Goal: Task Accomplishment & Management: Use online tool/utility

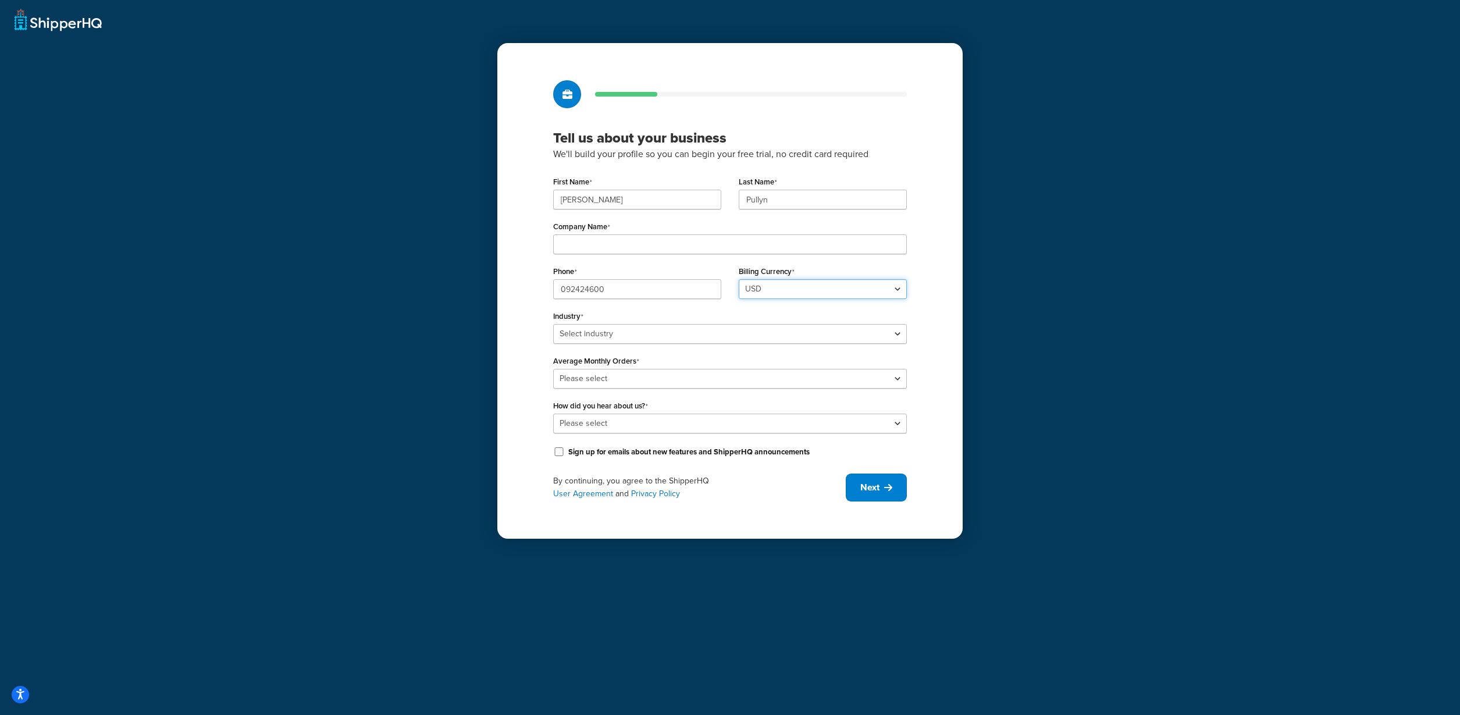
click at [763, 286] on select "USD" at bounding box center [823, 289] width 168 height 20
click at [739, 279] on select "USD" at bounding box center [823, 289] width 168 height 20
click at [885, 484] on icon at bounding box center [888, 487] width 8 height 9
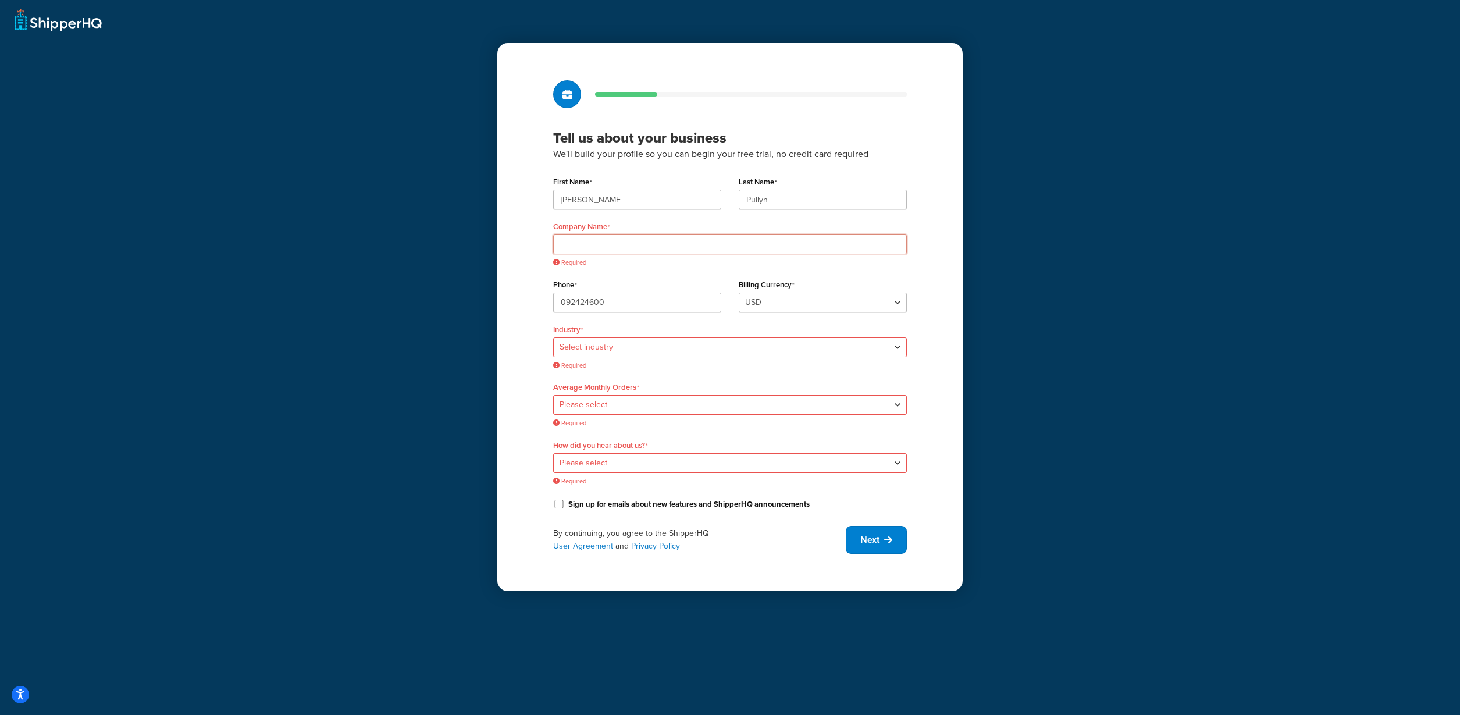
click at [701, 252] on input "Company Name" at bounding box center [730, 244] width 354 height 20
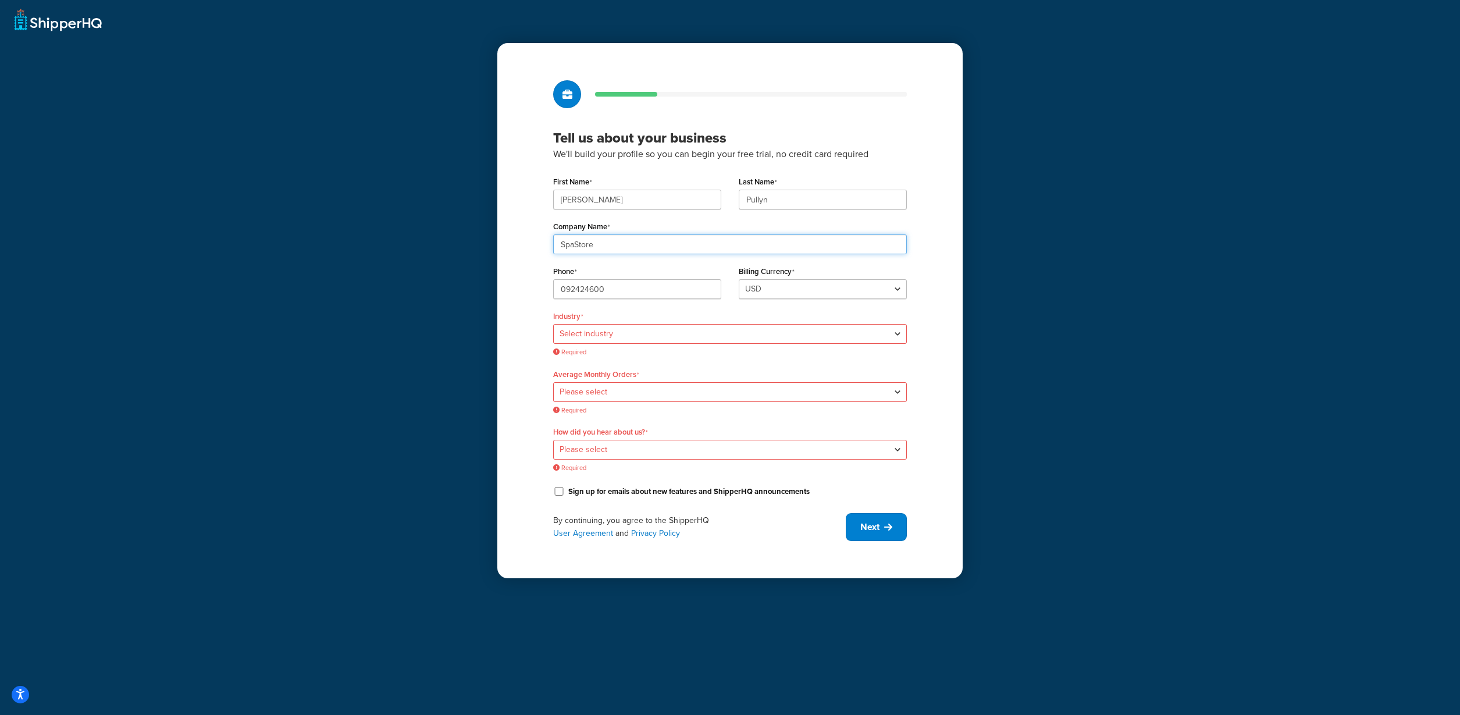
type input "SpaStore"
click at [711, 329] on select "Select industry Automotive Adult Agriculture Alcohol, Tobacco & CBD Arts & Craf…" at bounding box center [730, 334] width 354 height 20
select select "5"
click at [553, 324] on select "Select industry Automotive Adult Agriculture Alcohol, Tobacco & CBD Arts & Craf…" at bounding box center [730, 334] width 354 height 20
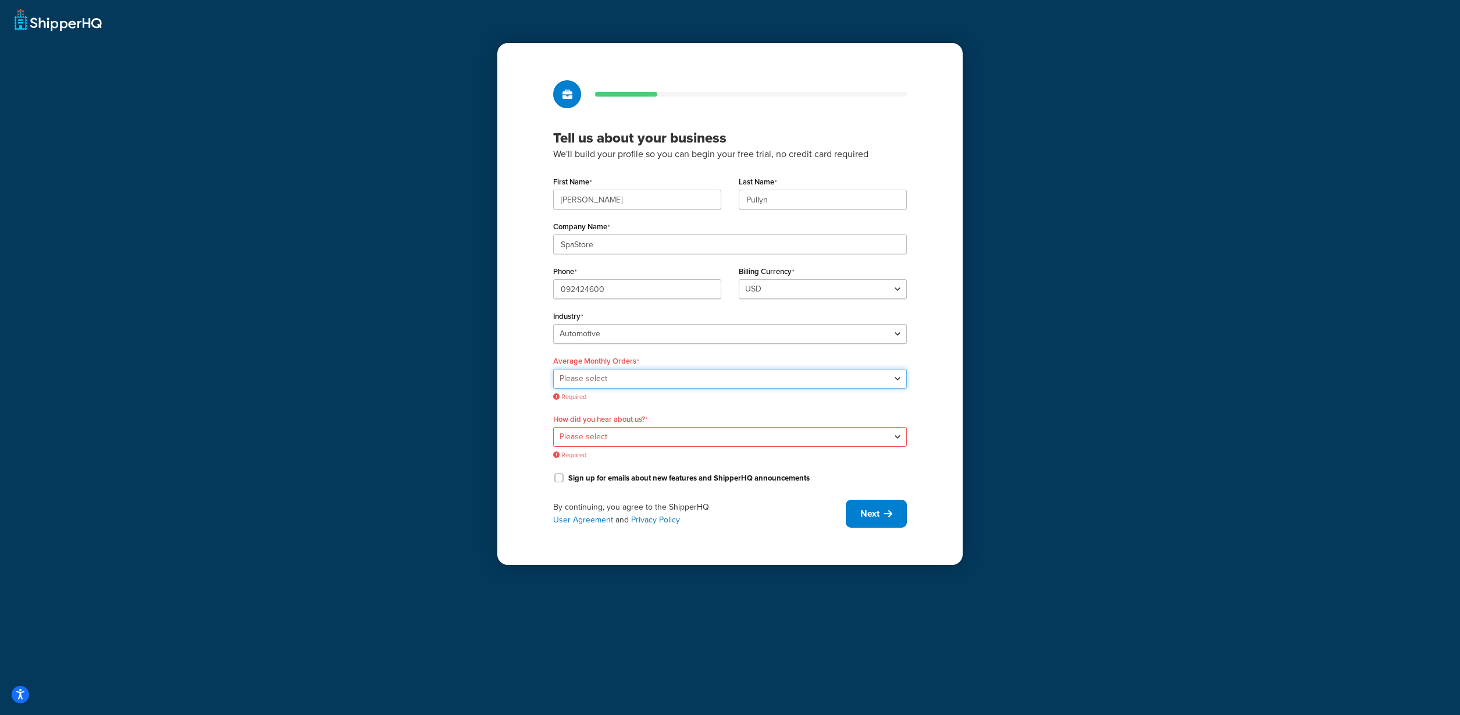
click at [708, 370] on select "Please select 0-500 501-1,000 1,001-10,000 10,001-20,000 Over 20,000" at bounding box center [730, 379] width 354 height 20
select select "1"
click at [553, 369] on select "Please select 0-500 501-1,000 1,001-10,000 10,001-20,000 Over 20,000" at bounding box center [730, 379] width 354 height 20
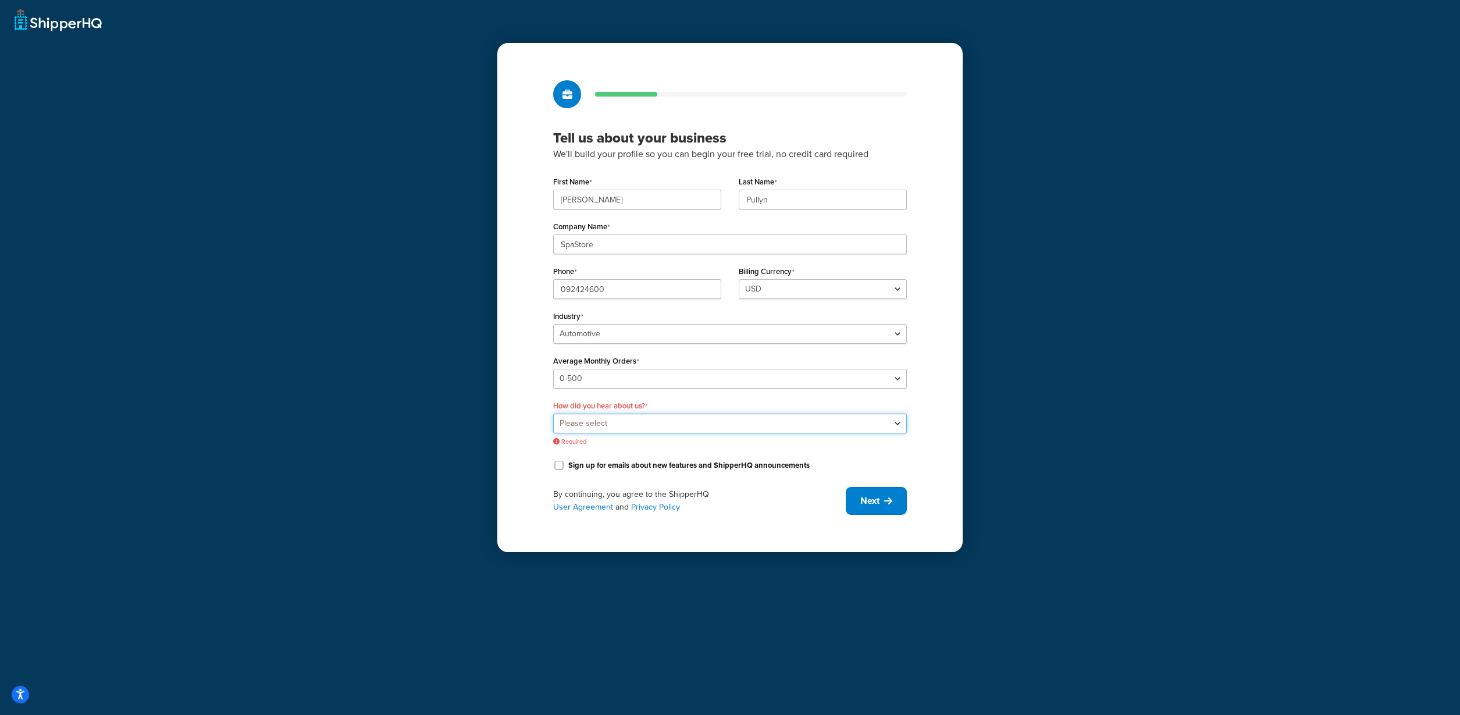
click at [700, 426] on select "Please select Online Search App Store or Marketplace Listing Referred by Agency…" at bounding box center [730, 424] width 354 height 20
select select "1"
click at [553, 414] on select "Please select Online Search App Store or Marketplace Listing Referred by Agency…" at bounding box center [730, 424] width 354 height 20
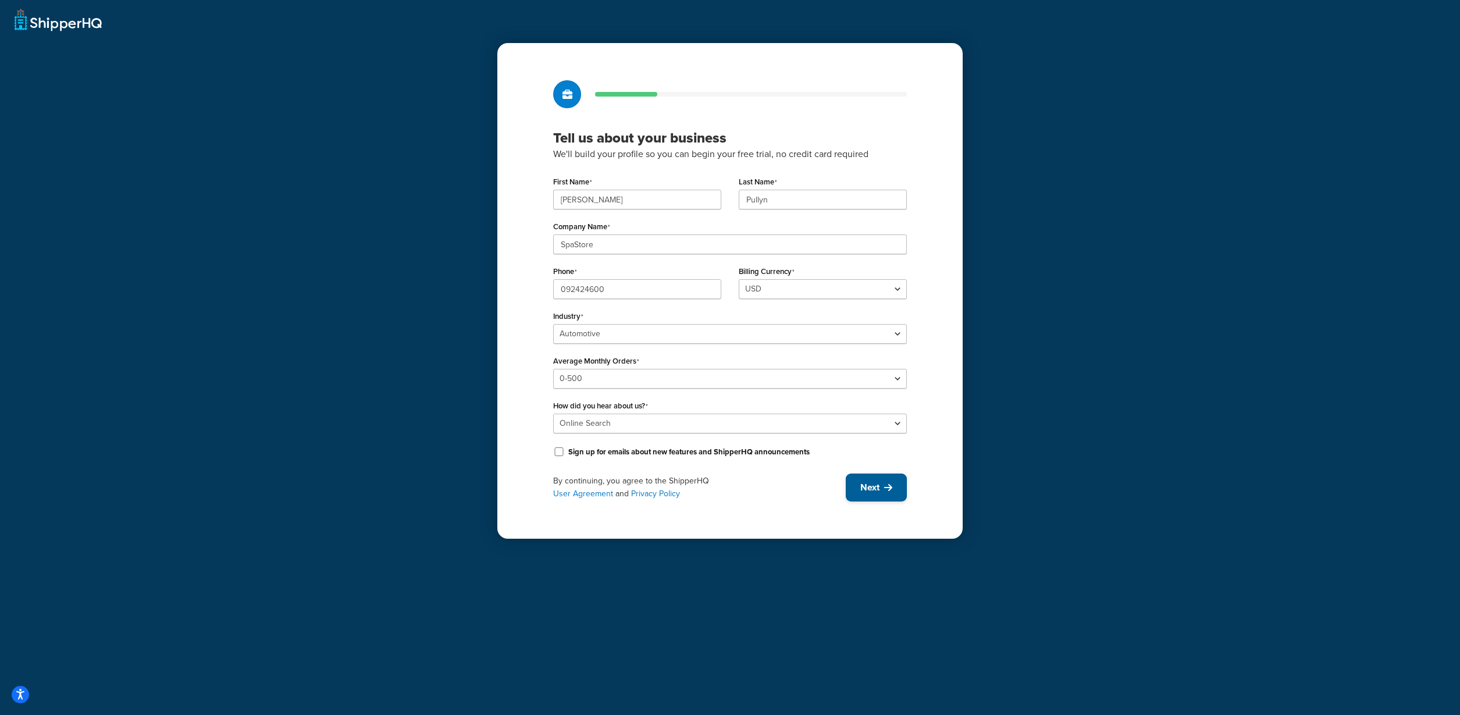
click at [874, 492] on span "Next" at bounding box center [869, 487] width 19 height 13
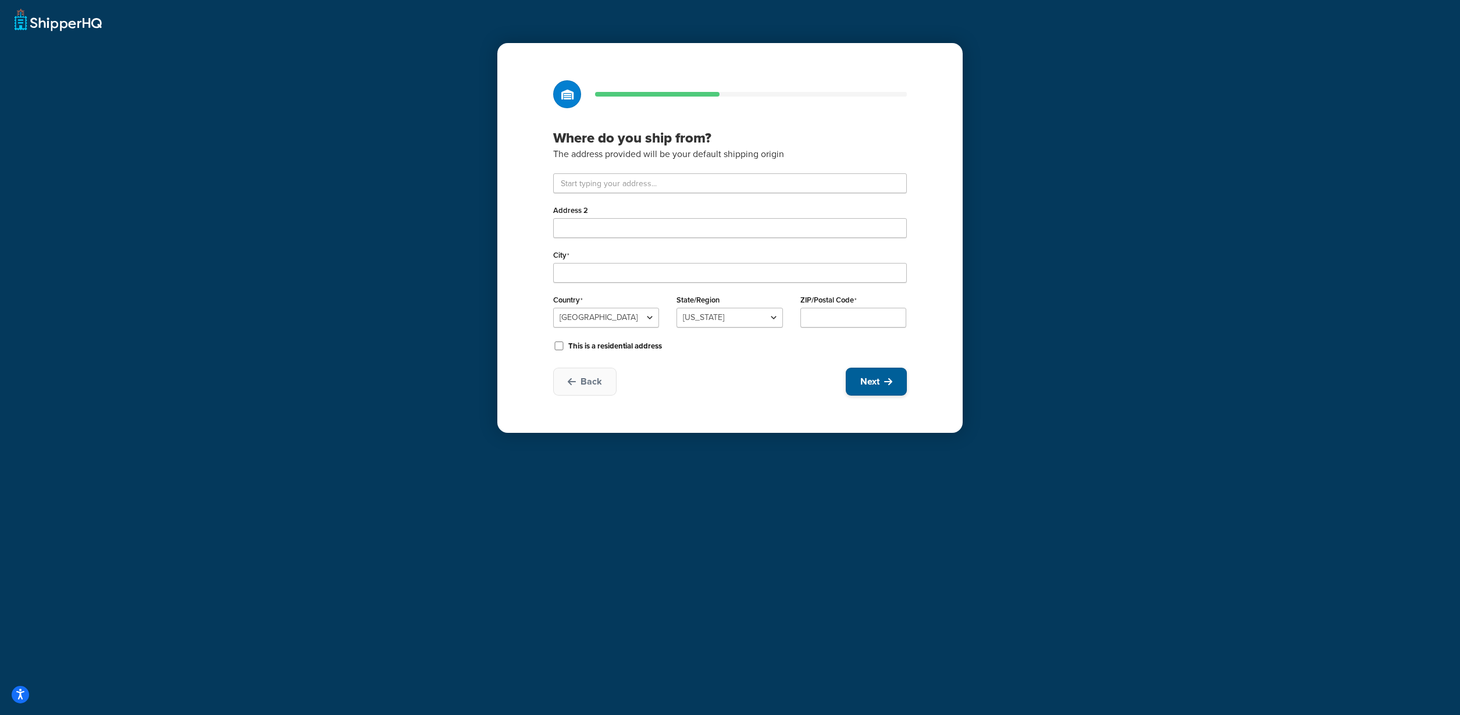
click at [874, 374] on button "Next" at bounding box center [876, 382] width 61 height 28
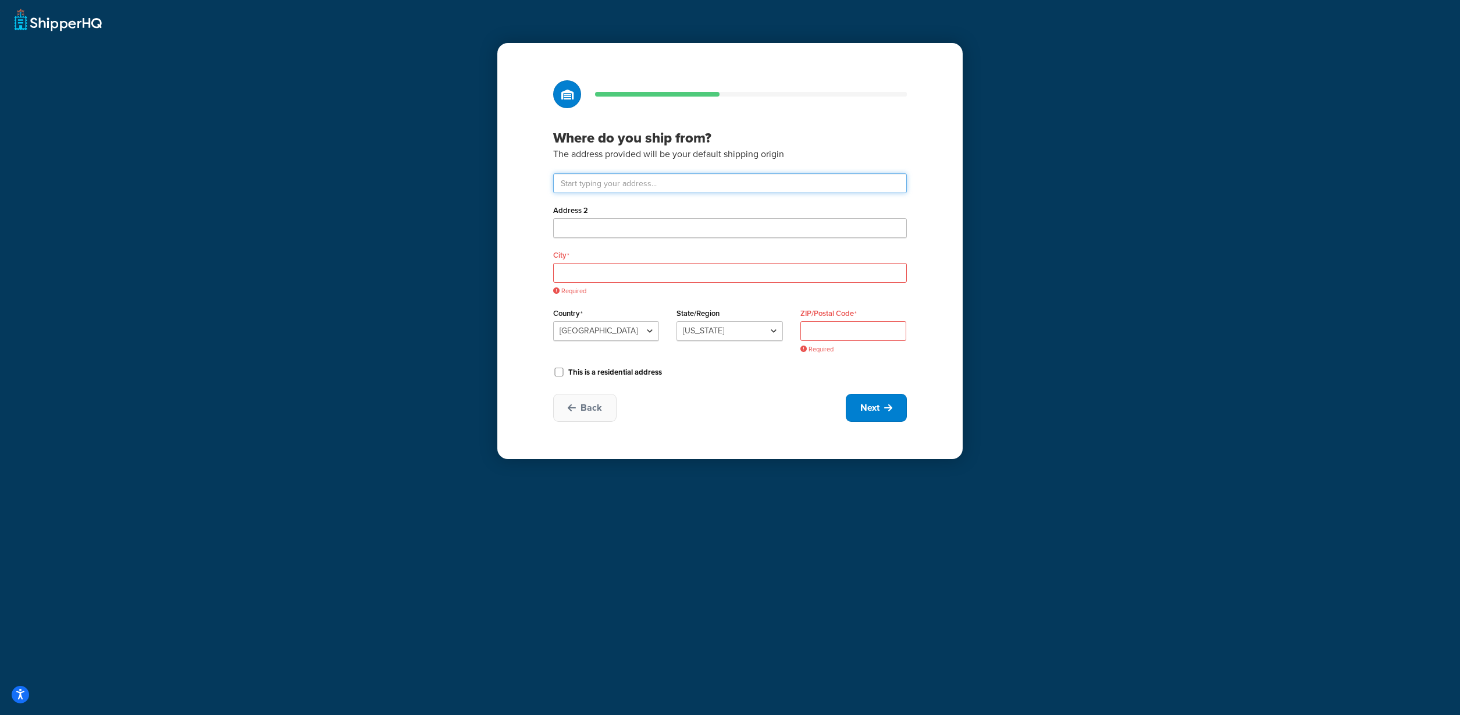
click at [655, 180] on input "text" at bounding box center [730, 183] width 354 height 20
paste input "20 Popes Road"
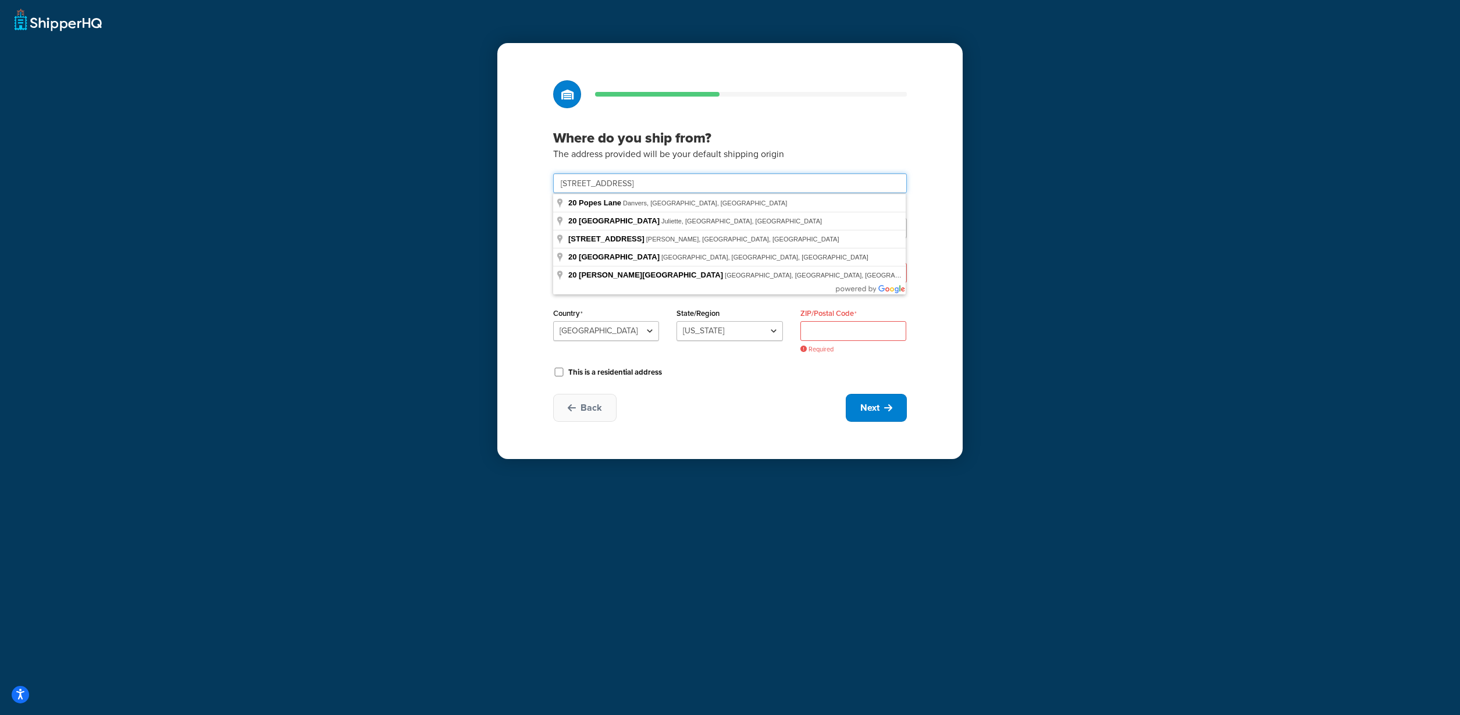
type input "20 Popes Road"
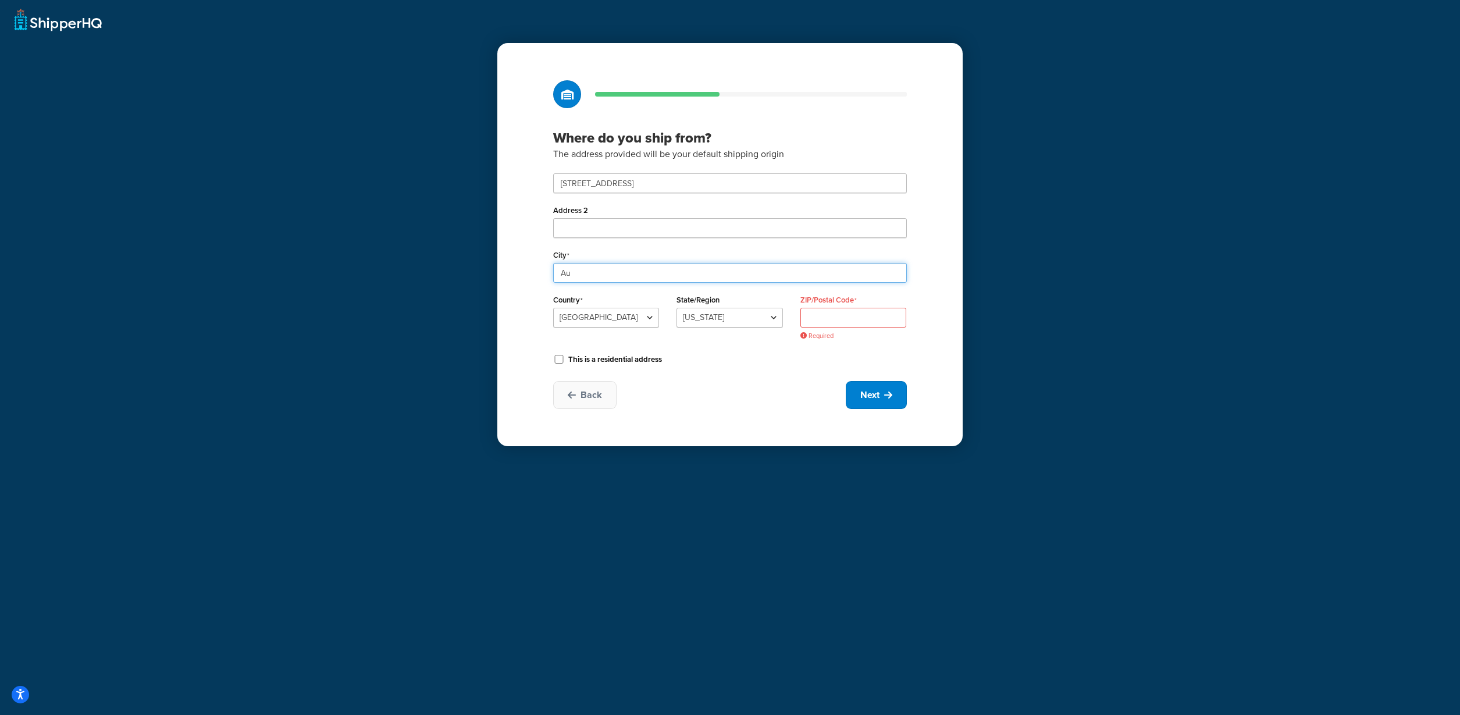
type input "Auckland"
click at [621, 318] on select "United States United Kingdom Afghanistan Åland Islands Albania Algeria American…" at bounding box center [606, 318] width 106 height 20
select select "1154"
click at [553, 308] on select "United States United Kingdom Afghanistan Åland Islands Albania Algeria American…" at bounding box center [606, 318] width 106 height 20
click at [744, 318] on input "State/Region" at bounding box center [729, 318] width 106 height 20
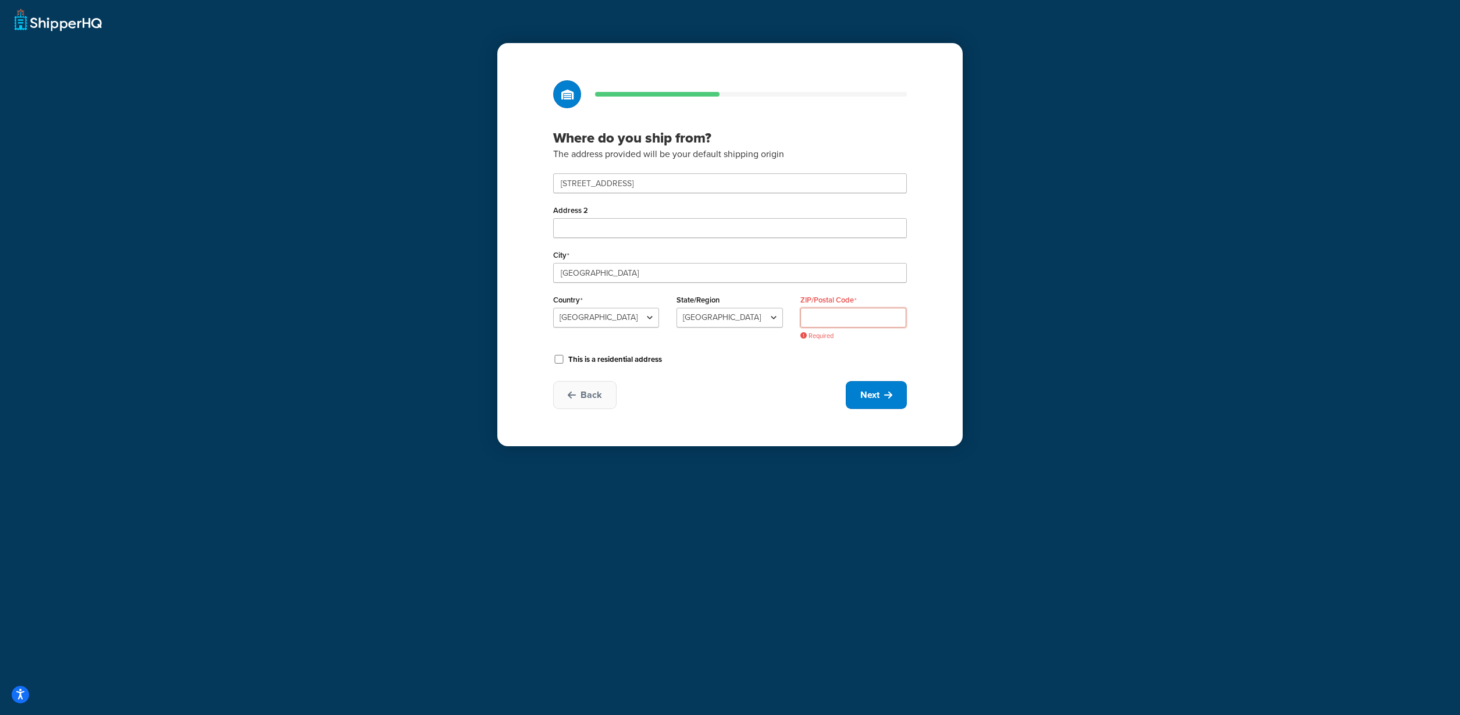
click at [846, 318] on input "ZIP/Postal Code" at bounding box center [853, 318] width 106 height 20
click at [620, 219] on input "Address 2" at bounding box center [730, 228] width 354 height 20
click at [825, 316] on input "ZIP/Postal Code" at bounding box center [853, 318] width 106 height 20
paste input "1546"
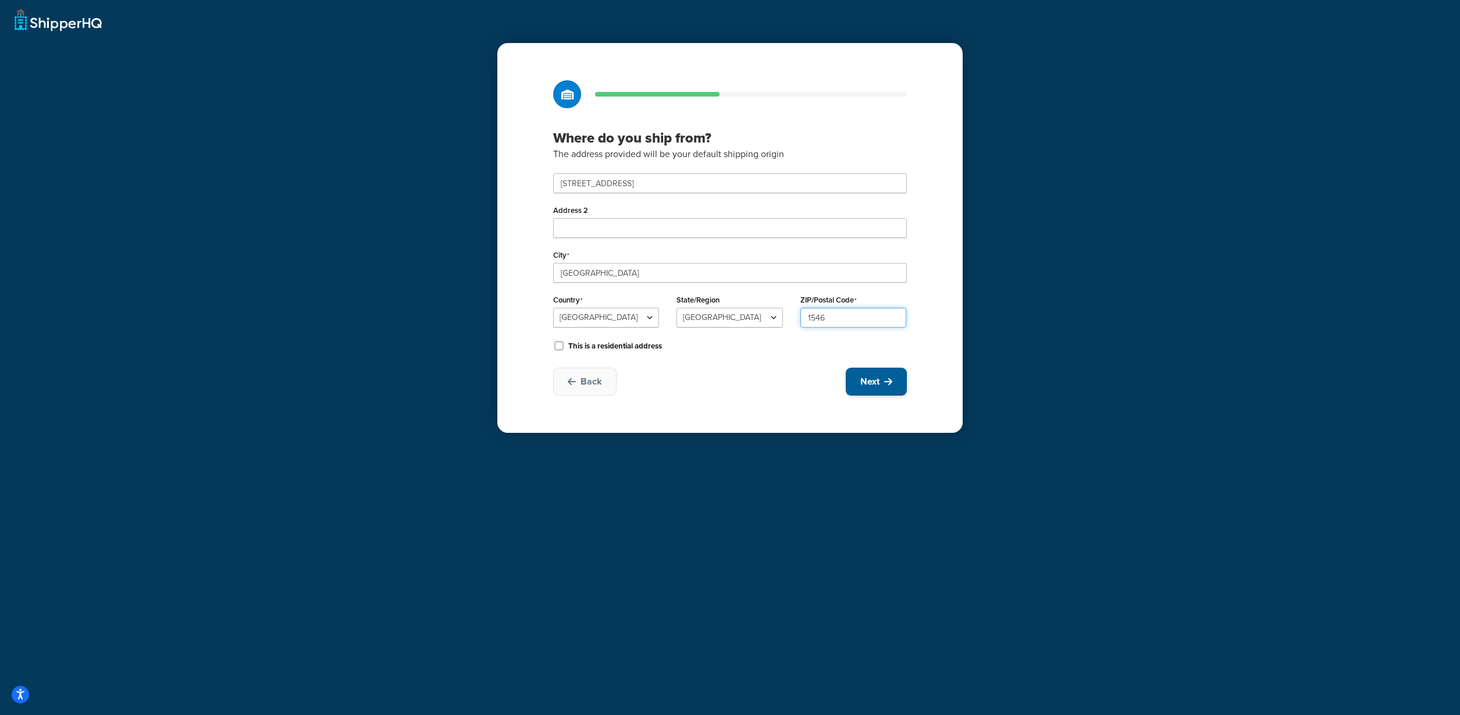
type input "1546"
click at [870, 382] on span "Next" at bounding box center [869, 381] width 19 height 13
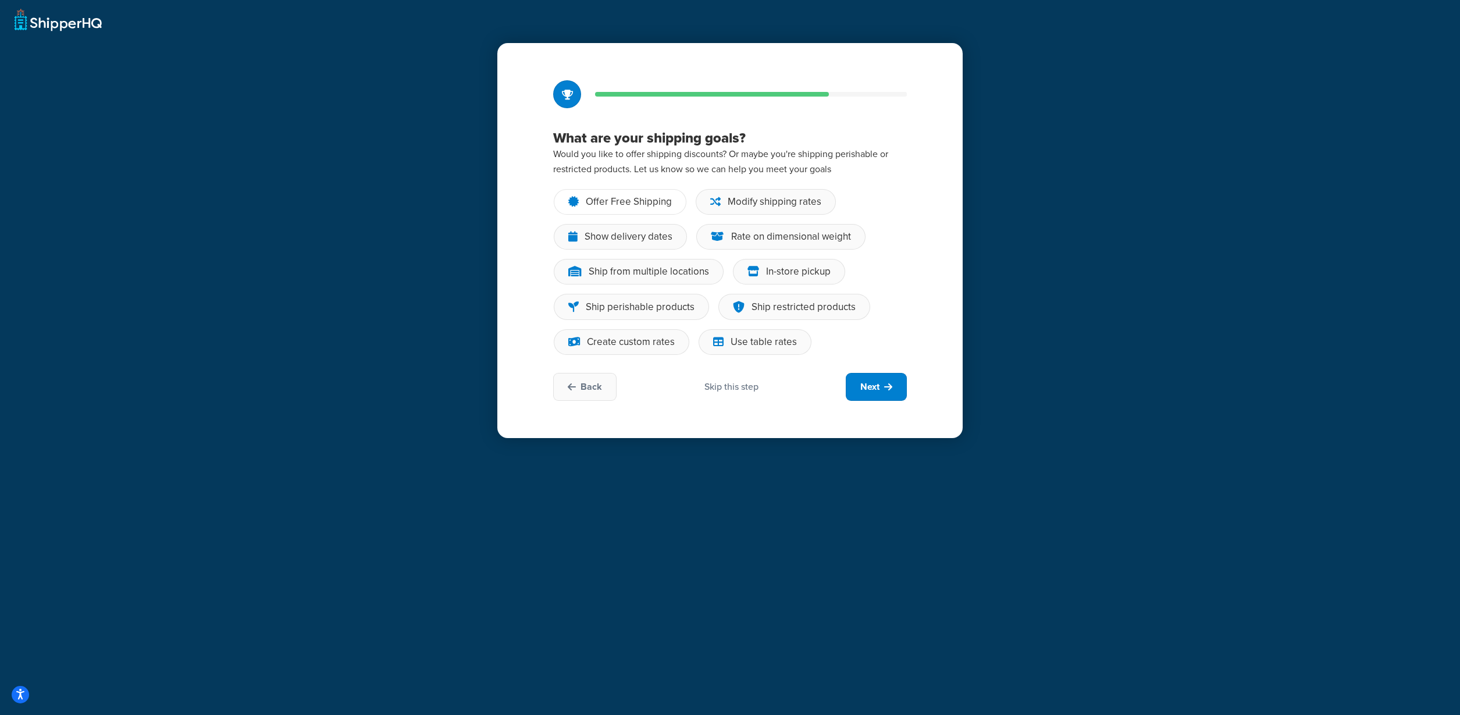
click at [630, 196] on div "Offer Free Shipping" at bounding box center [629, 202] width 86 height 12
click at [0, 0] on input "Offer Free Shipping" at bounding box center [0, 0] width 0 height 0
click at [717, 202] on icon at bounding box center [715, 202] width 10 height 12
click at [0, 0] on input "Modify shipping rates" at bounding box center [0, 0] width 0 height 0
drag, startPoint x: 662, startPoint y: 235, endPoint x: 670, endPoint y: 235, distance: 7.6
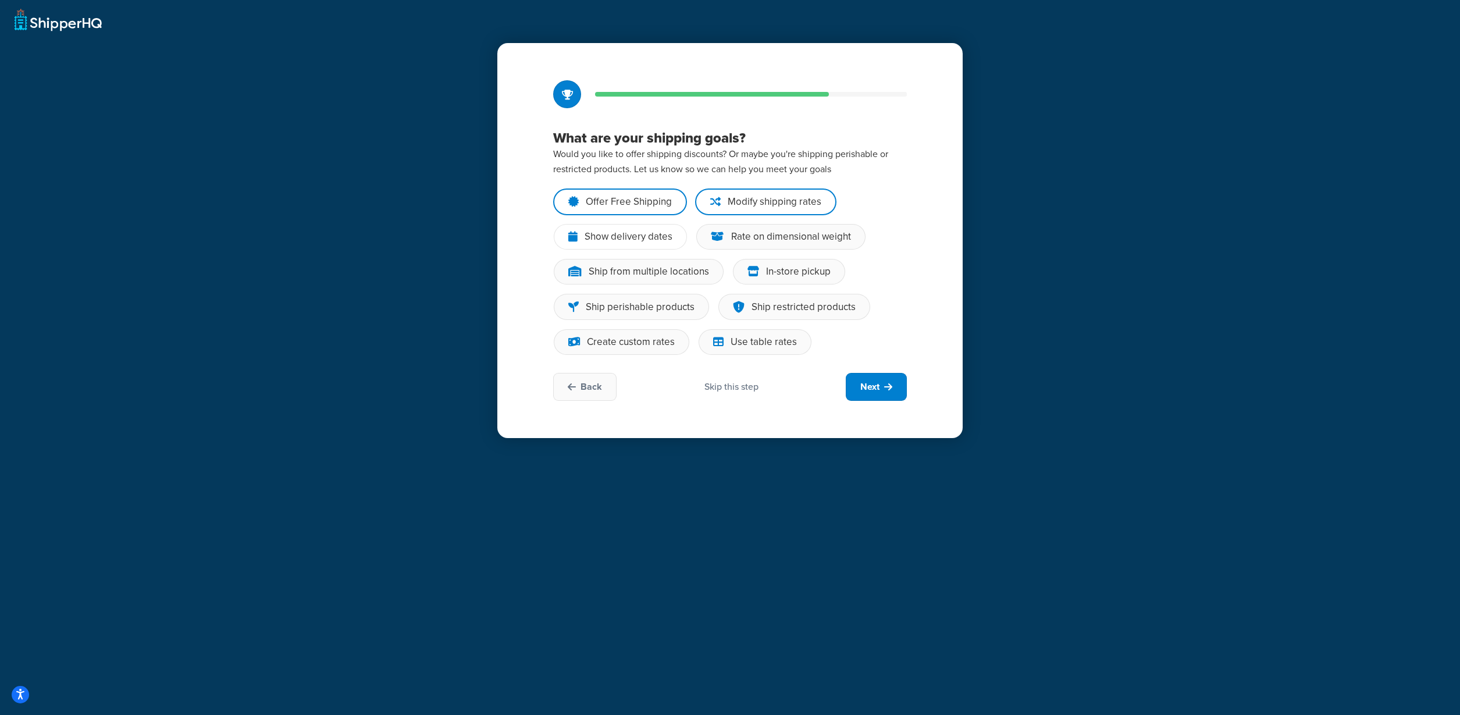
click at [662, 235] on div "Show delivery dates" at bounding box center [629, 237] width 88 height 12
click at [0, 0] on input "Show delivery dates" at bounding box center [0, 0] width 0 height 0
click at [749, 238] on div "Rate on dimensional weight" at bounding box center [791, 237] width 120 height 12
click at [0, 0] on input "Rate on dimensional weight" at bounding box center [0, 0] width 0 height 0
drag, startPoint x: 769, startPoint y: 270, endPoint x: 689, endPoint y: 280, distance: 81.4
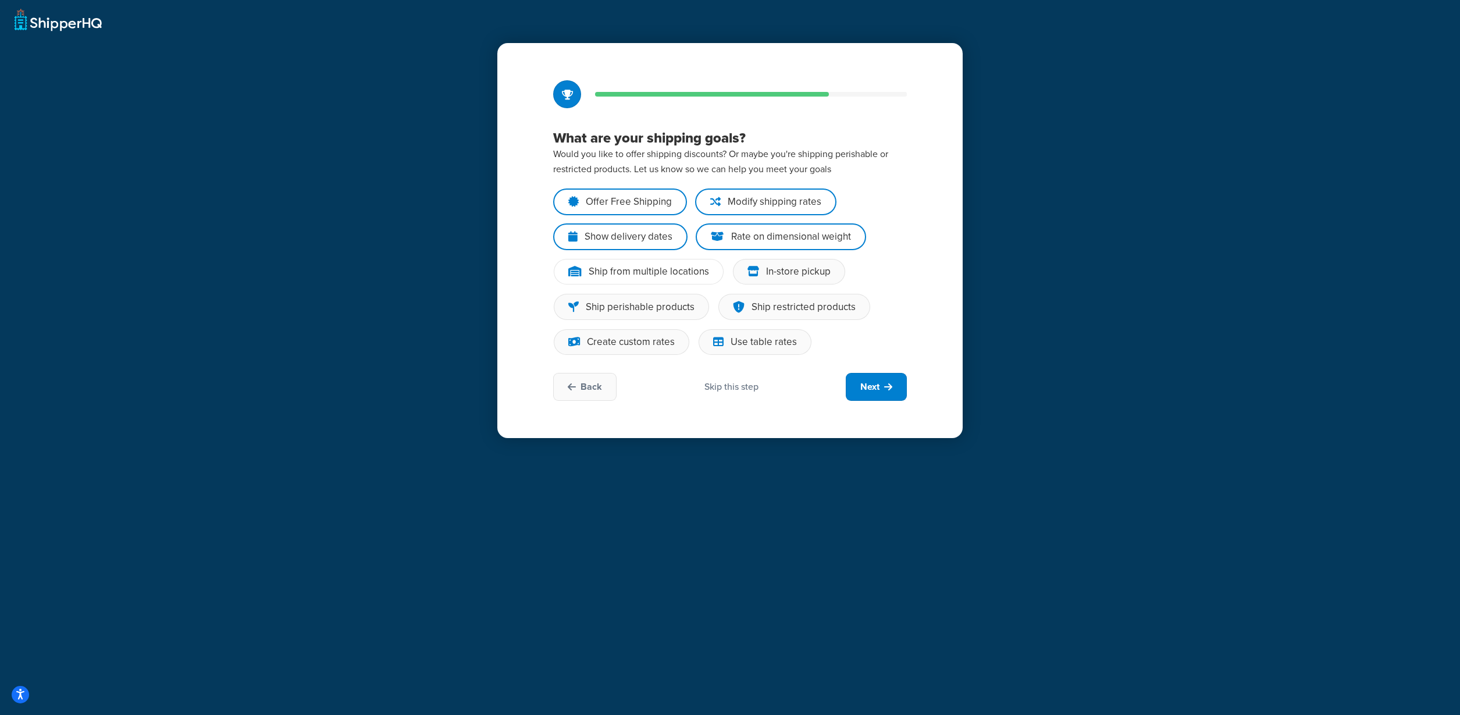
click at [769, 270] on div "In-store pickup" at bounding box center [798, 272] width 65 height 12
click at [0, 0] on input "In-store pickup" at bounding box center [0, 0] width 0 height 0
click at [656, 277] on div "Ship from multiple locations" at bounding box center [649, 272] width 120 height 12
click at [0, 0] on input "Ship from multiple locations" at bounding box center [0, 0] width 0 height 0
drag, startPoint x: 648, startPoint y: 303, endPoint x: 658, endPoint y: 304, distance: 9.9
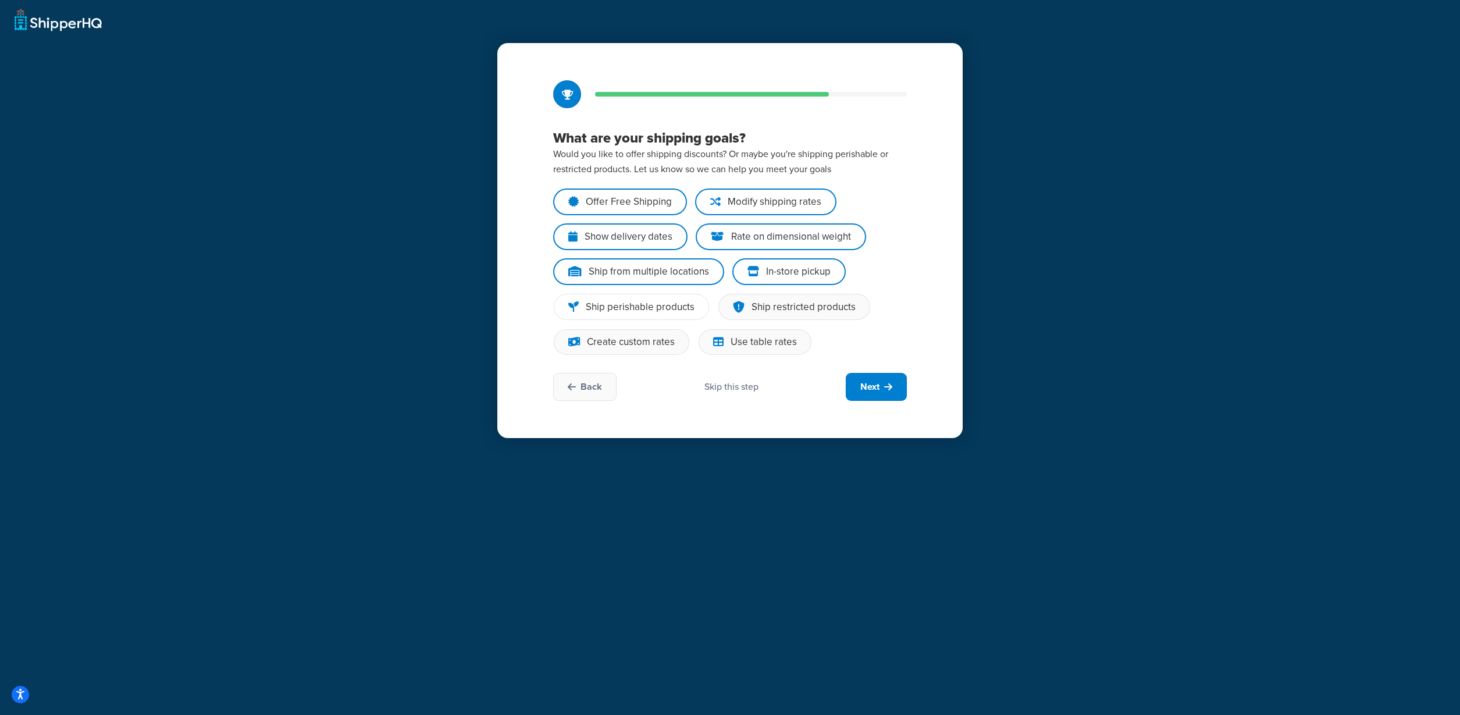
click at [649, 303] on div "Ship perishable products" at bounding box center [640, 307] width 109 height 12
click at [0, 0] on input "Ship perishable products" at bounding box center [0, 0] width 0 height 0
drag, startPoint x: 734, startPoint y: 308, endPoint x: 736, endPoint y: 321, distance: 13.0
click at [735, 309] on img at bounding box center [739, 307] width 12 height 12
click at [0, 0] on input "Ship restricted products" at bounding box center [0, 0] width 0 height 0
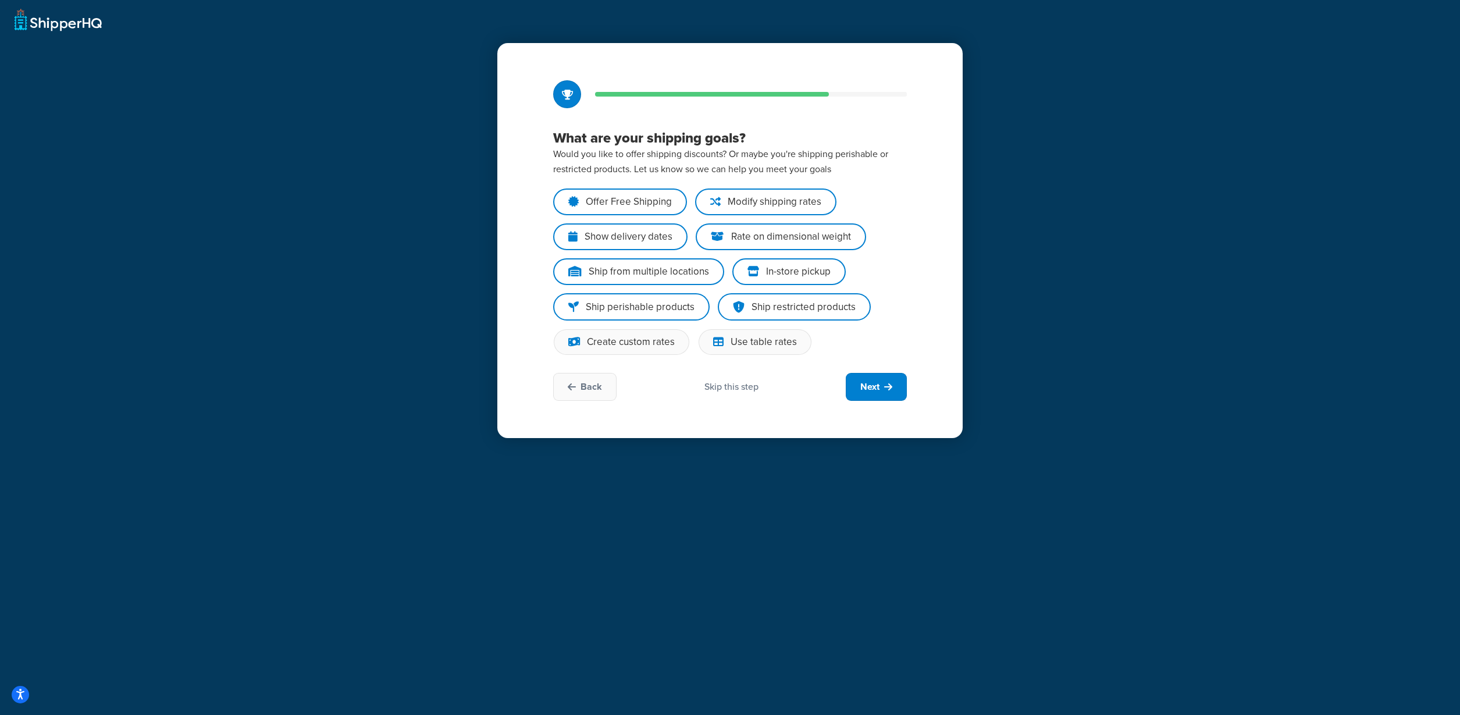
drag, startPoint x: 733, startPoint y: 339, endPoint x: 692, endPoint y: 339, distance: 41.3
click at [732, 339] on div "Use table rates" at bounding box center [764, 342] width 66 height 12
click at [0, 0] on input "Use table rates" at bounding box center [0, 0] width 0 height 0
drag, startPoint x: 637, startPoint y: 340, endPoint x: 646, endPoint y: 341, distance: 8.2
click at [640, 341] on div "Create custom rates" at bounding box center [631, 342] width 88 height 12
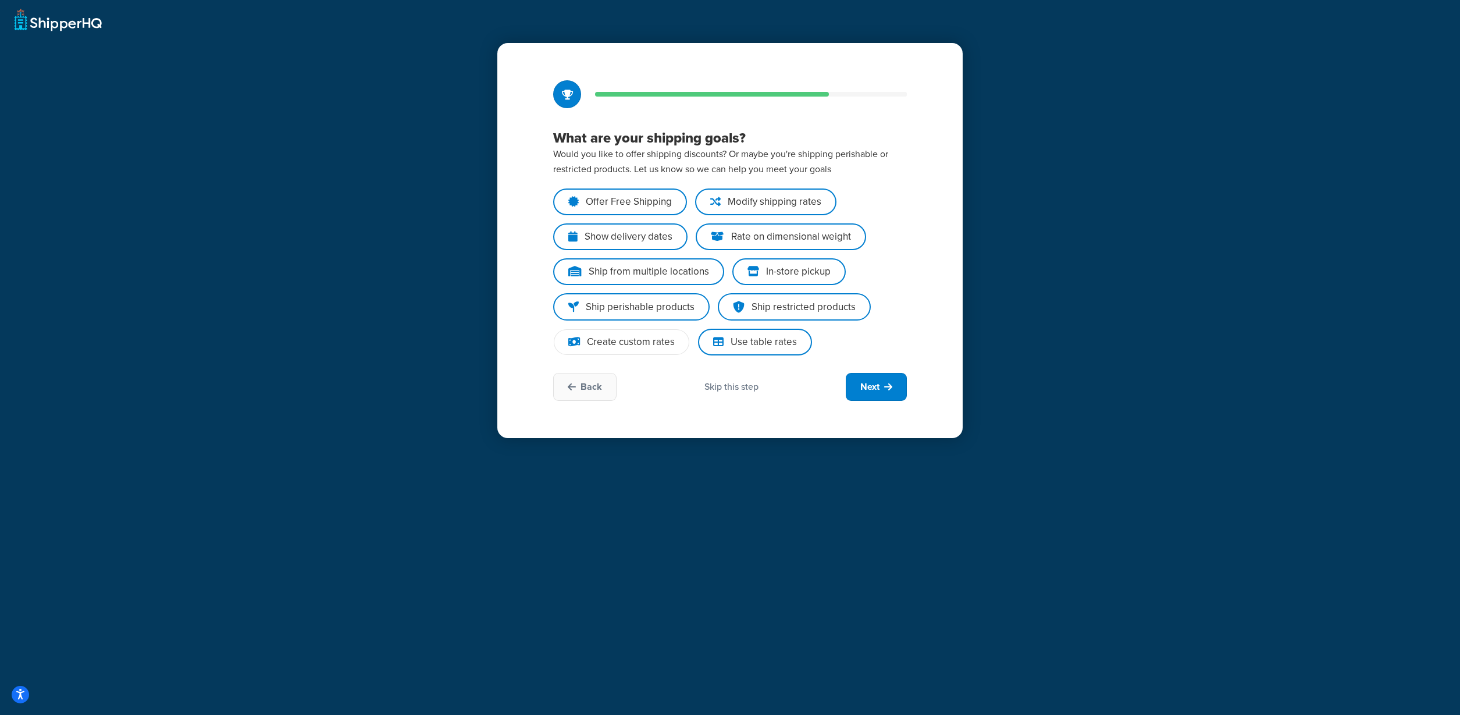
click at [621, 343] on div "Create custom rates" at bounding box center [631, 342] width 88 height 12
click at [0, 0] on input "Create custom rates" at bounding box center [0, 0] width 0 height 0
click at [864, 394] on button "Next" at bounding box center [876, 387] width 61 height 28
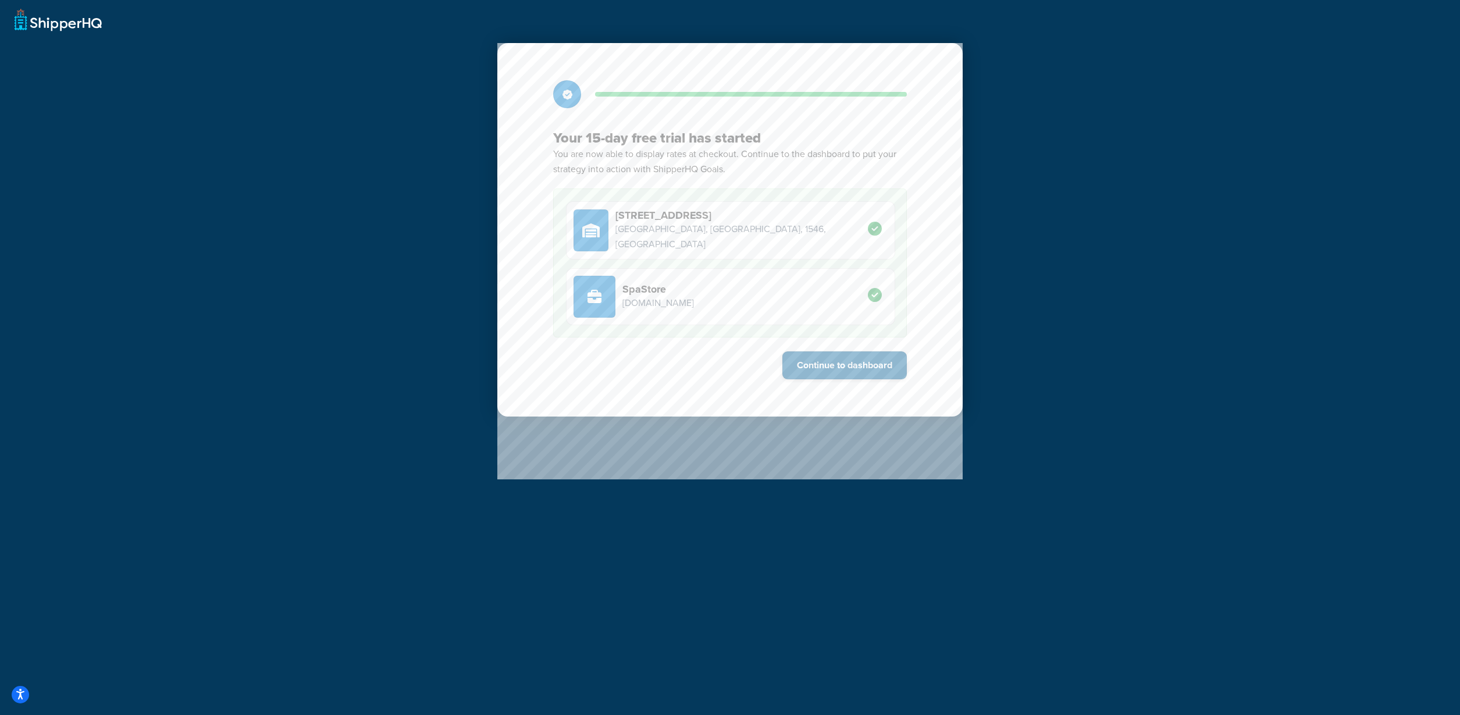
click at [860, 366] on button "Continue to dashboard" at bounding box center [844, 365] width 124 height 28
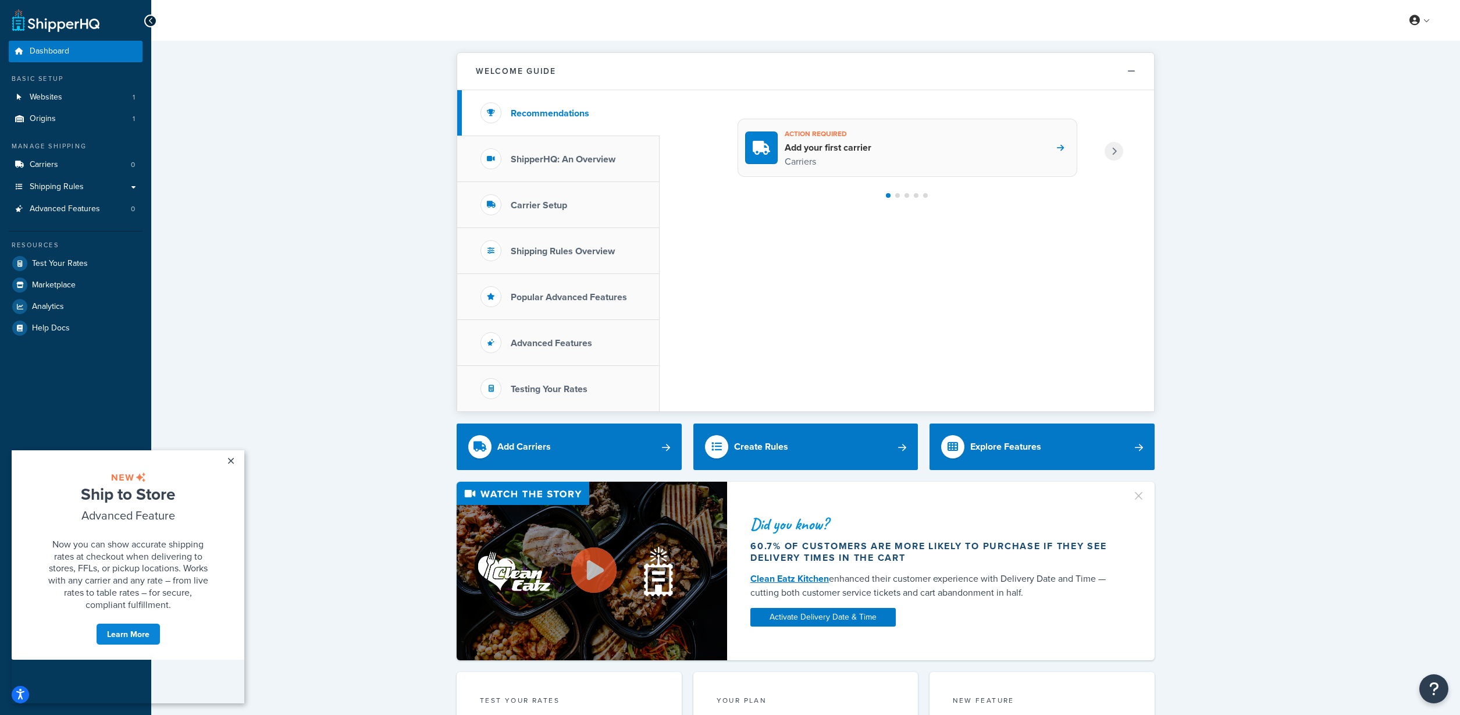
click at [996, 139] on div "Action required Add your first carrier Carriers" at bounding box center [908, 148] width 340 height 58
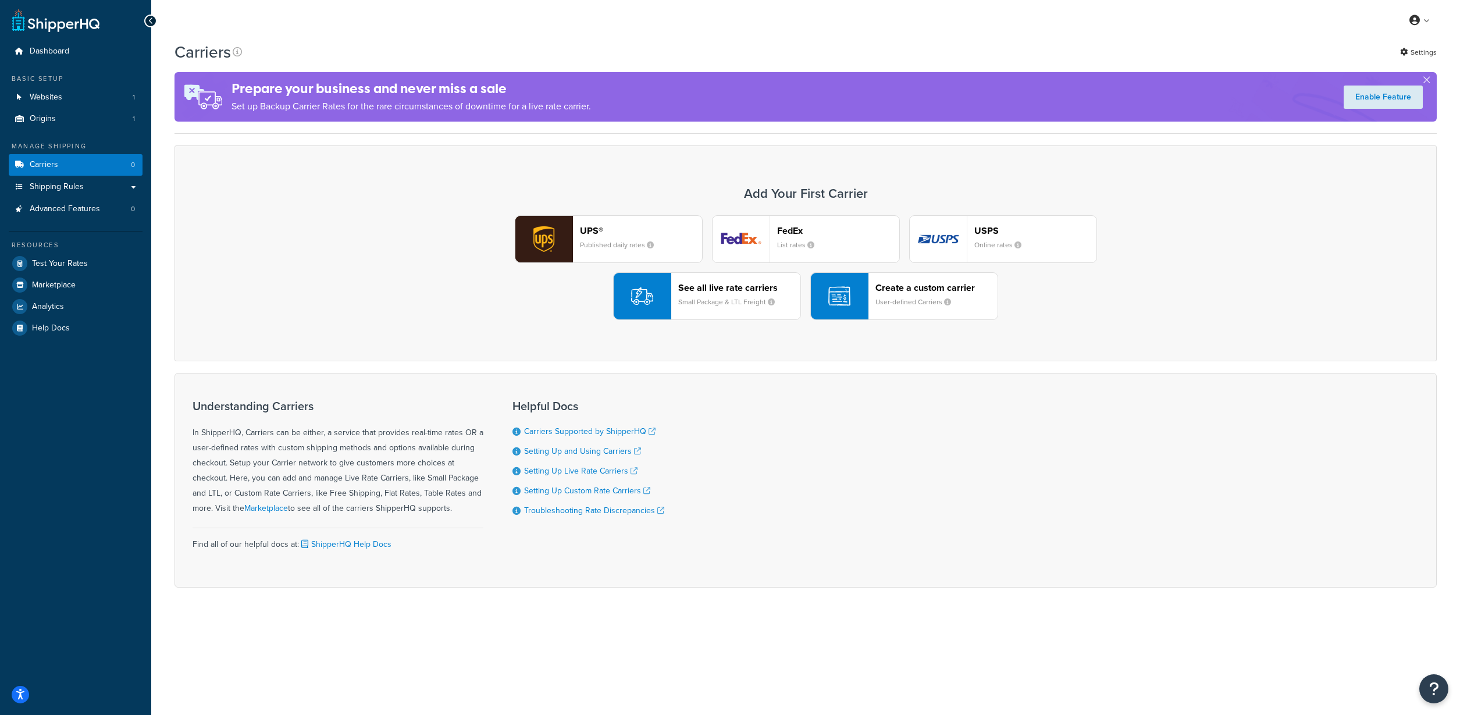
click at [146, 21] on div at bounding box center [150, 21] width 13 height 13
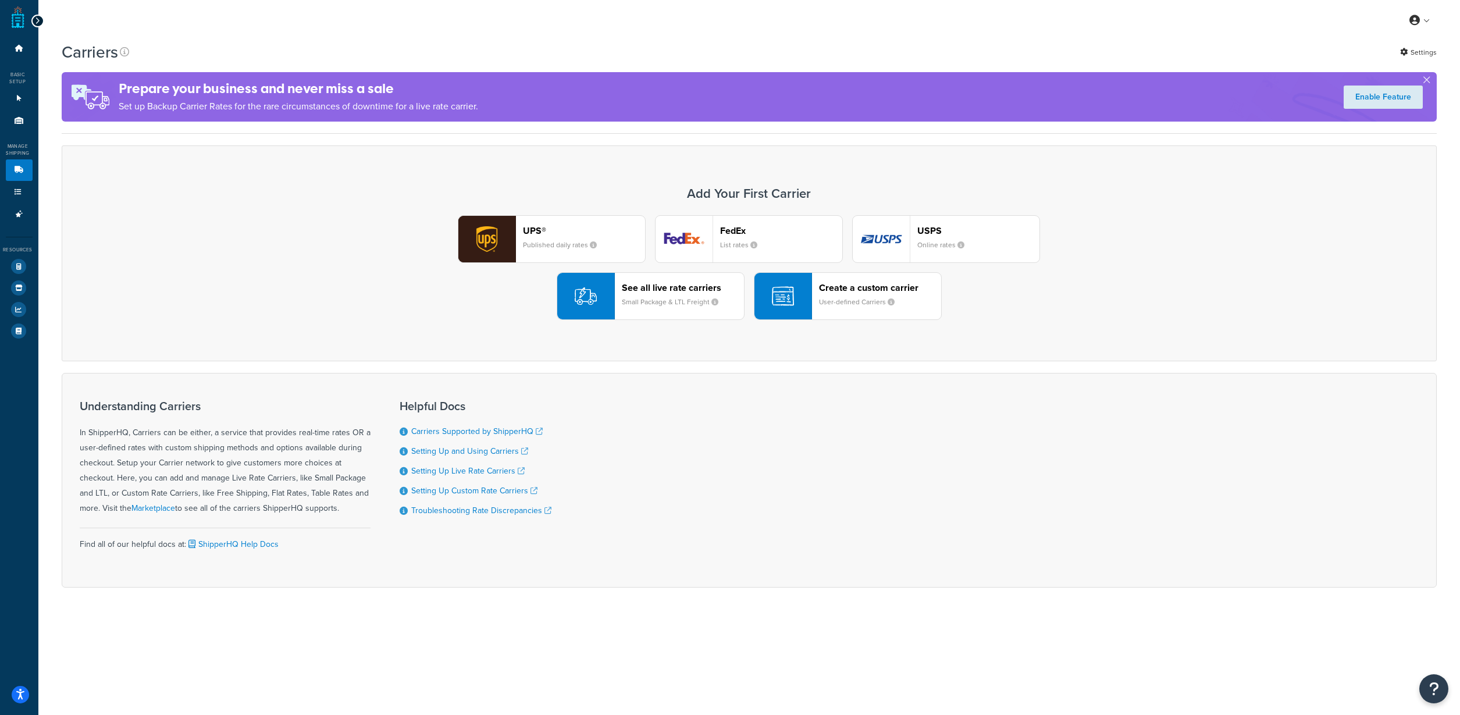
click at [35, 24] on icon at bounding box center [37, 21] width 5 height 8
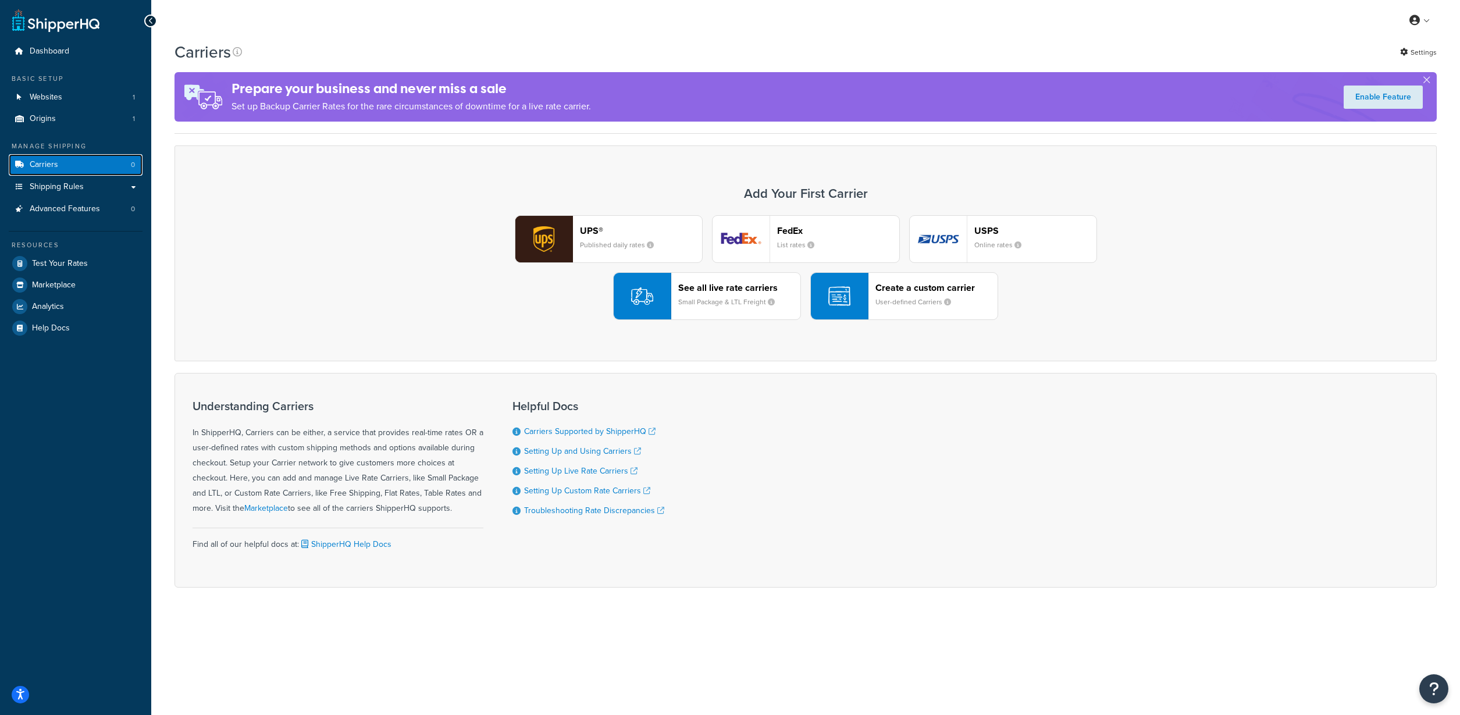
click at [91, 166] on link "Carriers 0" at bounding box center [76, 165] width 134 height 22
click at [83, 188] on link "Shipping Rules" at bounding box center [76, 187] width 134 height 22
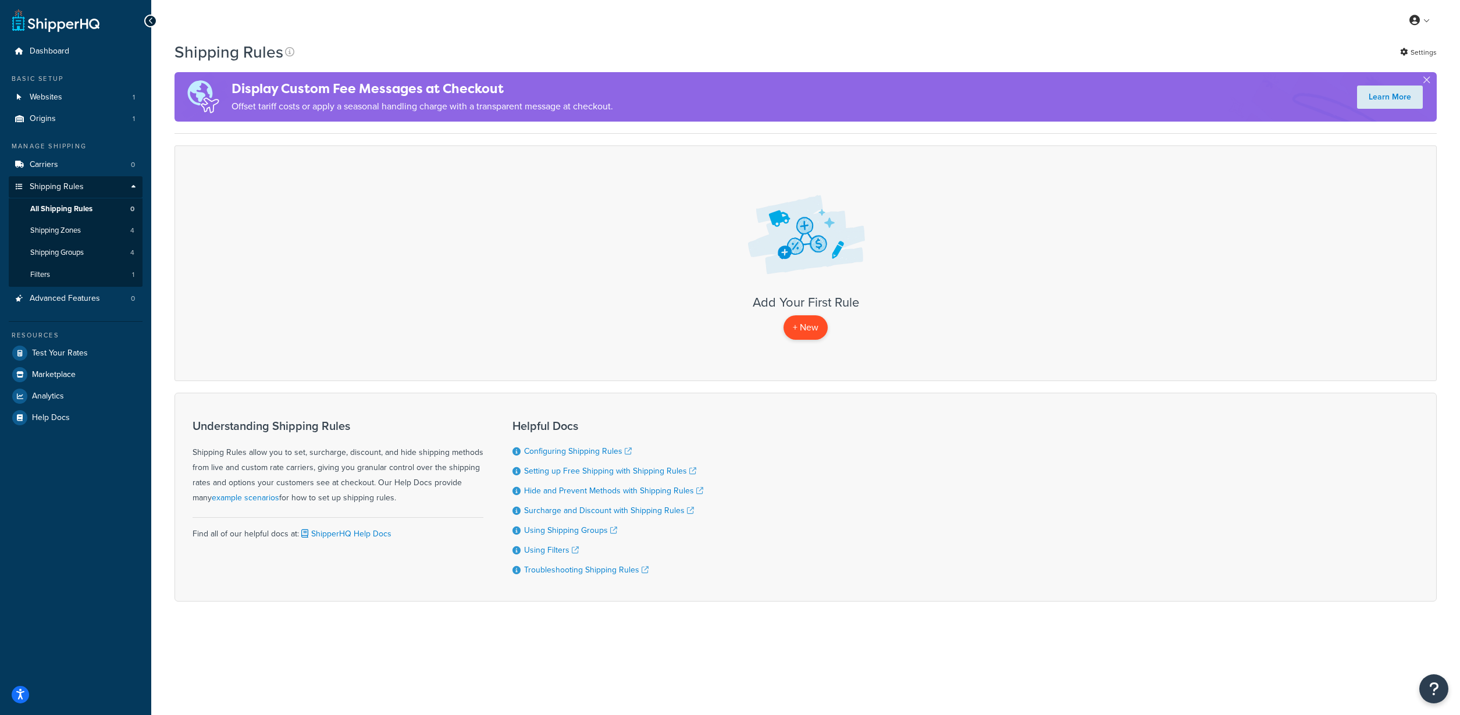
click at [814, 332] on p "+ New" at bounding box center [805, 327] width 44 height 24
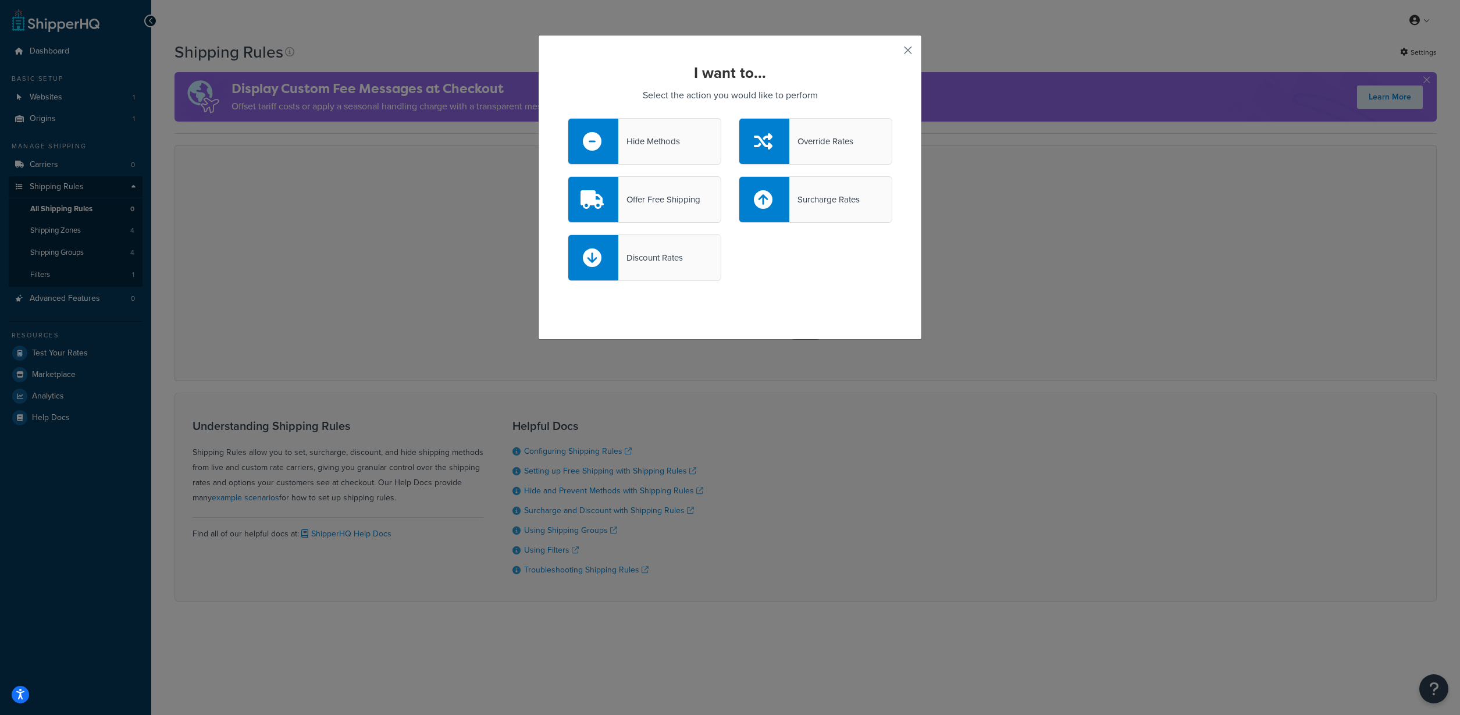
click at [892, 53] on button "button" at bounding box center [890, 54] width 3 height 3
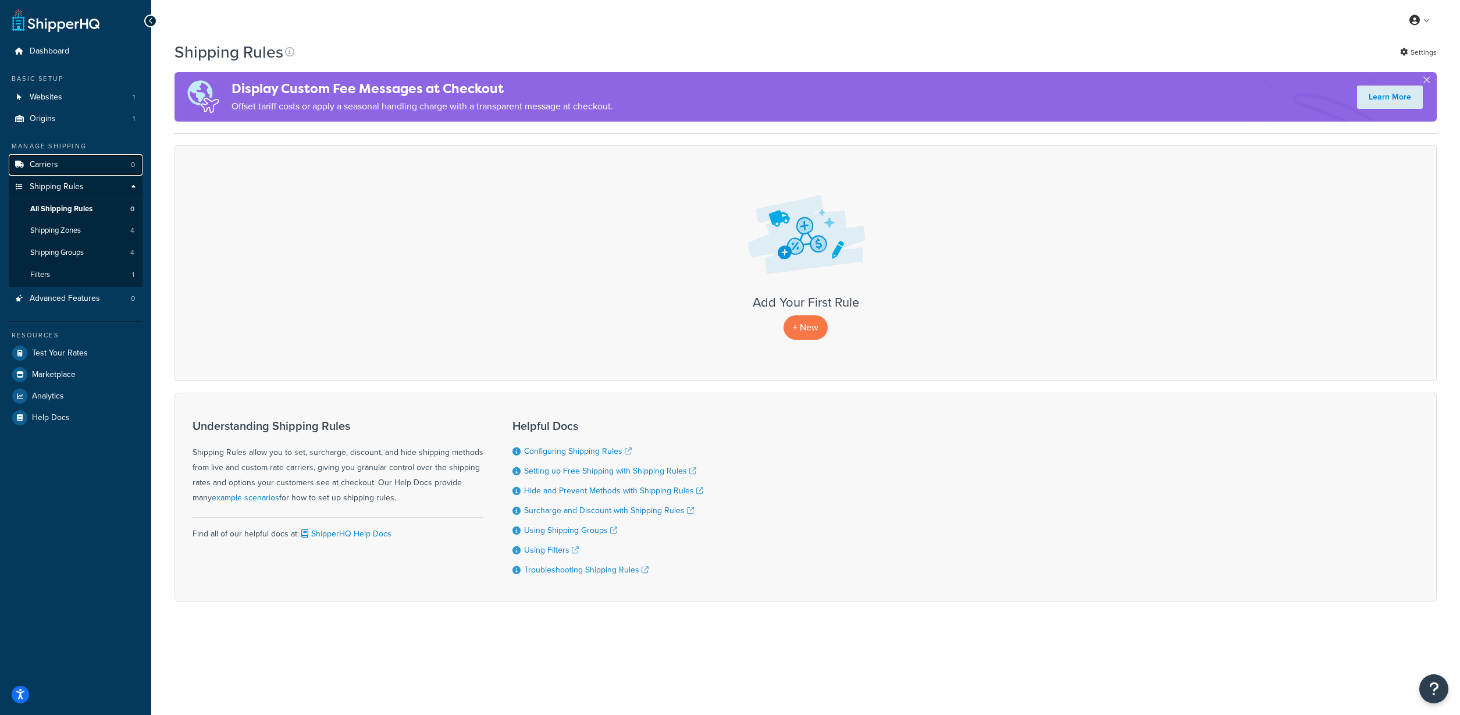
click at [108, 172] on link "Carriers 0" at bounding box center [76, 165] width 134 height 22
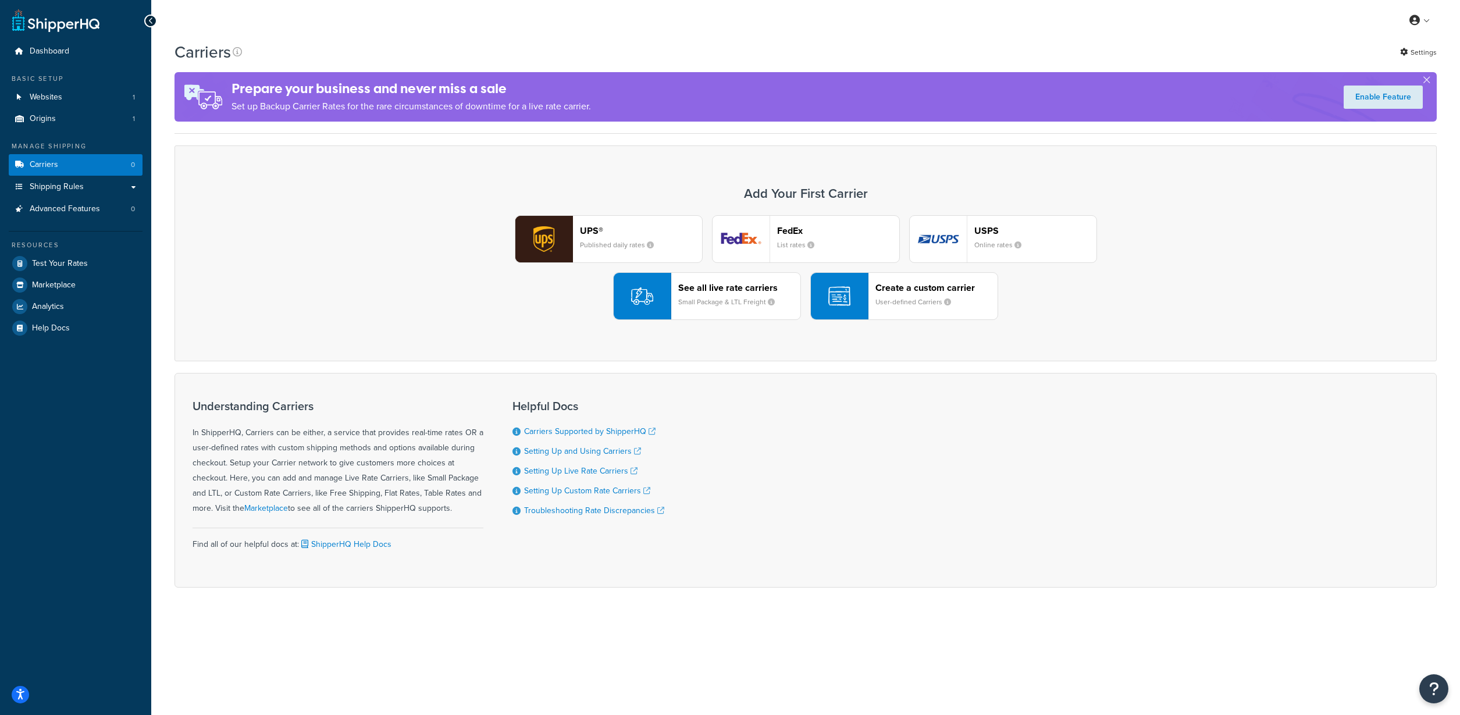
click at [885, 297] on small "User-defined Carriers" at bounding box center [917, 302] width 85 height 10
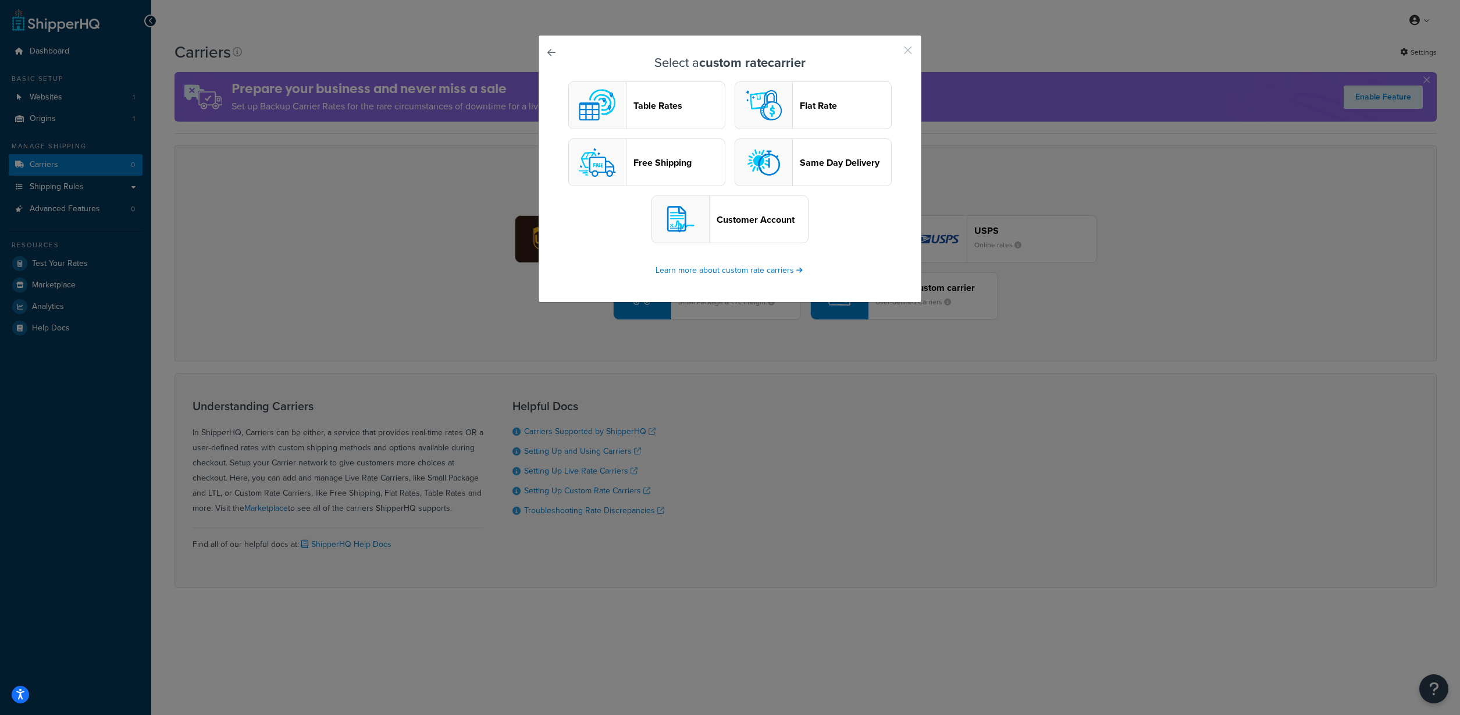
drag, startPoint x: 903, startPoint y: 51, endPoint x: 862, endPoint y: 94, distance: 59.2
click at [892, 53] on button "button" at bounding box center [890, 54] width 3 height 3
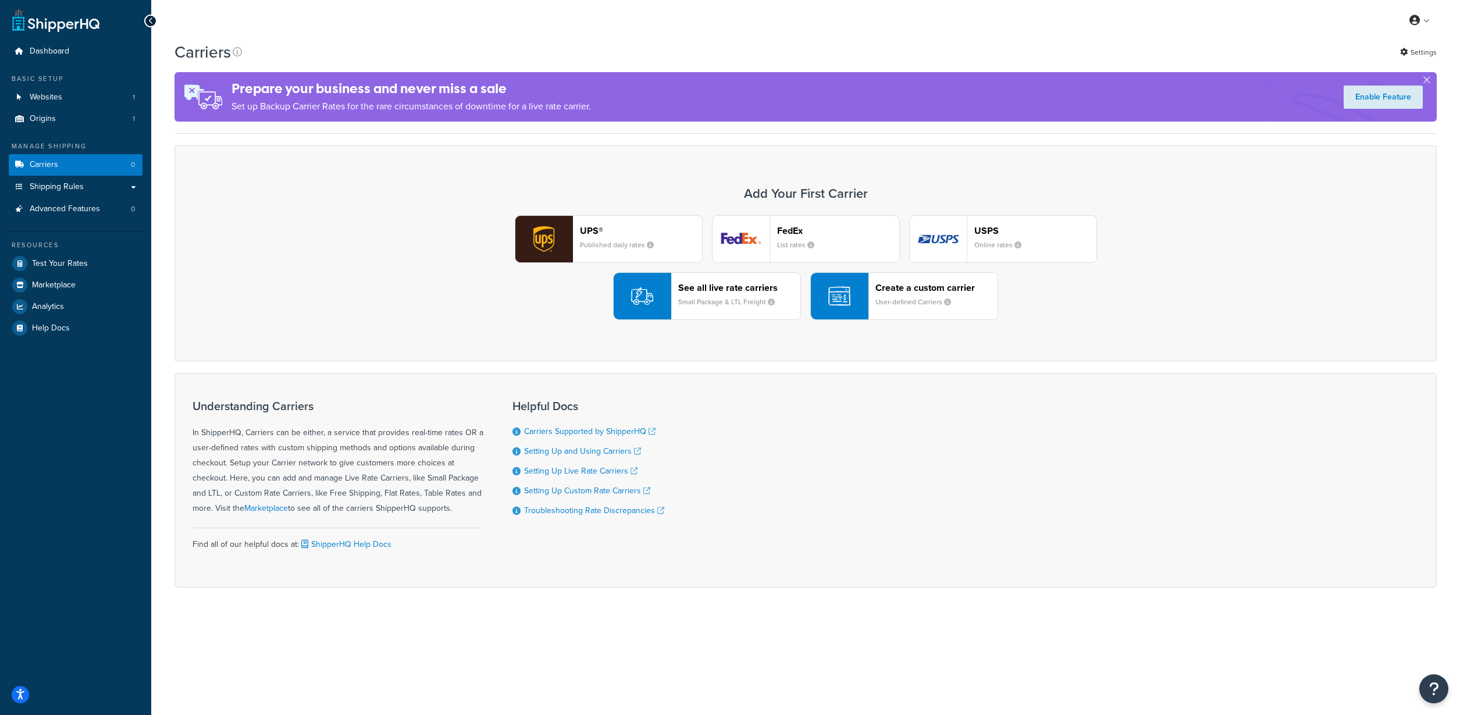
click at [734, 291] on header "See all live rate carriers" at bounding box center [739, 287] width 122 height 11
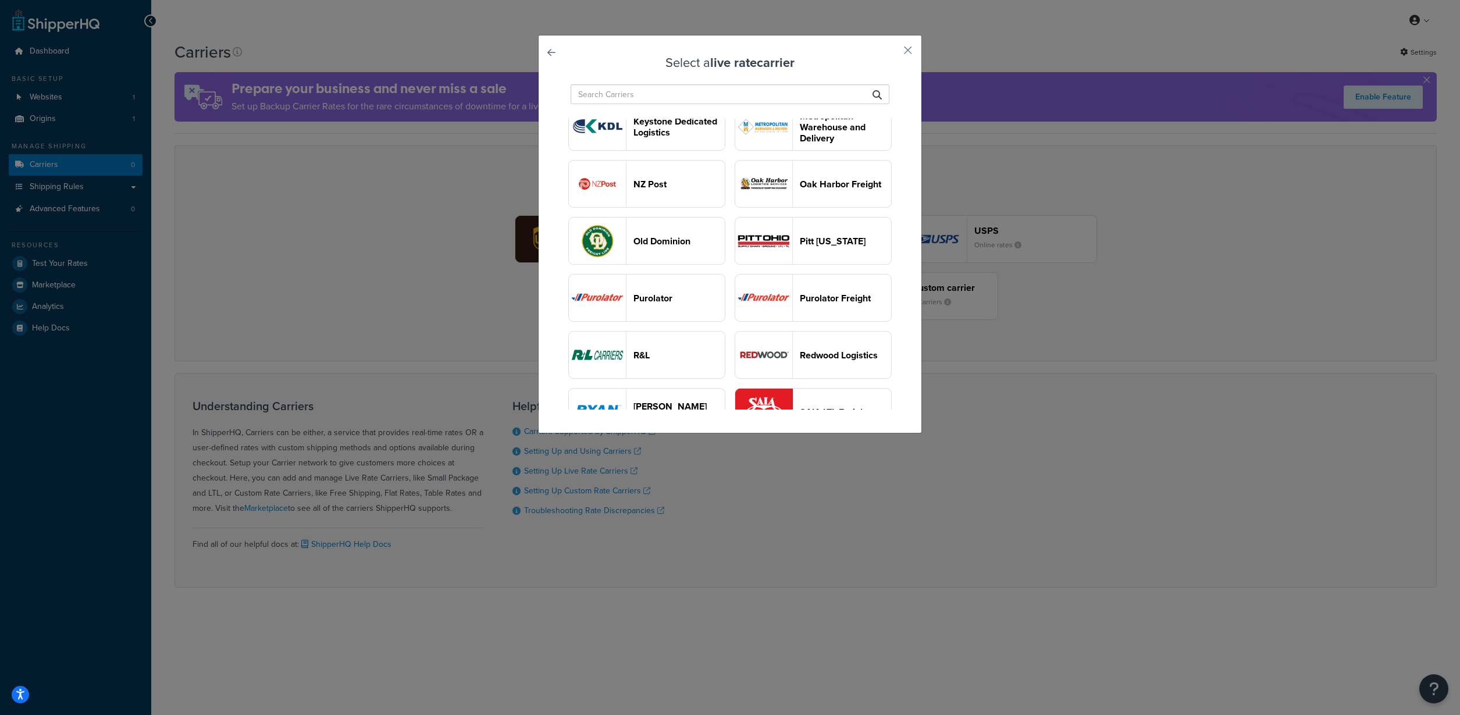
scroll to position [939, 0]
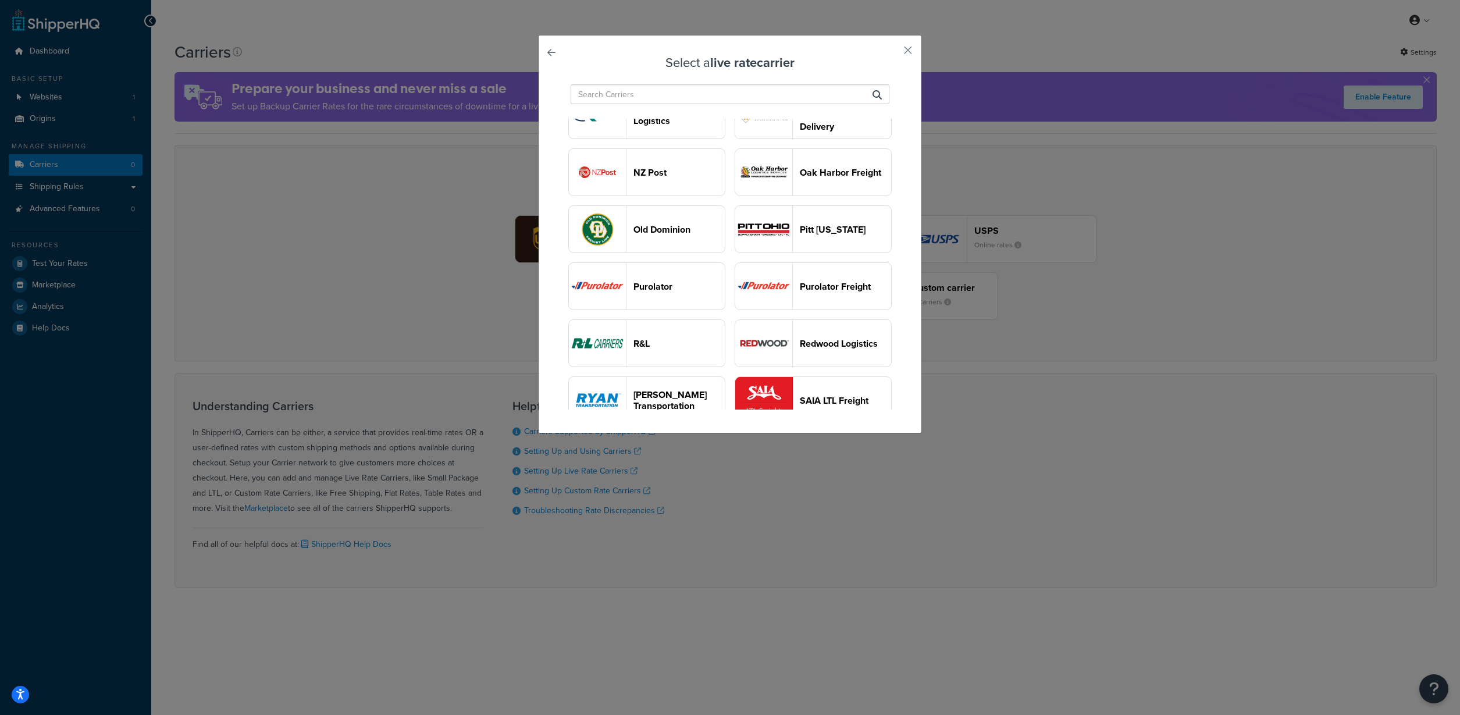
click at [668, 180] on button "NZ Post" at bounding box center [646, 172] width 157 height 48
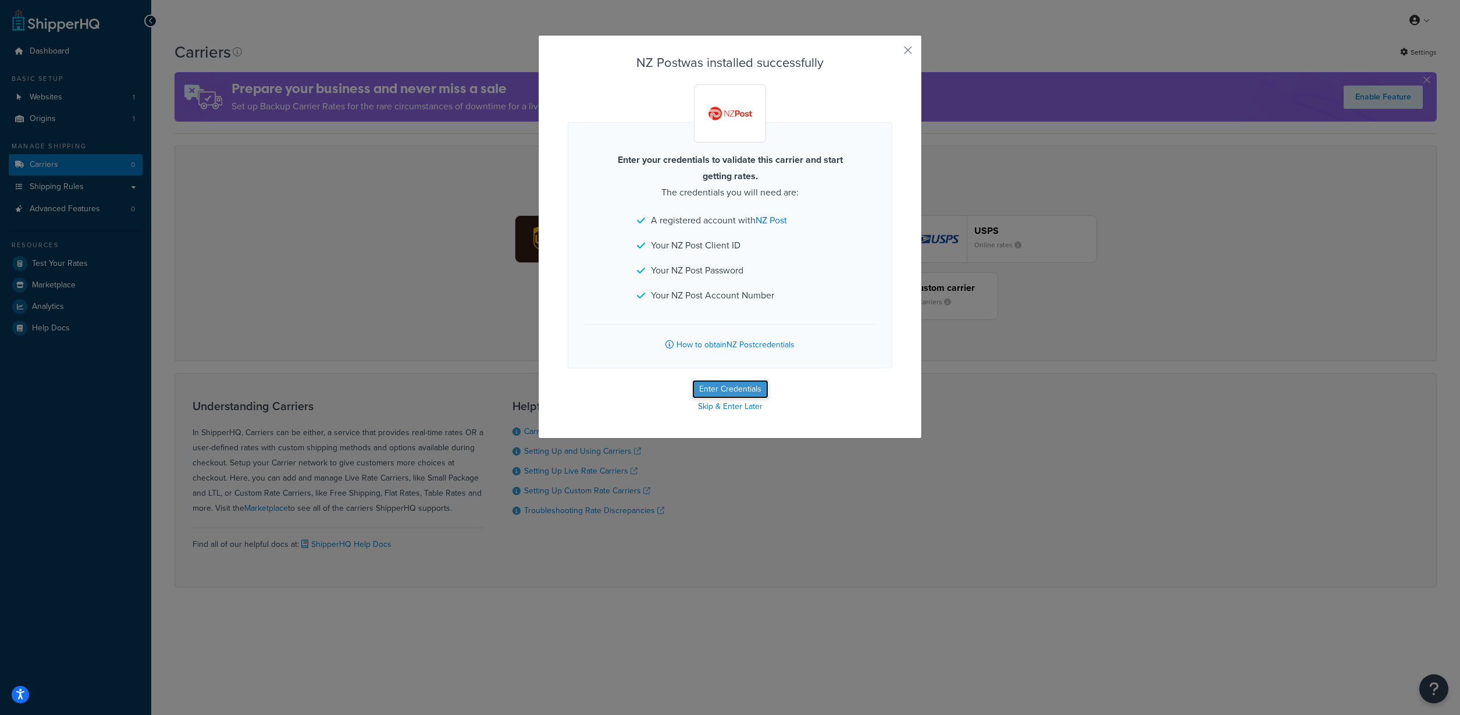
click at [738, 391] on button "Enter Credentials" at bounding box center [730, 389] width 76 height 19
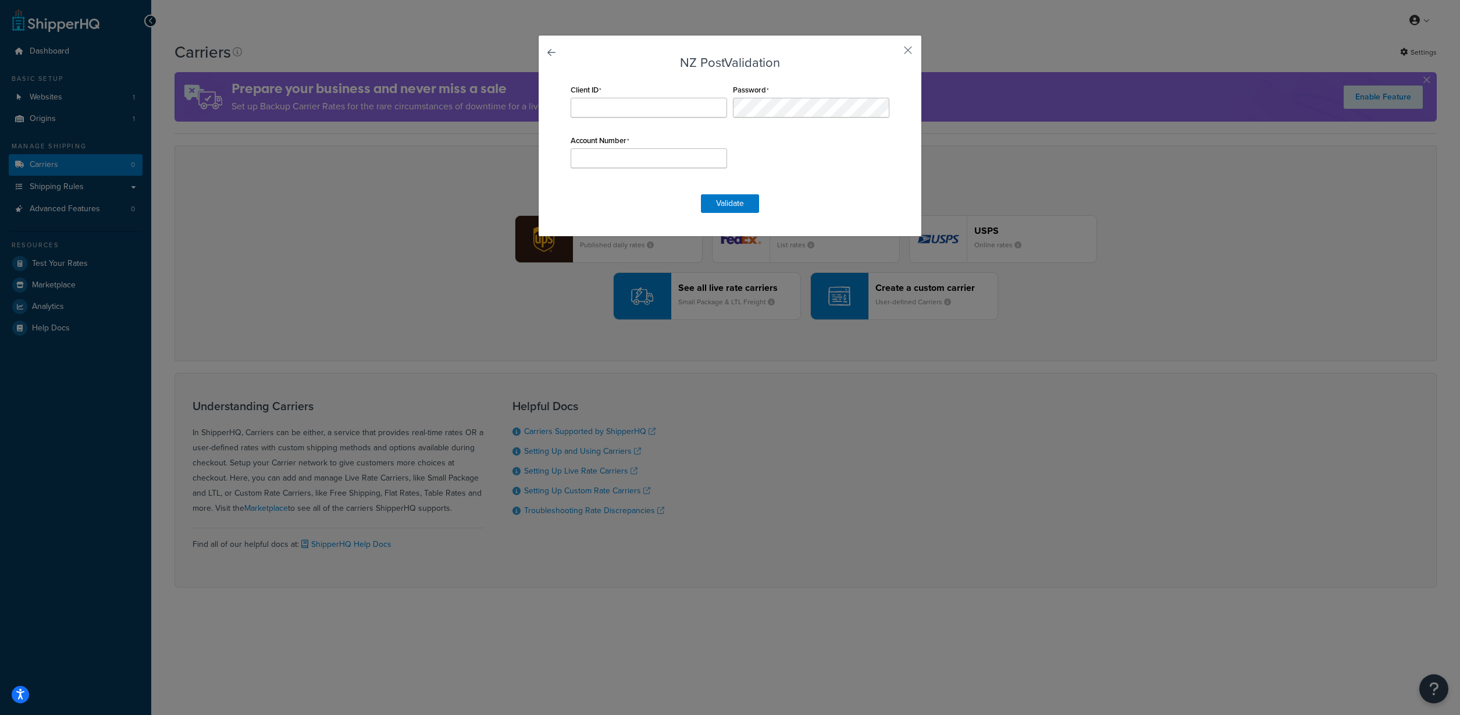
click at [568, 56] on link at bounding box center [568, 56] width 0 height 0
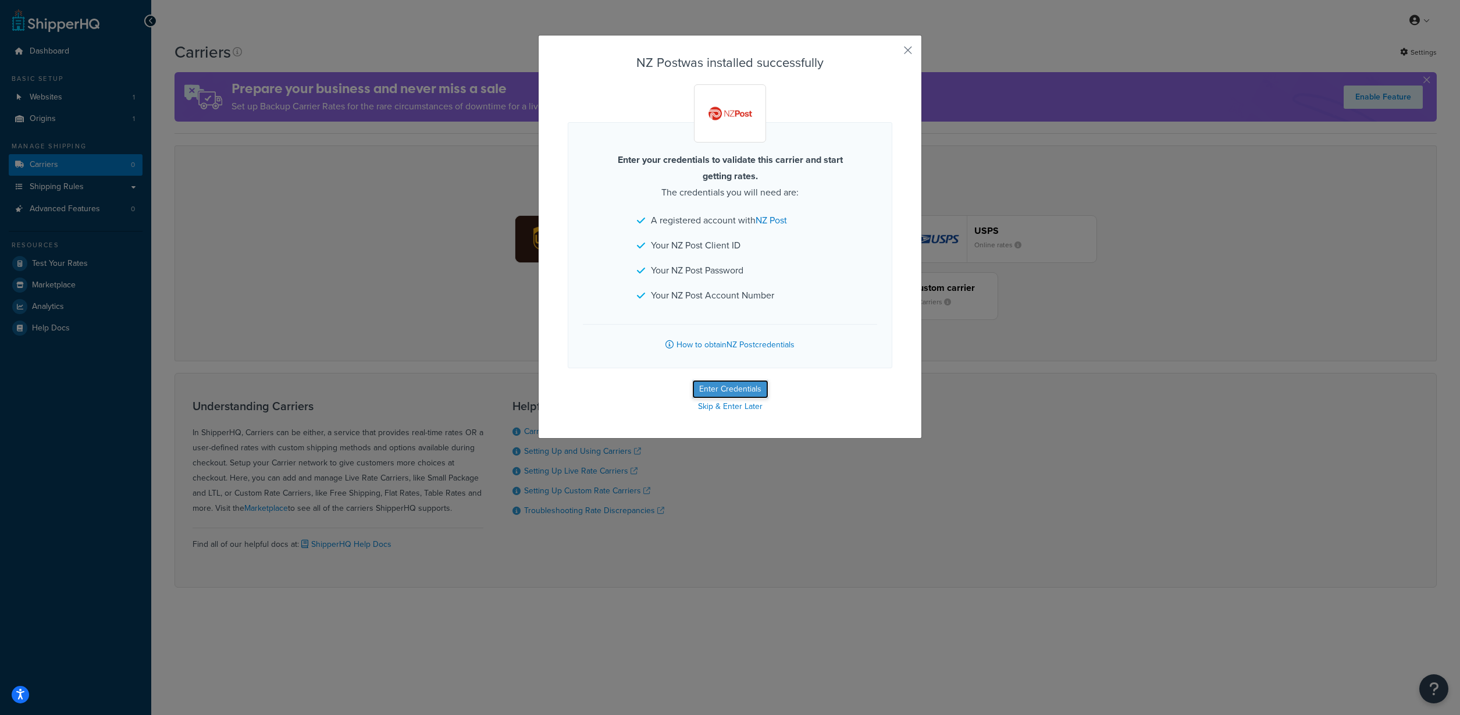
click at [750, 390] on button "Enter Credentials" at bounding box center [730, 389] width 76 height 19
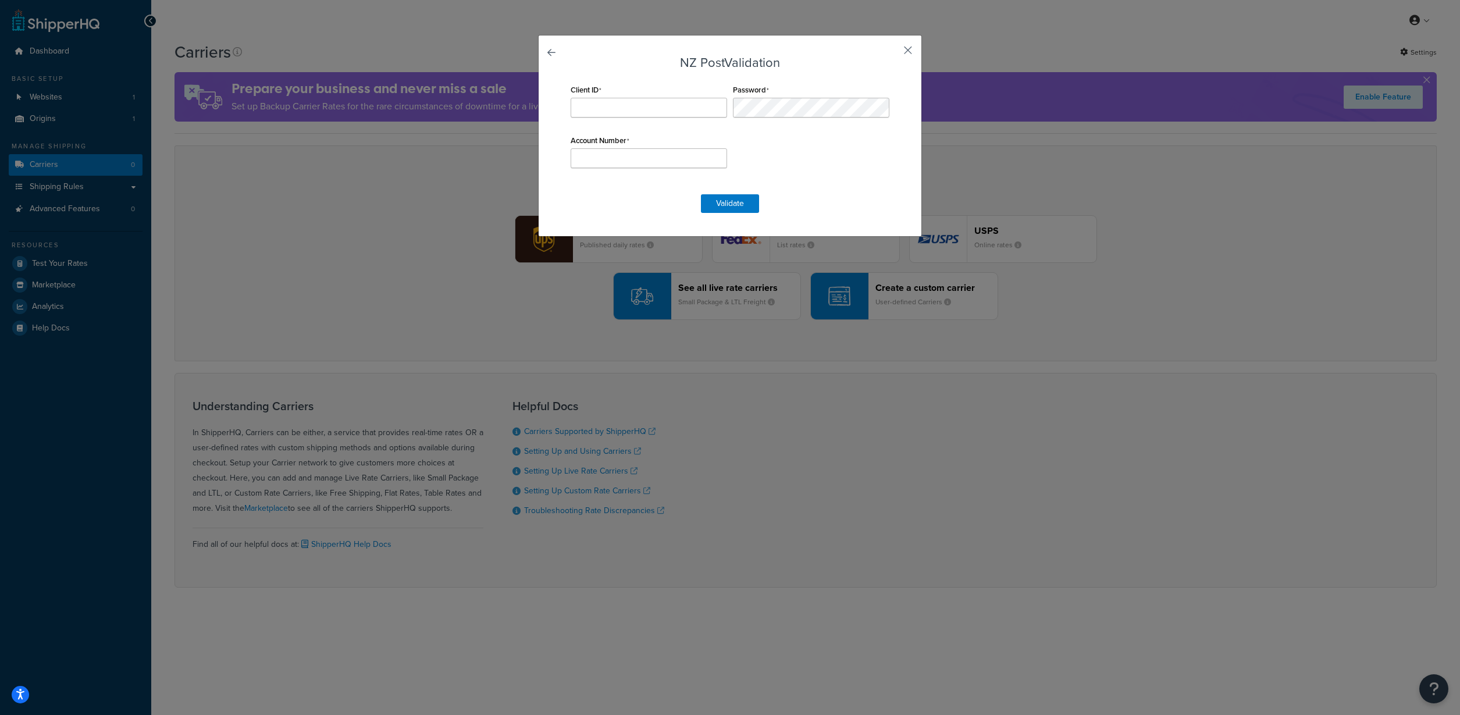
click at [892, 53] on button "button" at bounding box center [890, 54] width 3 height 3
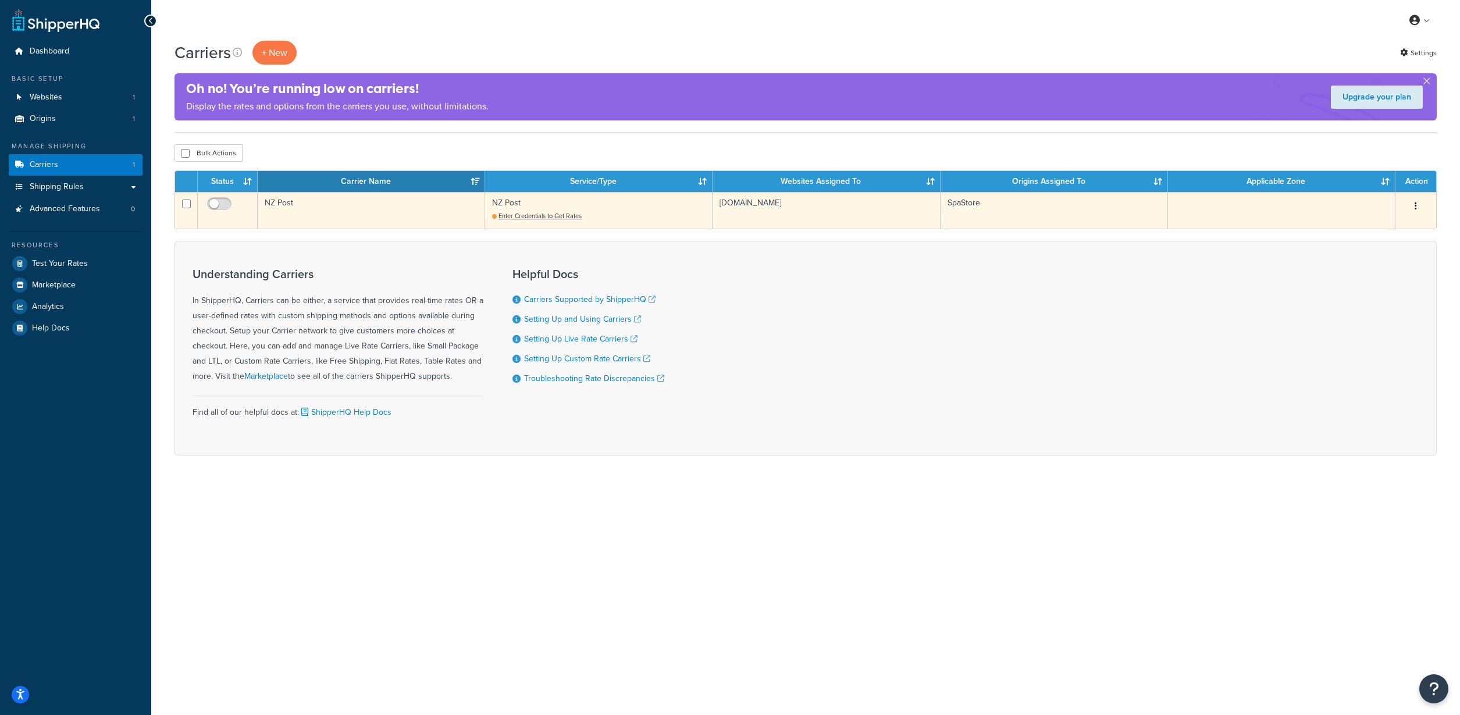
click at [312, 208] on td "NZ Post" at bounding box center [371, 210] width 227 height 37
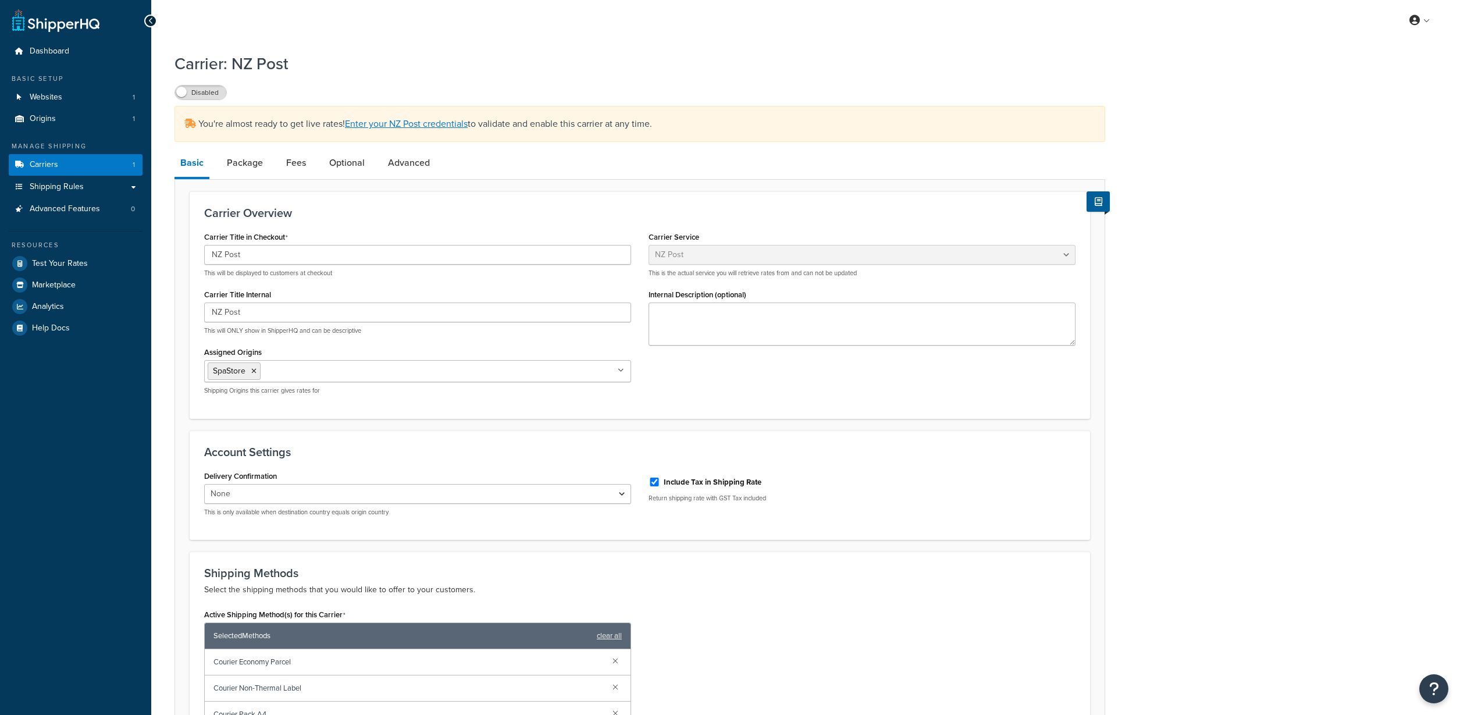
select select "nzPost"
click at [256, 166] on link "Package" at bounding box center [245, 163] width 48 height 28
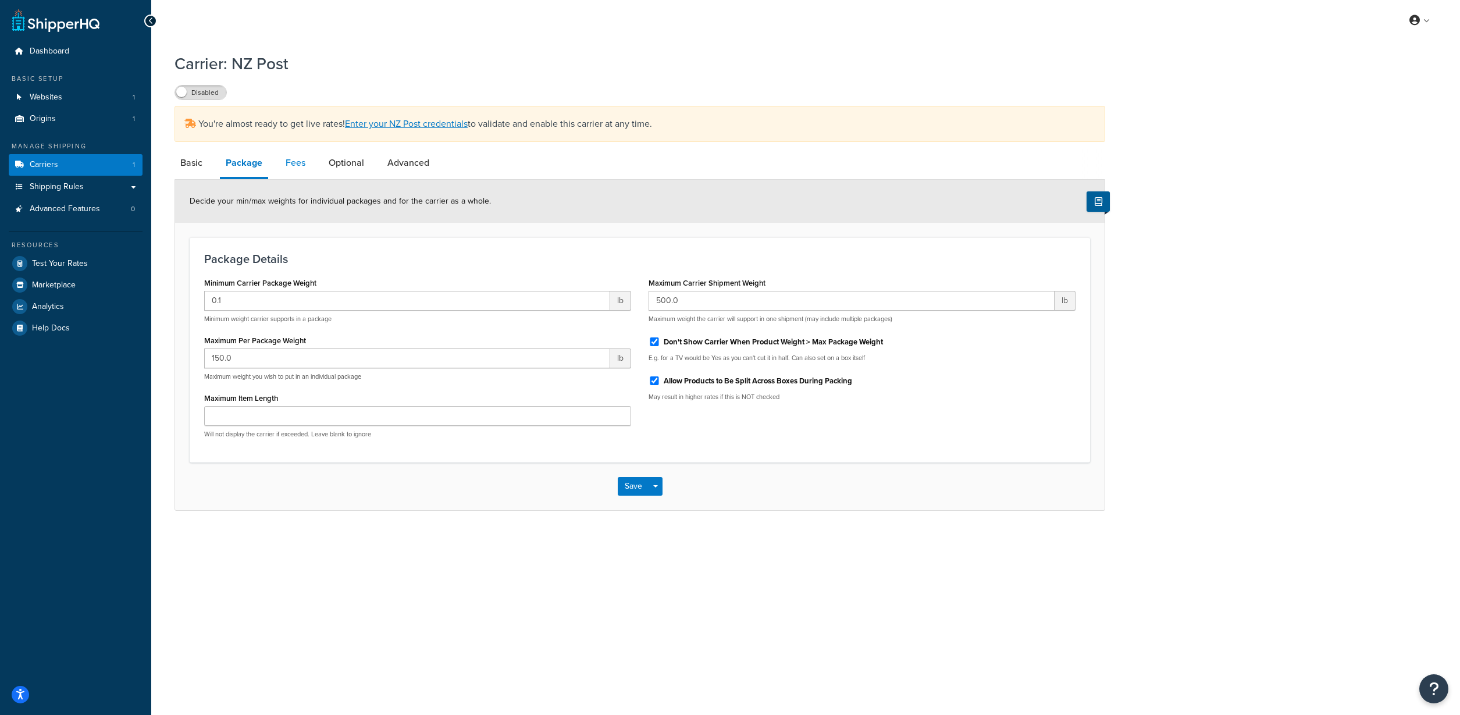
click at [288, 166] on link "Fees" at bounding box center [295, 163] width 31 height 28
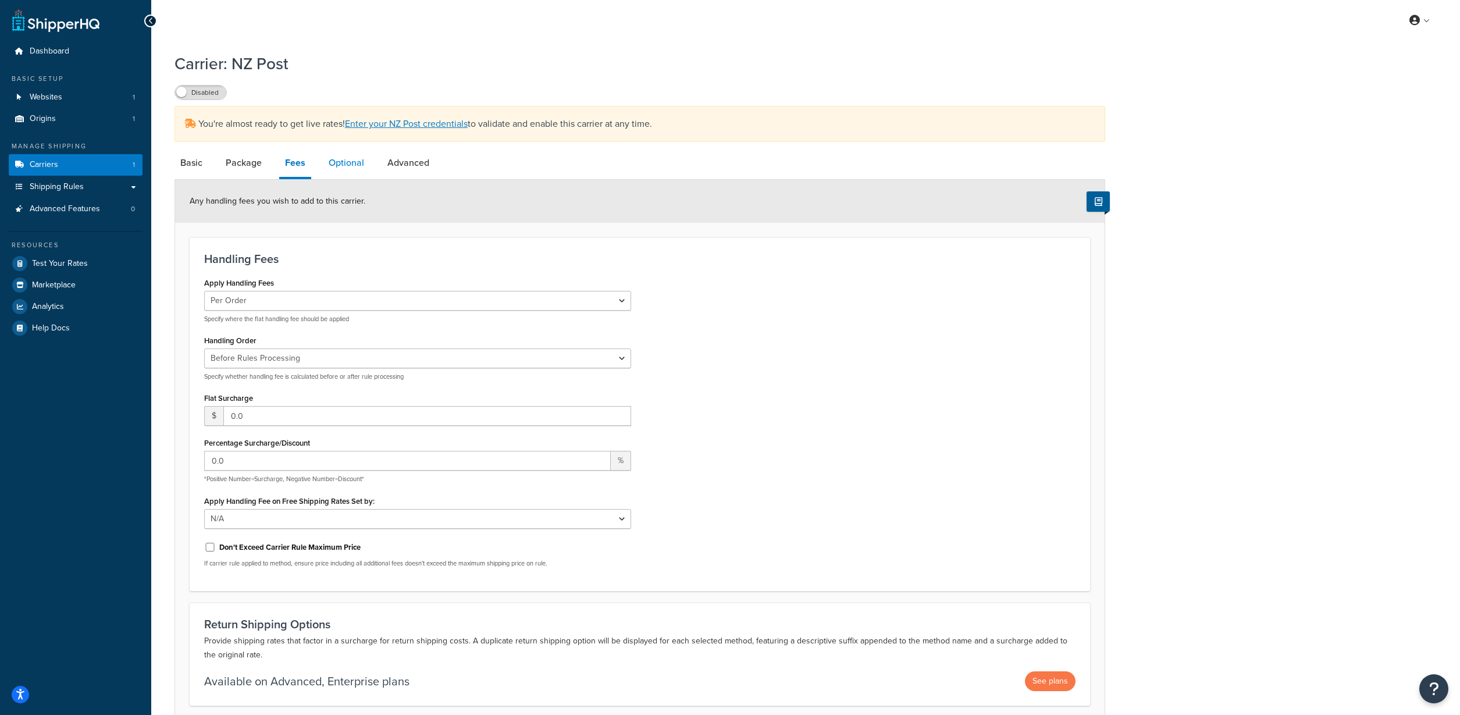
click at [343, 169] on link "Optional" at bounding box center [346, 163] width 47 height 28
select select "business"
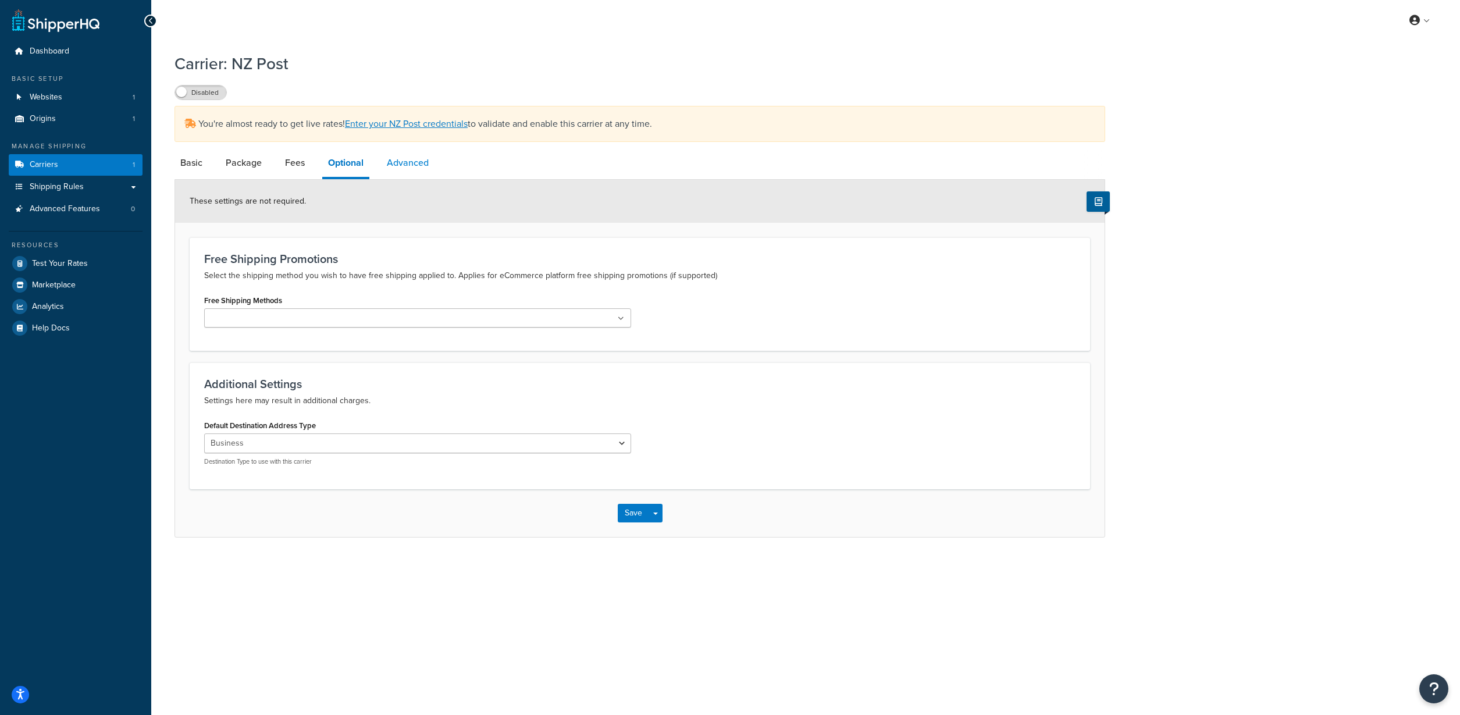
click at [398, 167] on link "Advanced" at bounding box center [408, 163] width 54 height 28
select select "false"
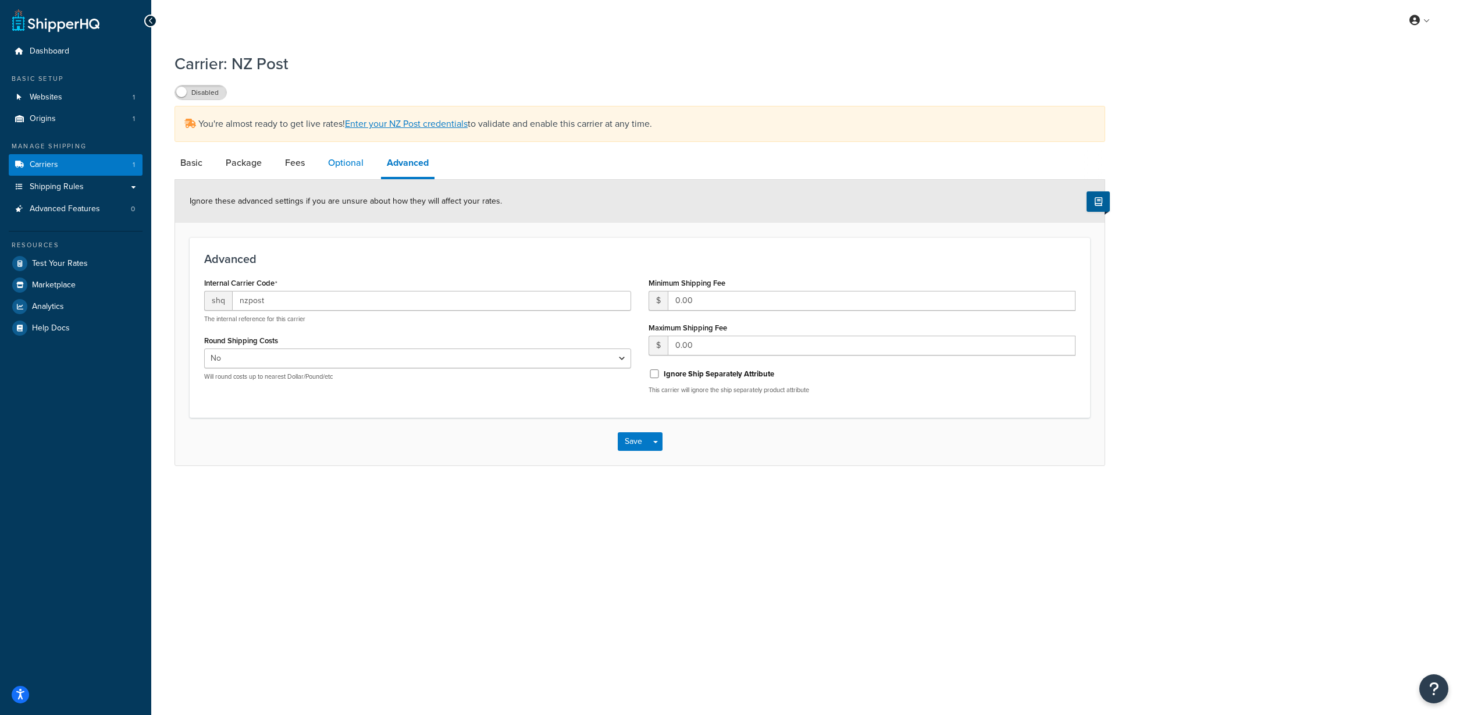
click at [357, 167] on link "Optional" at bounding box center [345, 163] width 47 height 28
select select "business"
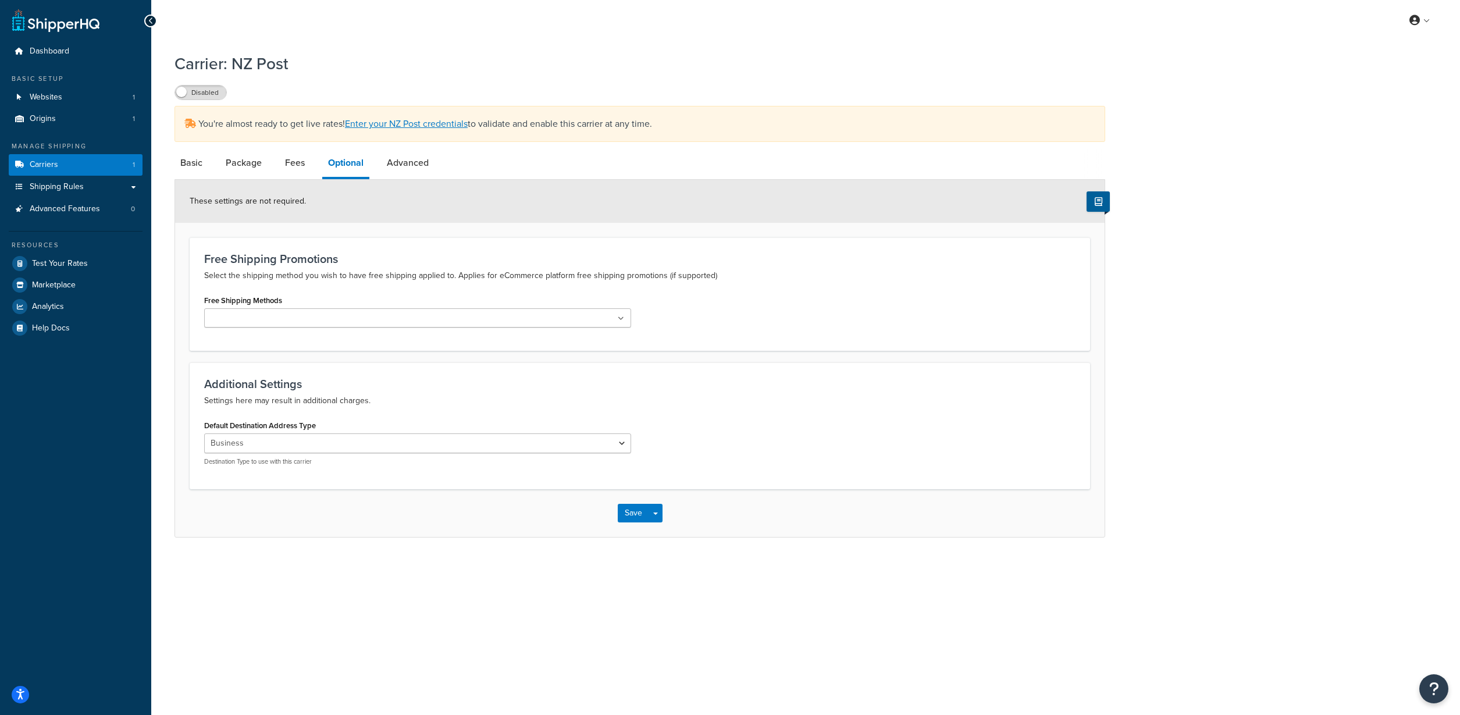
click at [270, 162] on li "Package" at bounding box center [249, 163] width 59 height 28
click at [300, 166] on link "Fees" at bounding box center [294, 163] width 31 height 28
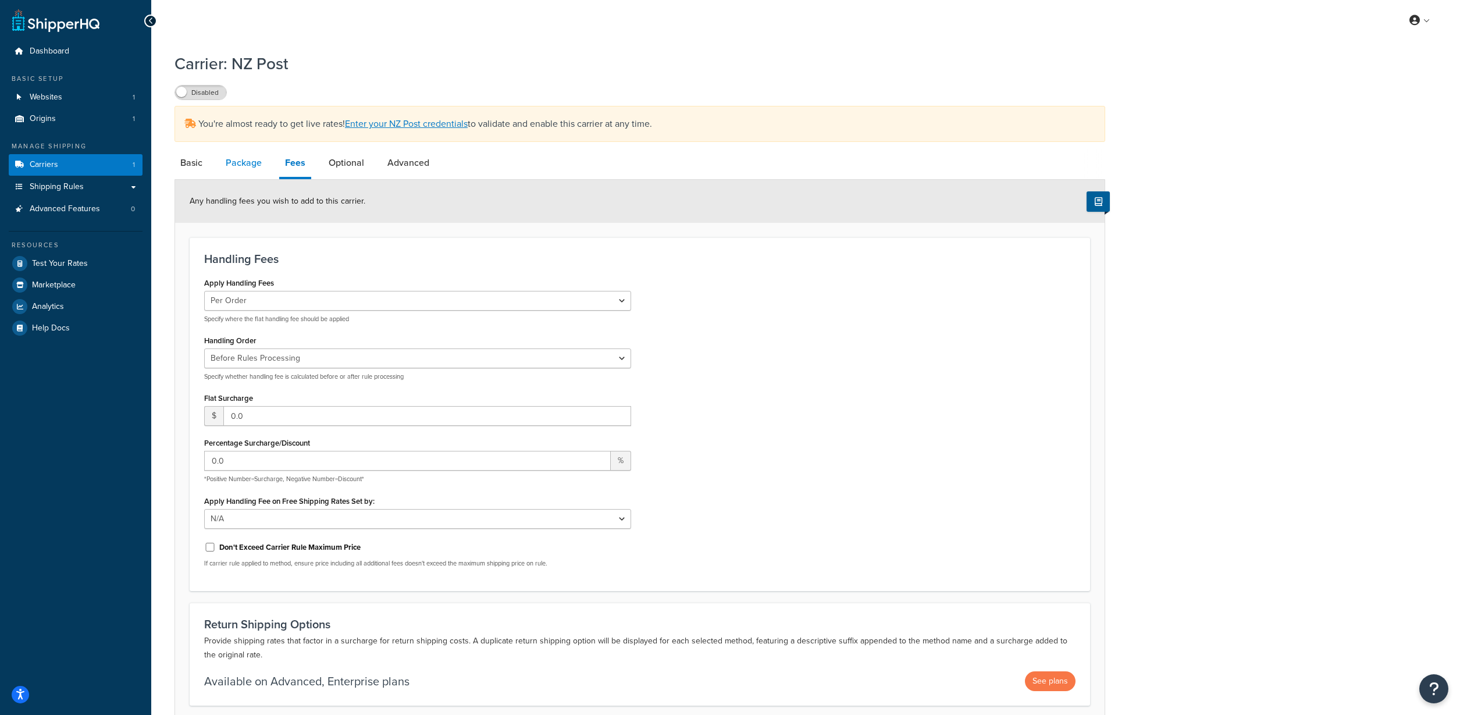
click at [258, 165] on link "Package" at bounding box center [244, 163] width 48 height 28
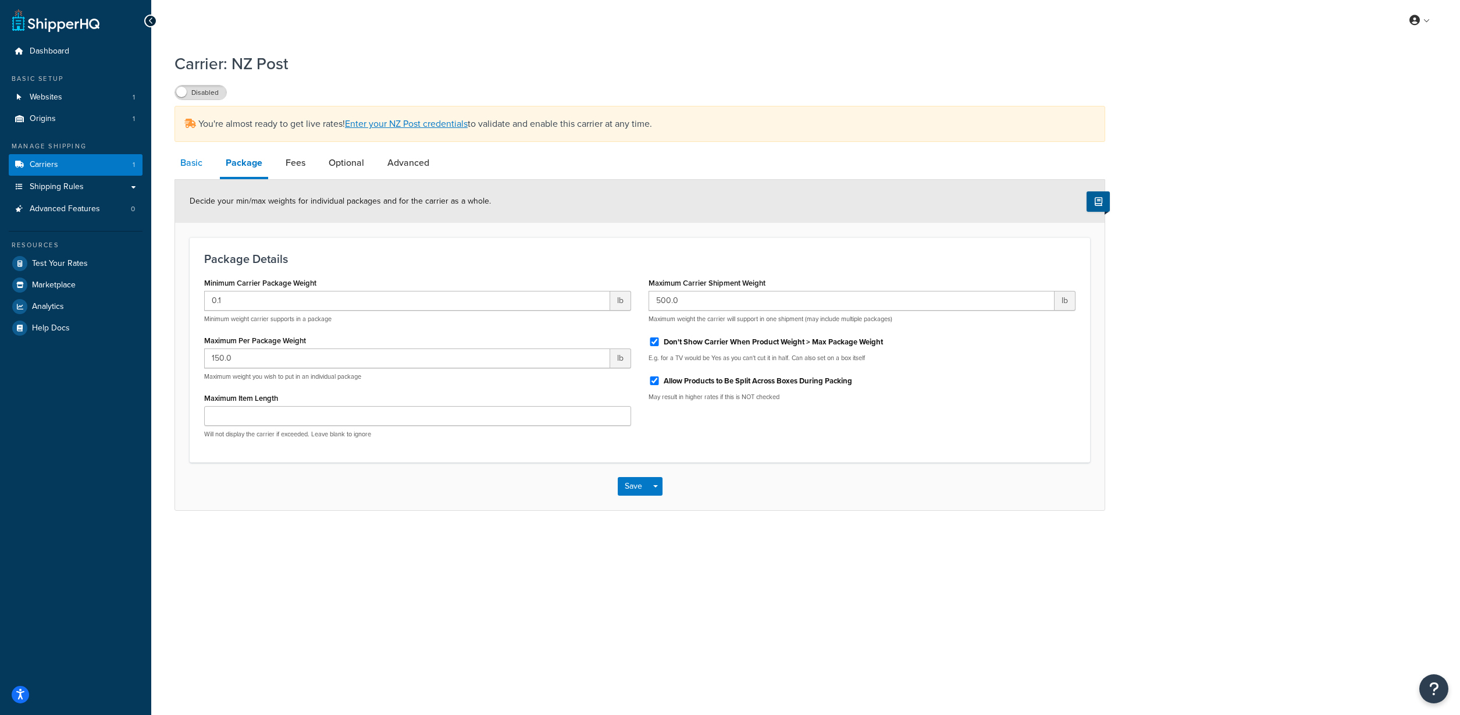
click at [183, 164] on link "Basic" at bounding box center [191, 163] width 34 height 28
select select "nzPost"
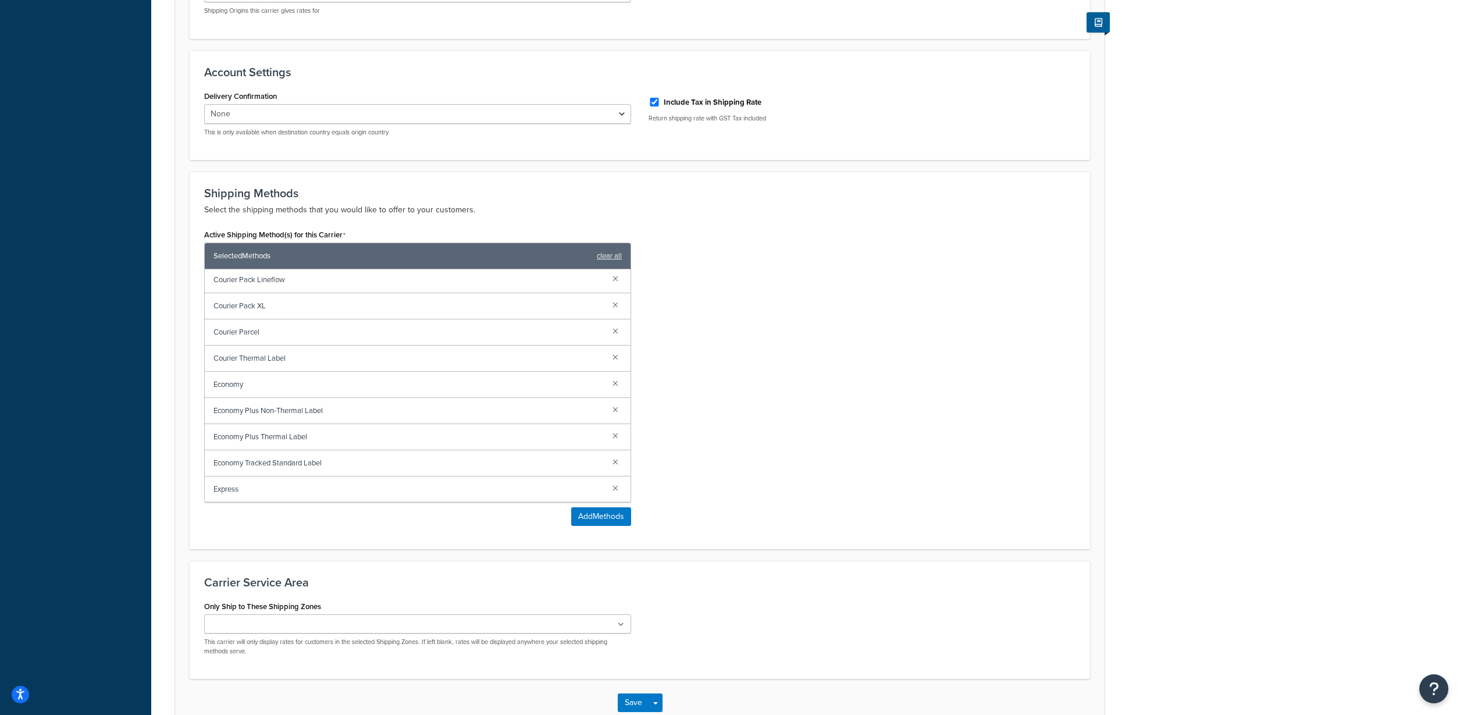
scroll to position [450, 0]
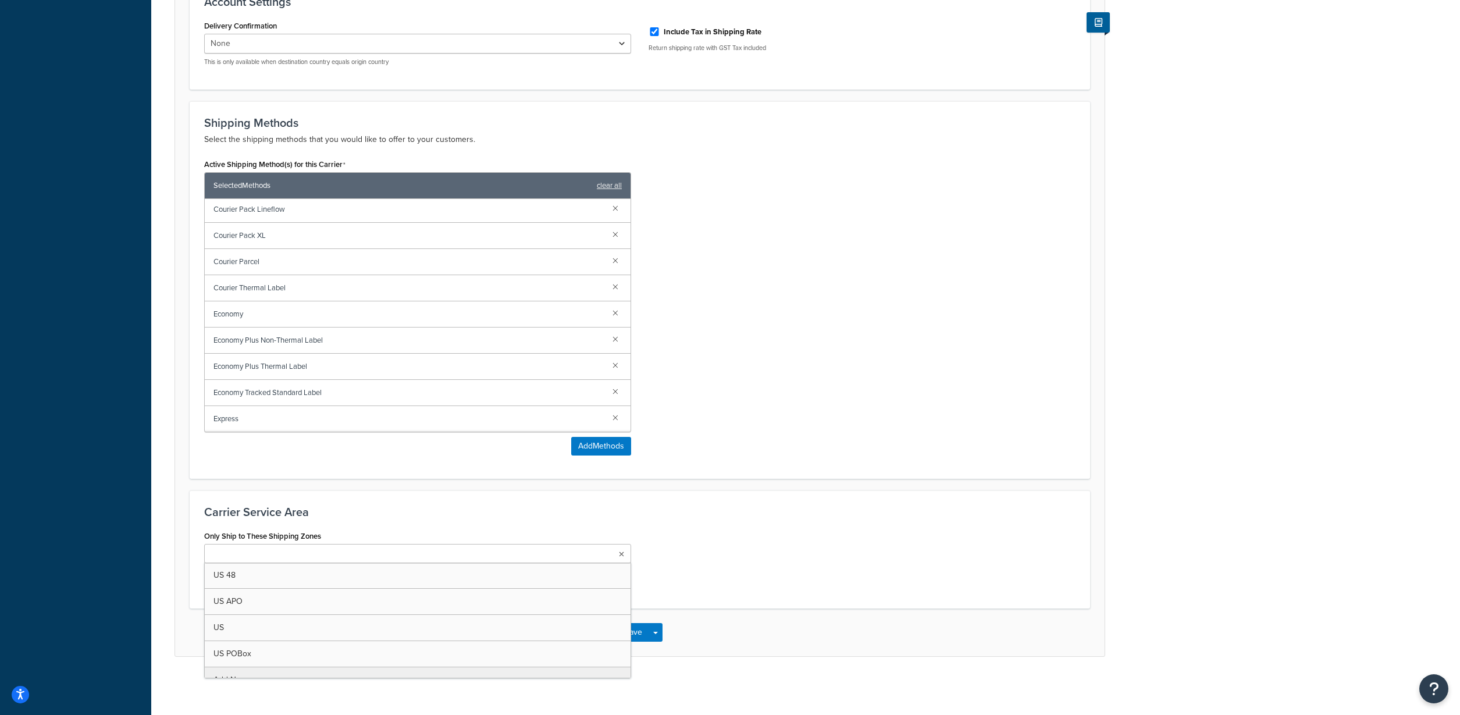
click at [415, 549] on ul at bounding box center [417, 553] width 427 height 19
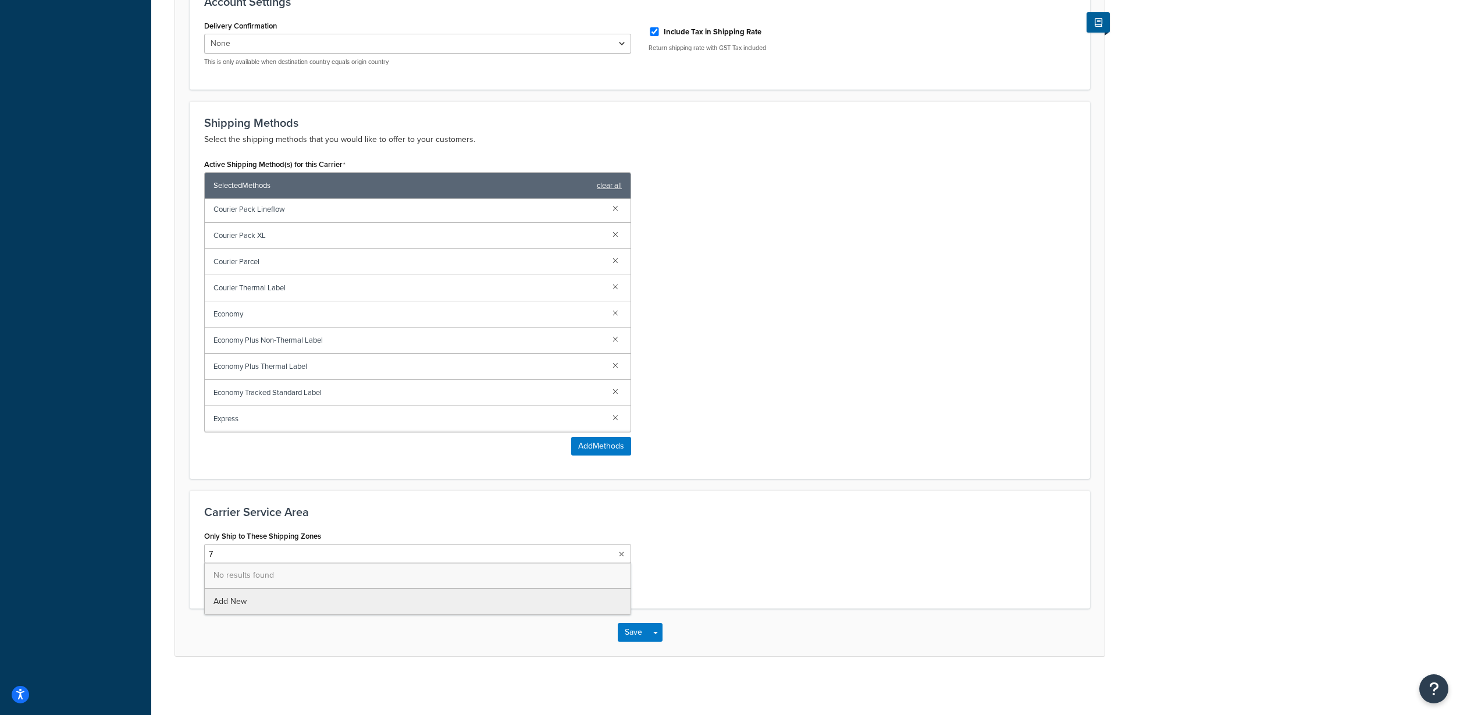
scroll to position [0, 0]
type input "7011,"
click at [486, 528] on div "Only Ship to These Shipping Zones No results found Add New This carrier will on…" at bounding box center [417, 557] width 427 height 58
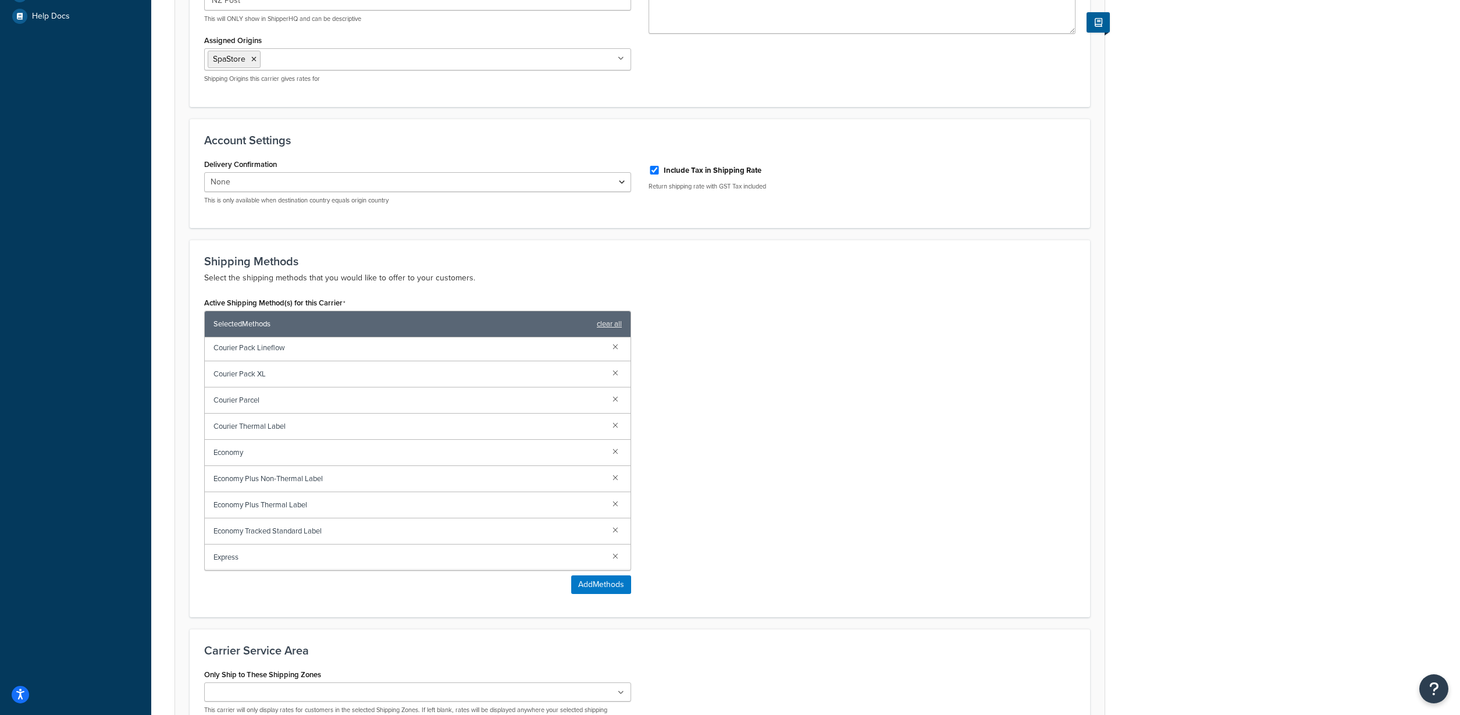
scroll to position [313, 0]
click at [336, 186] on select "None Signature on Delivery" at bounding box center [417, 180] width 427 height 20
click at [343, 341] on span "Courier Pack Lineflow" at bounding box center [408, 346] width 390 height 16
click at [327, 349] on span "Courier Pack Lineflow" at bounding box center [408, 346] width 390 height 16
click at [251, 488] on div "Economy Plus Non-Thermal Label" at bounding box center [418, 477] width 426 height 26
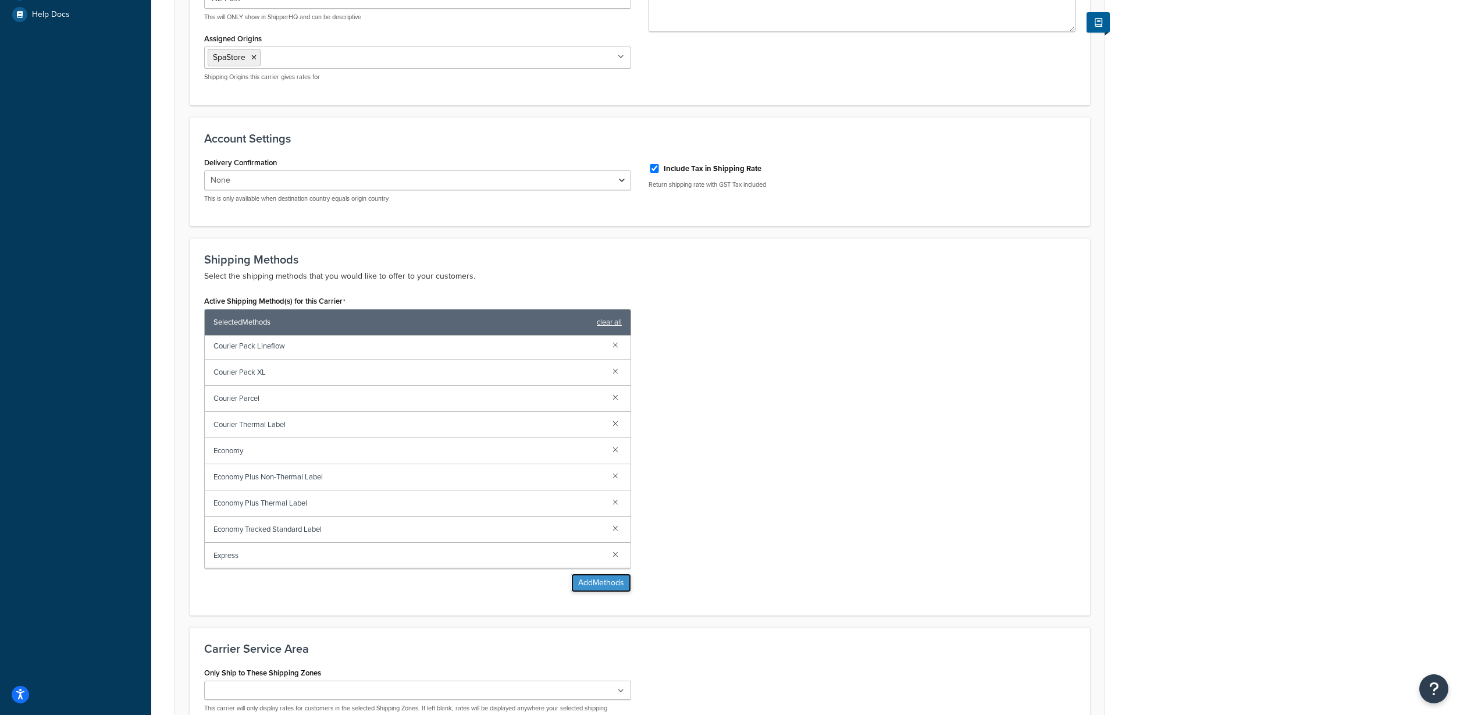
click at [604, 579] on button "Add Methods" at bounding box center [601, 582] width 60 height 19
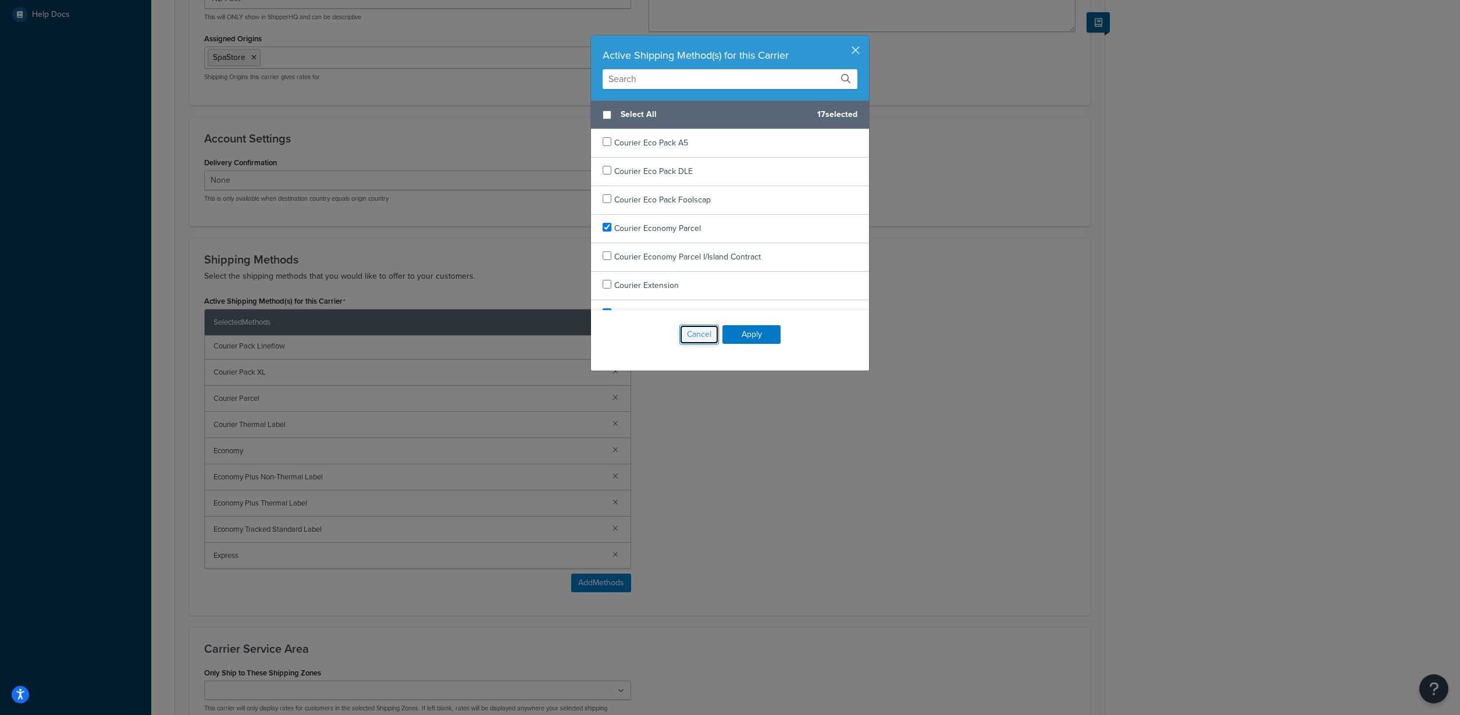
click at [696, 332] on button "Cancel" at bounding box center [699, 335] width 40 height 20
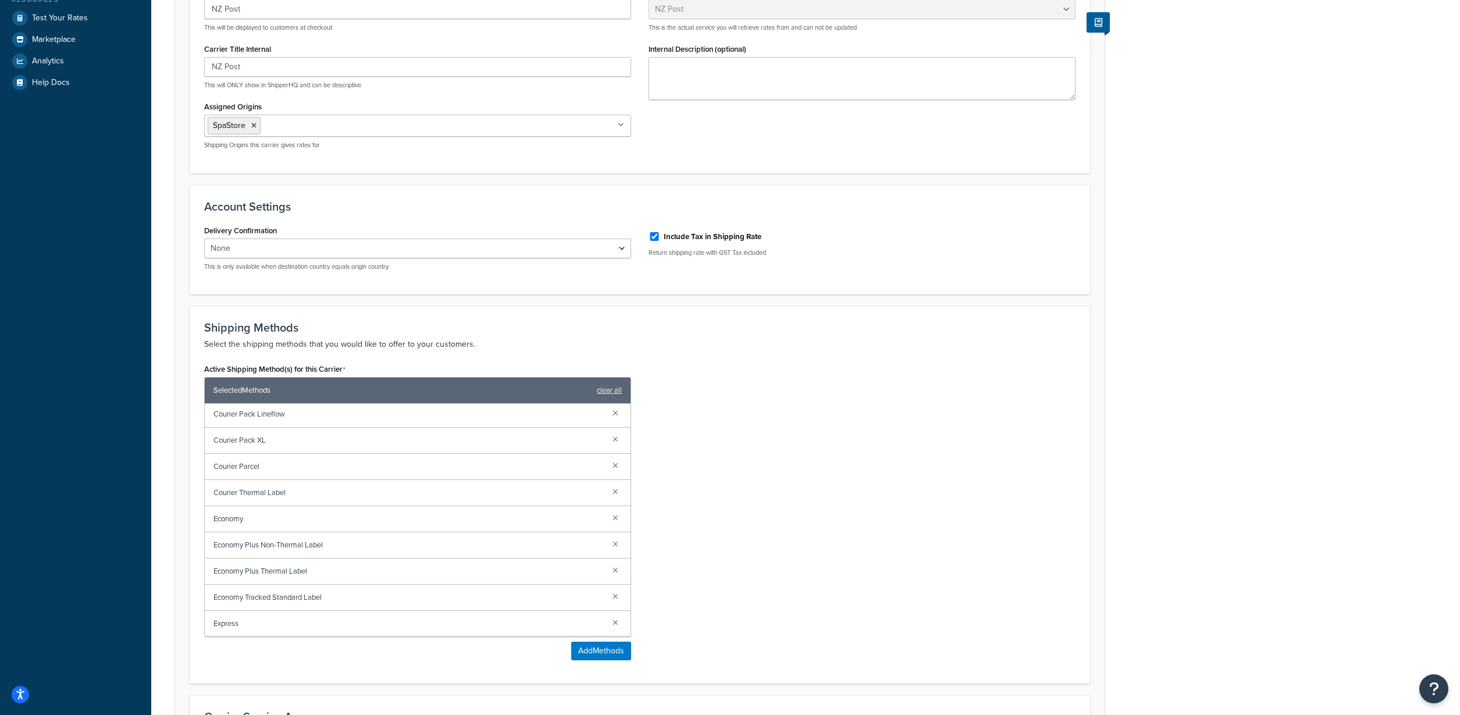
scroll to position [0, 0]
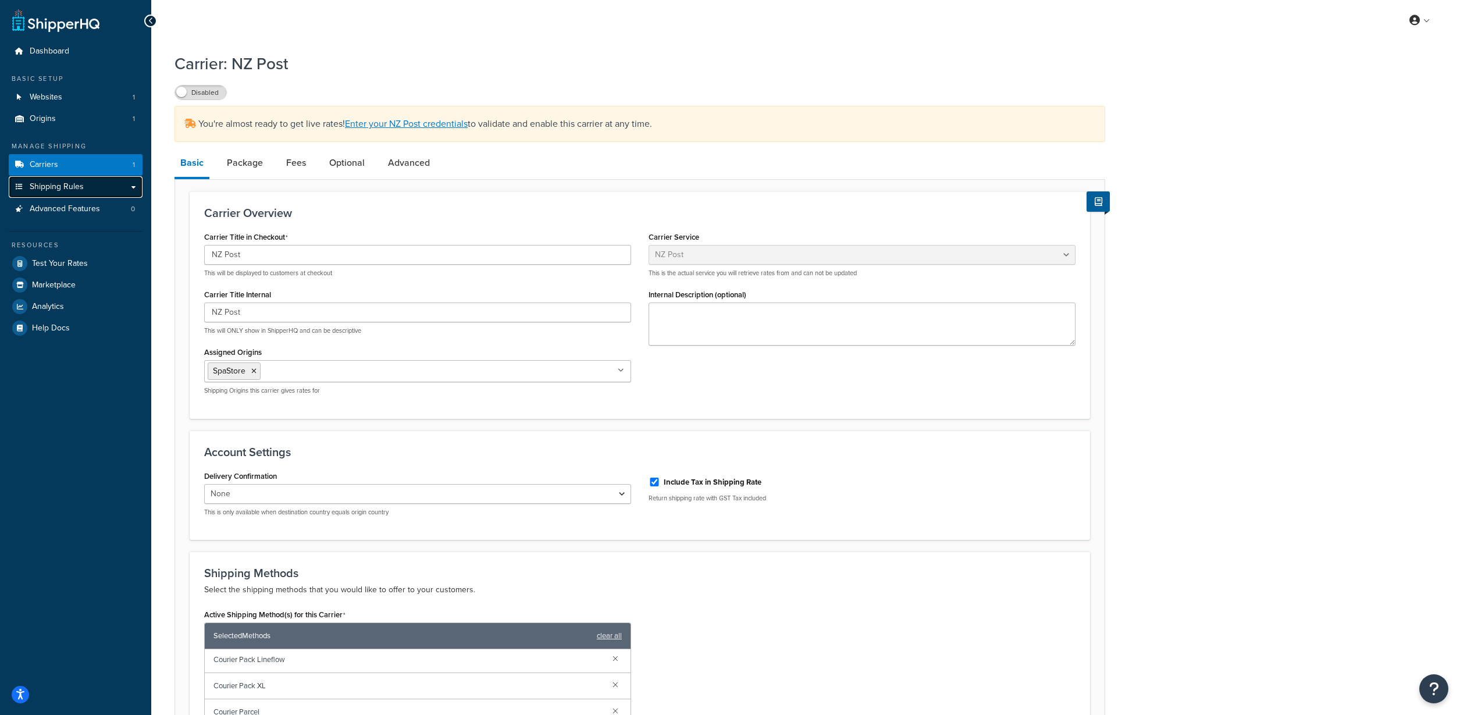
click at [109, 184] on link "Shipping Rules" at bounding box center [76, 187] width 134 height 22
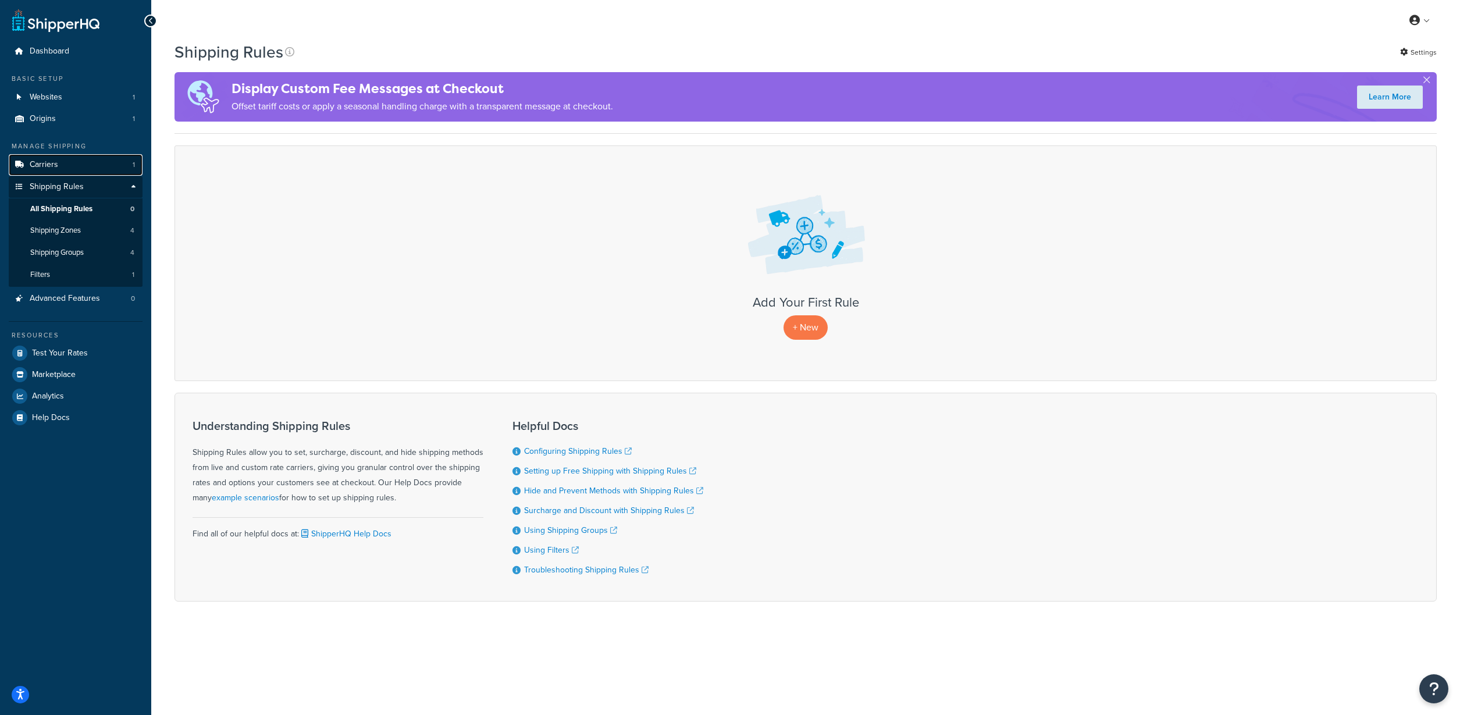
click at [101, 161] on link "Carriers 1" at bounding box center [76, 165] width 134 height 22
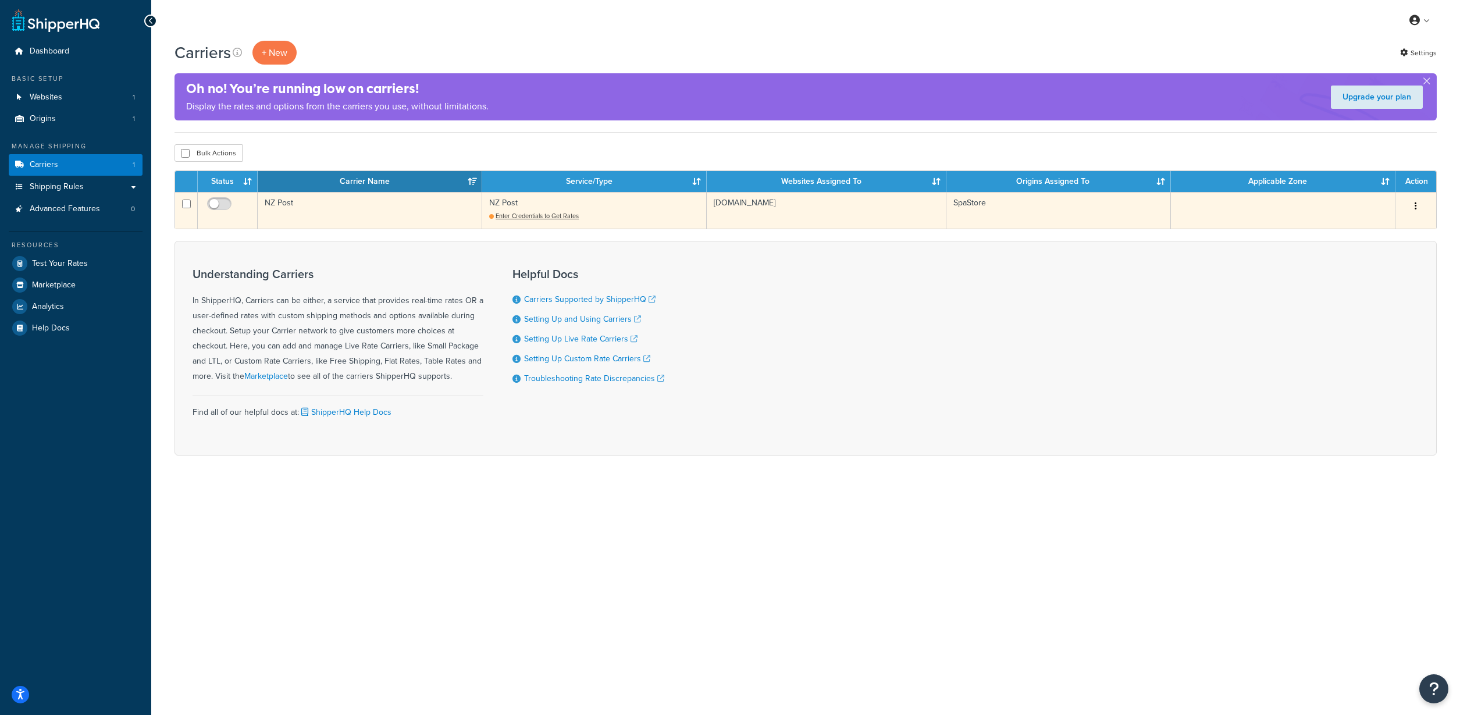
click at [277, 206] on td "NZ Post" at bounding box center [370, 210] width 225 height 37
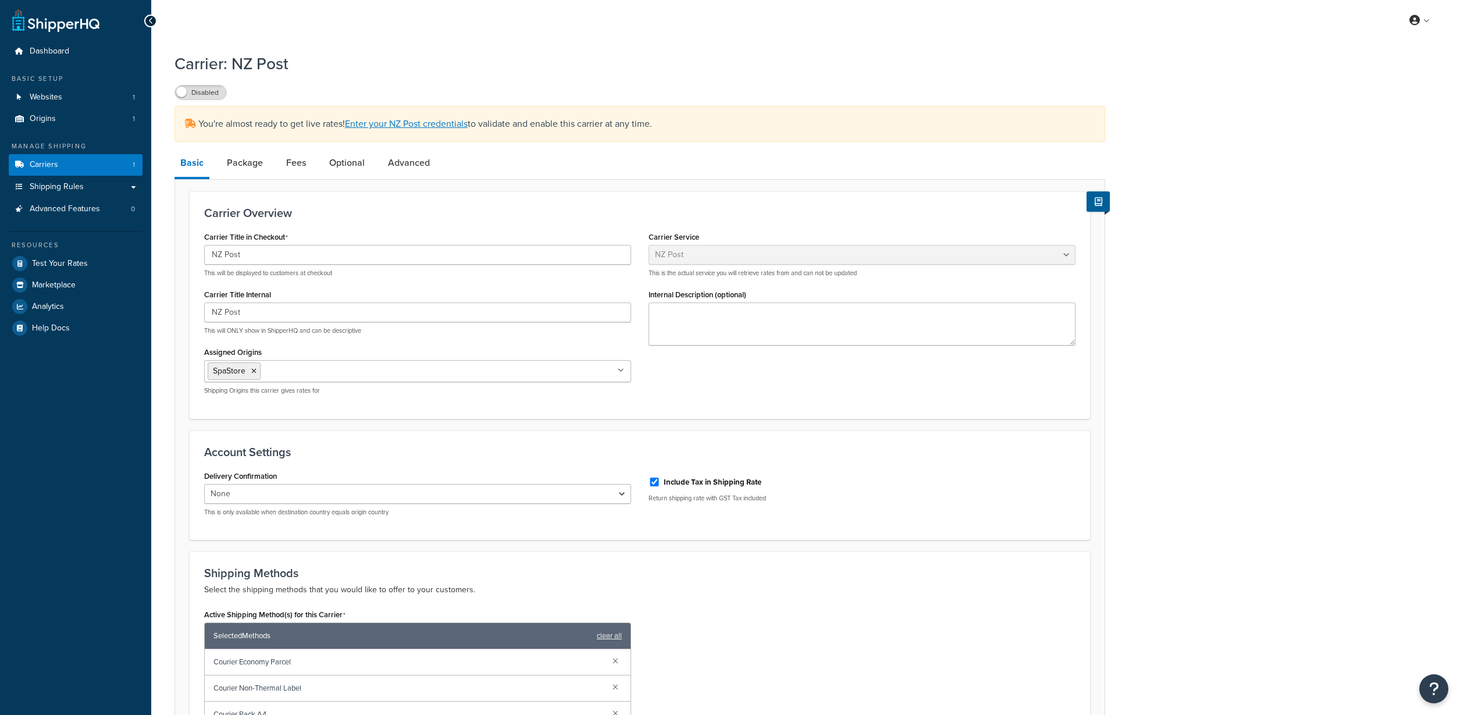
select select "nzPost"
click at [255, 168] on link "Package" at bounding box center [245, 163] width 48 height 28
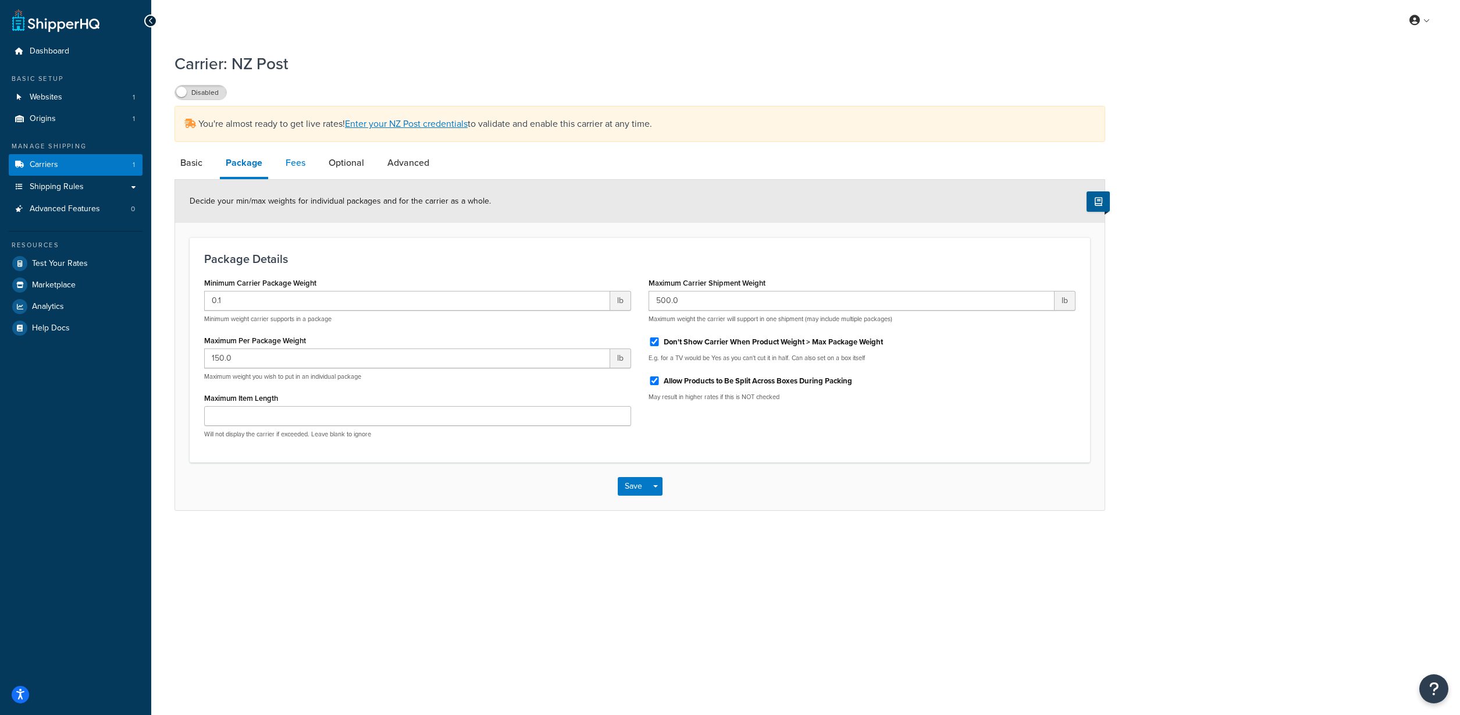
click at [290, 167] on link "Fees" at bounding box center [295, 163] width 31 height 28
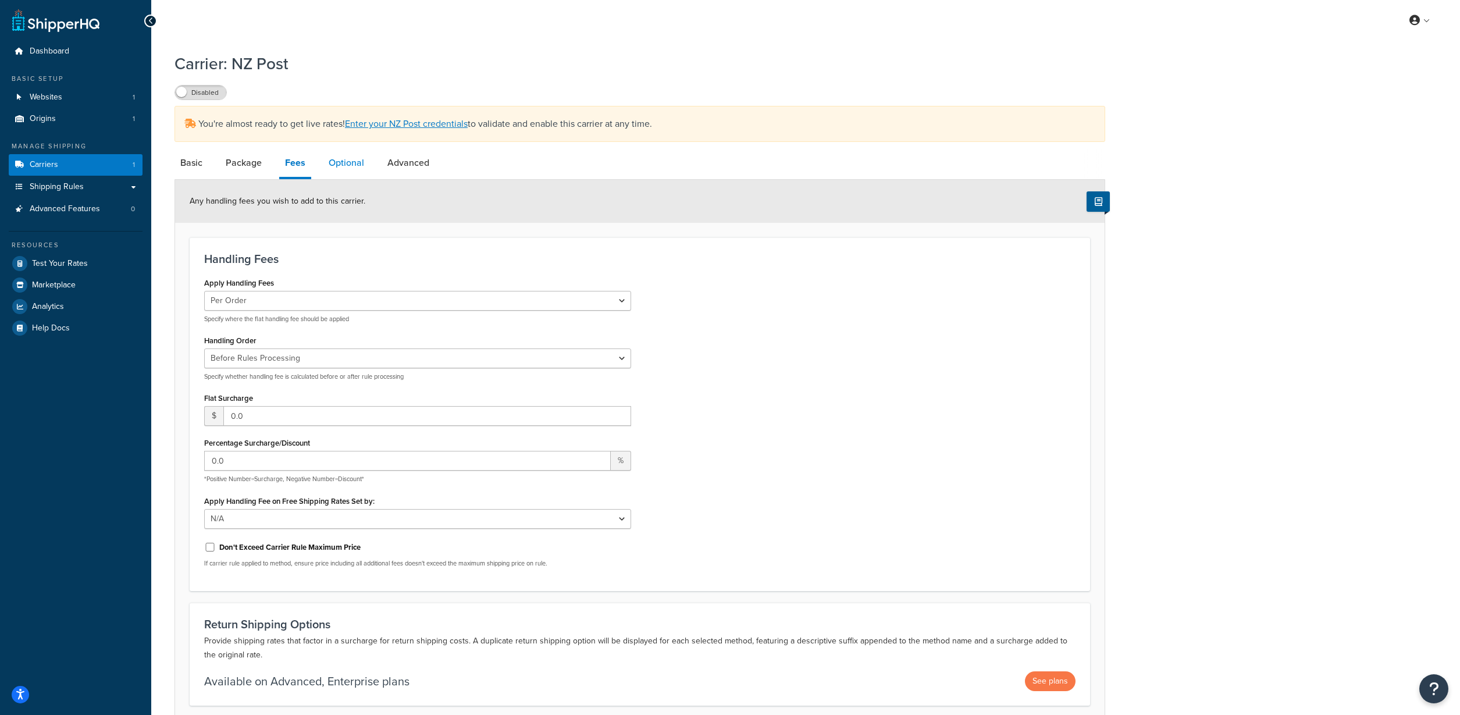
click at [345, 159] on link "Optional" at bounding box center [346, 163] width 47 height 28
select select "business"
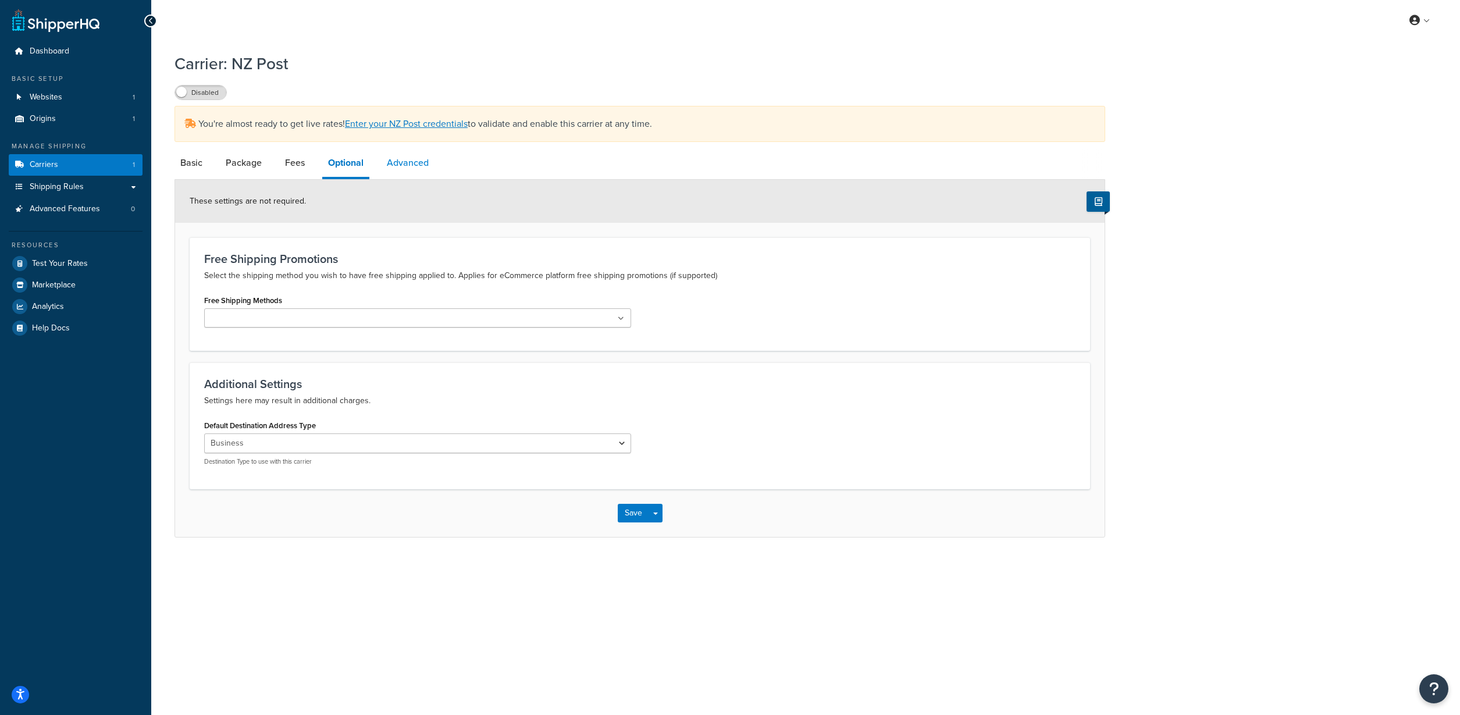
click at [405, 163] on link "Advanced" at bounding box center [408, 163] width 54 height 28
select select "false"
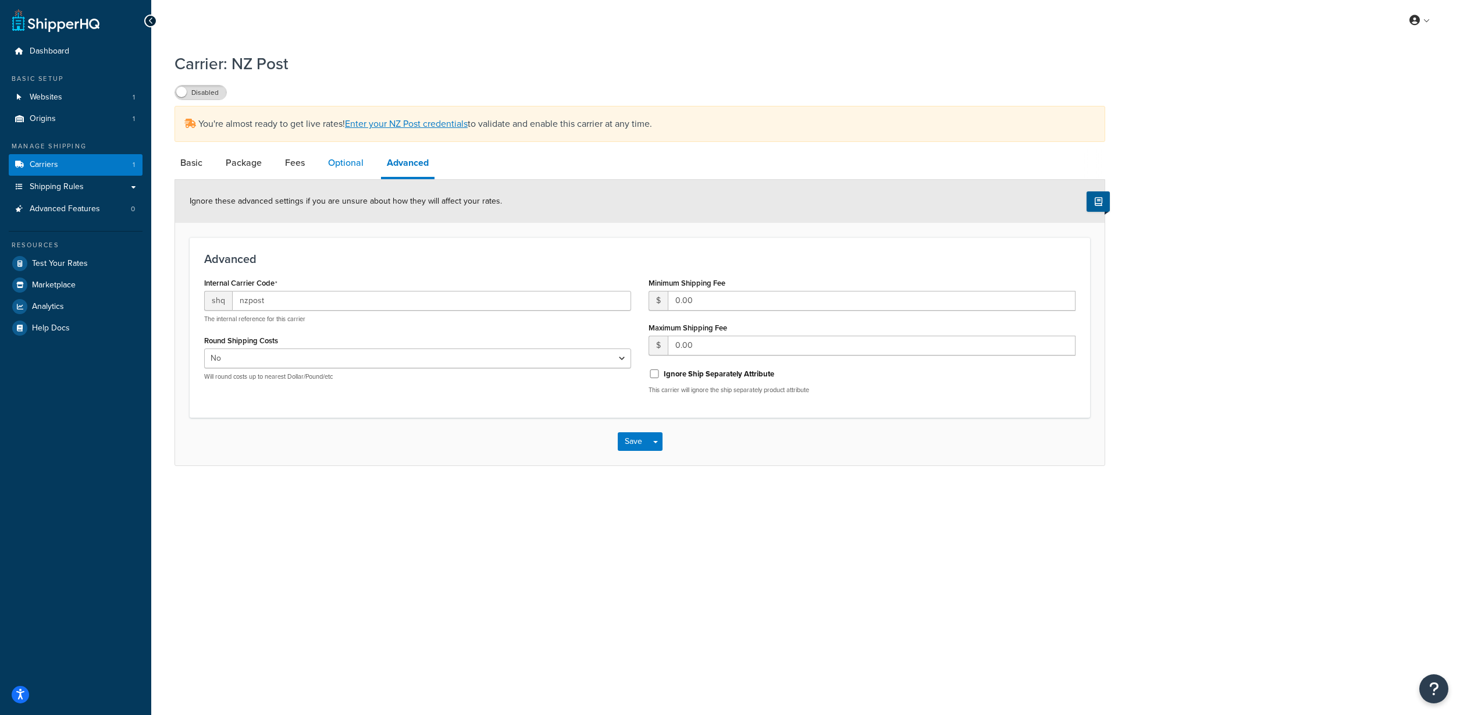
click at [348, 158] on link "Optional" at bounding box center [345, 163] width 47 height 28
select select "business"
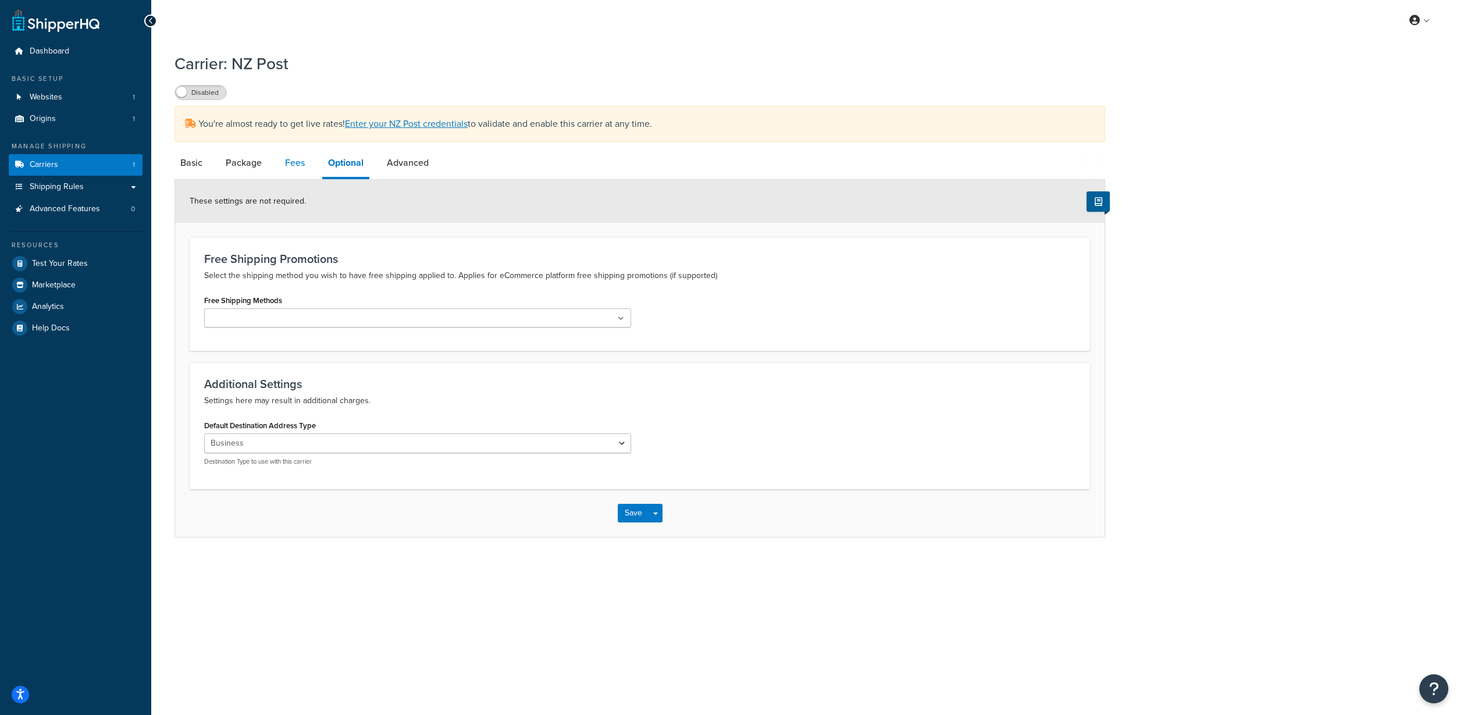
click at [291, 163] on link "Fees" at bounding box center [294, 163] width 31 height 28
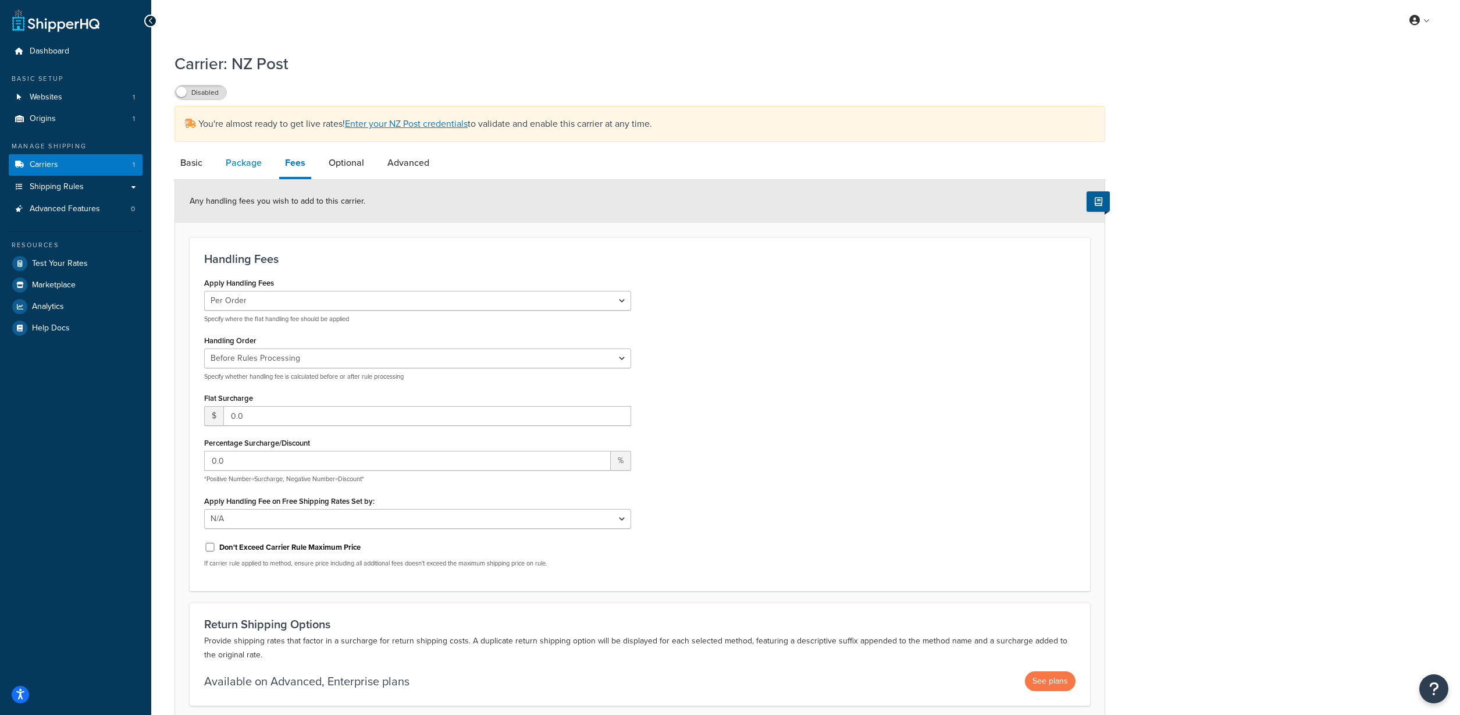
click at [240, 167] on link "Package" at bounding box center [244, 163] width 48 height 28
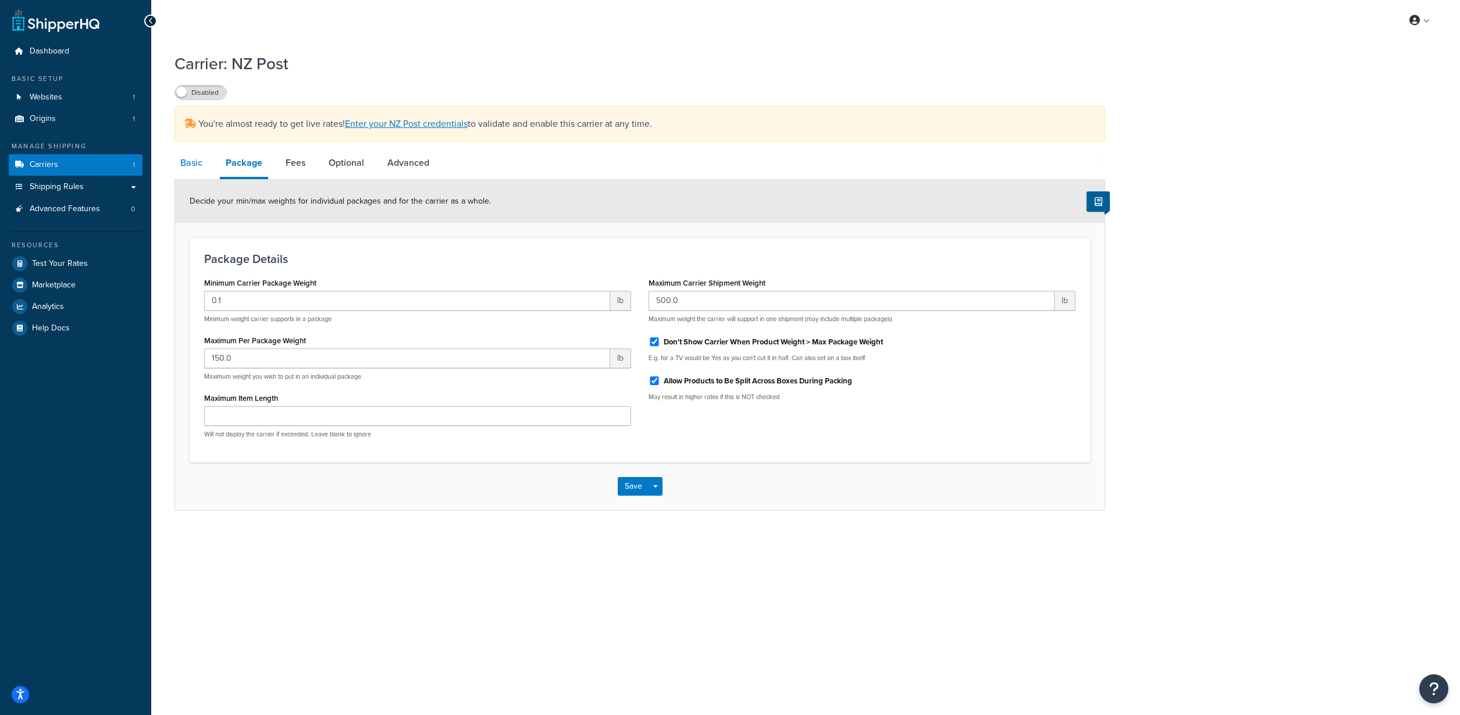
click at [201, 168] on link "Basic" at bounding box center [191, 163] width 34 height 28
select select "nzPost"
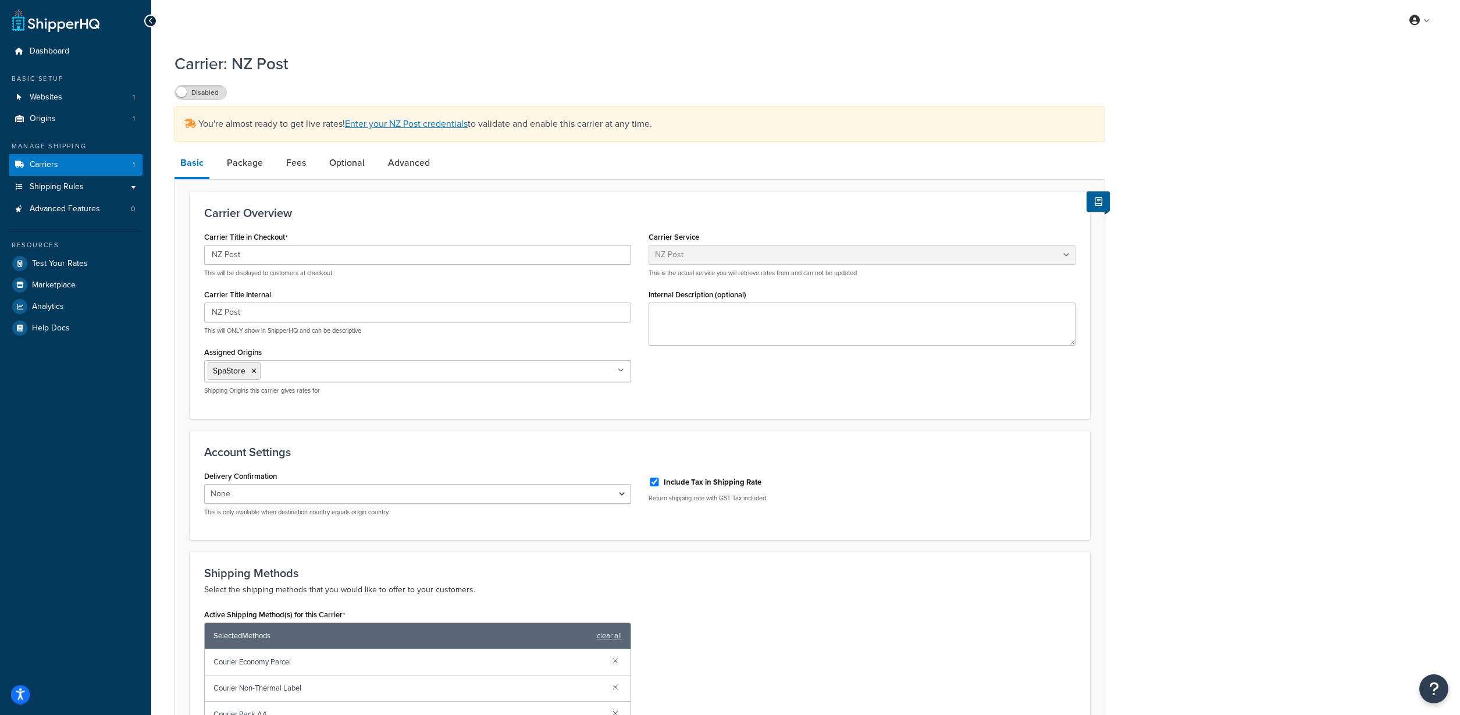
click at [20, 693] on icon "Open accessiBe: accessibility options, statement and help" at bounding box center [20, 696] width 9 height 10
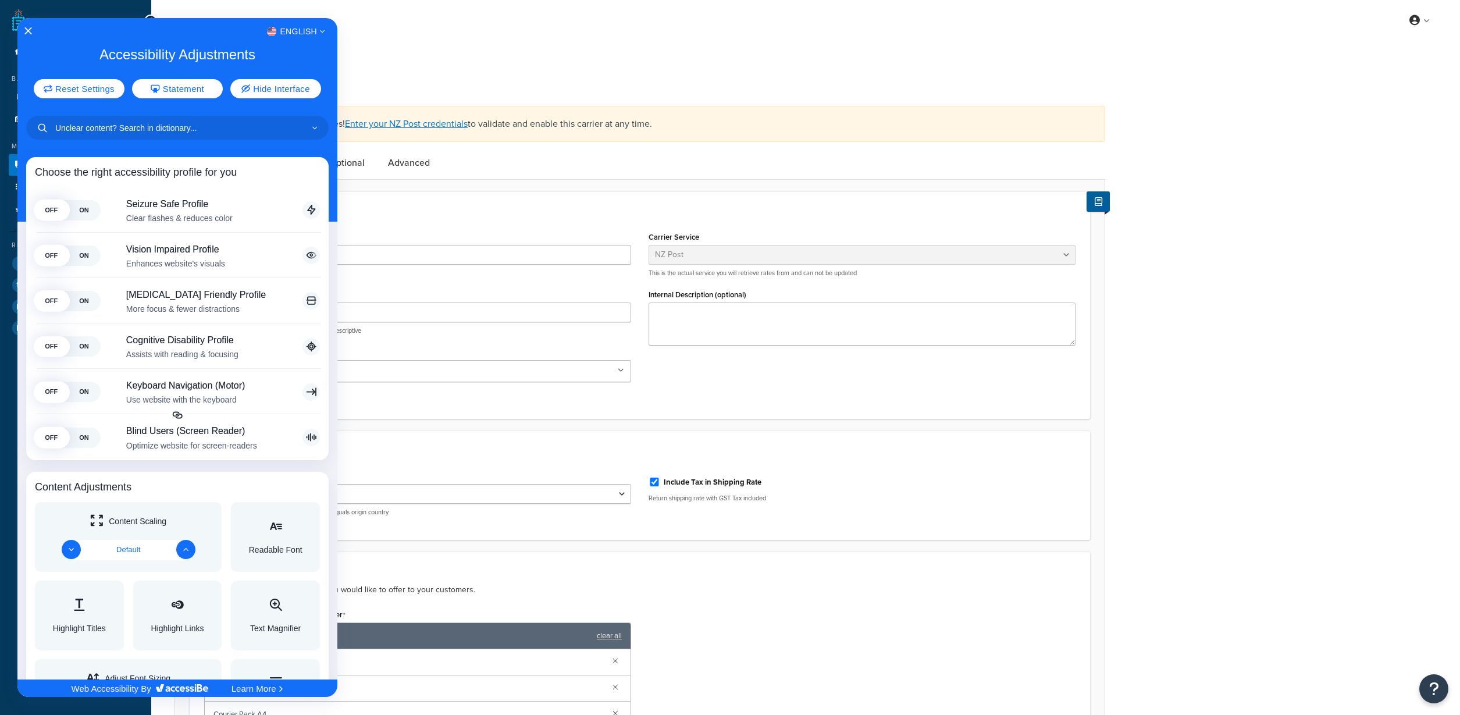
click at [423, 490] on div at bounding box center [730, 357] width 1460 height 715
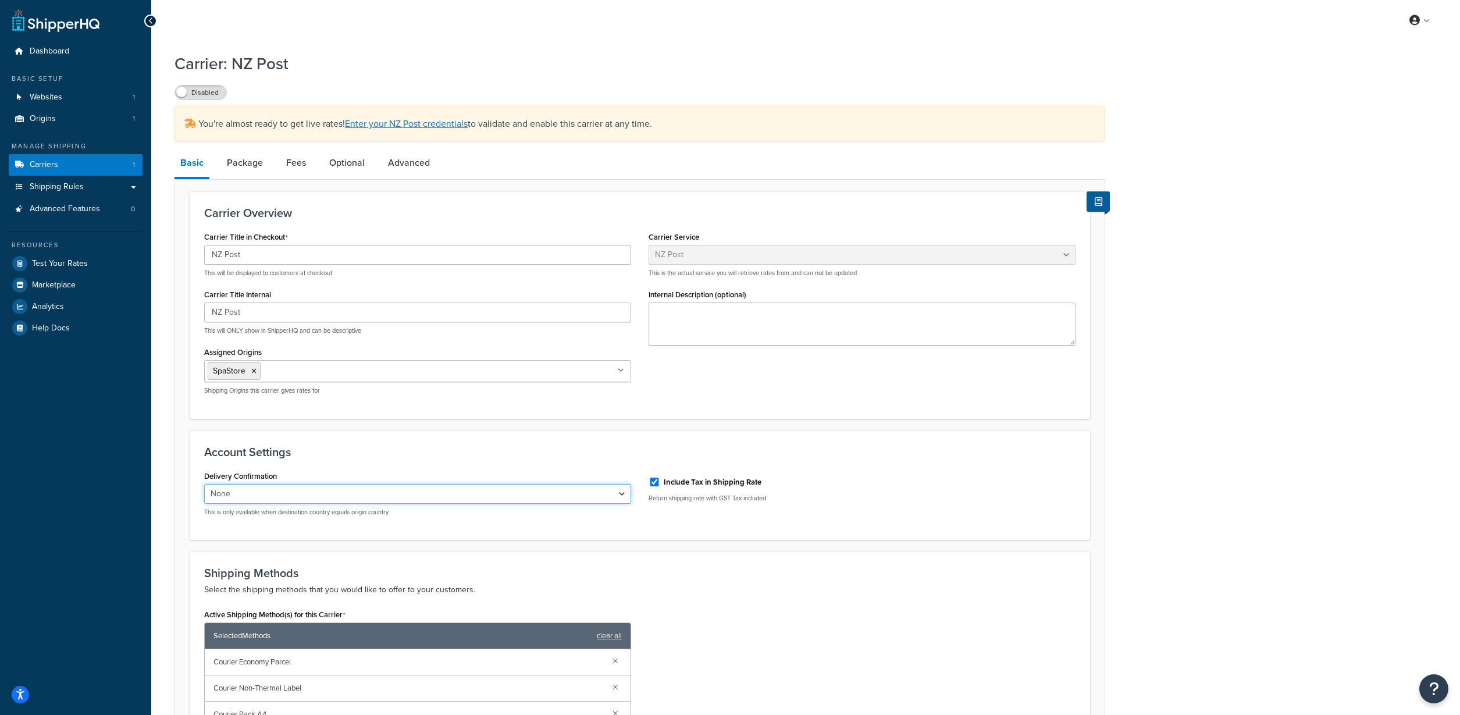
click at [292, 494] on select "None Signature on Delivery" at bounding box center [417, 494] width 427 height 20
click at [82, 183] on span "Shipping Rules" at bounding box center [57, 187] width 54 height 10
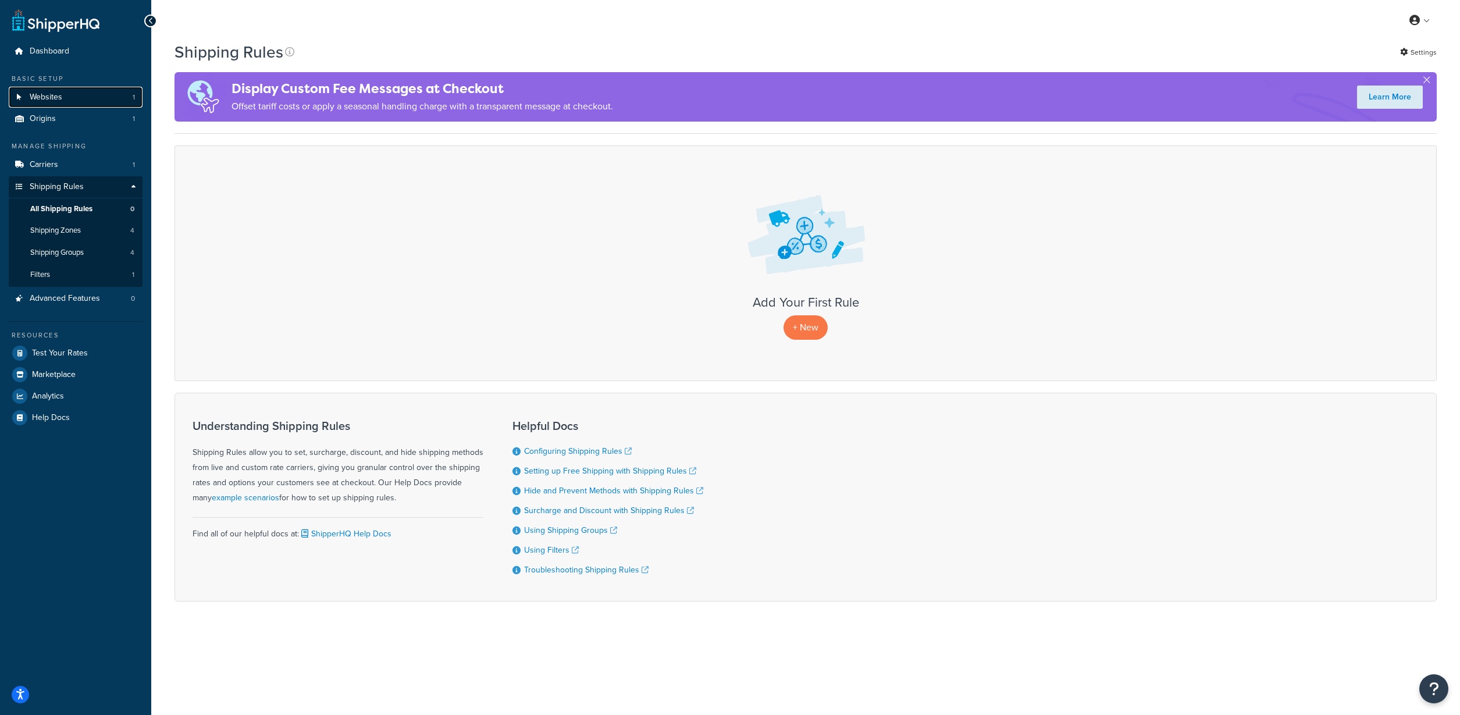
click at [58, 96] on span "Websites" at bounding box center [46, 97] width 33 height 10
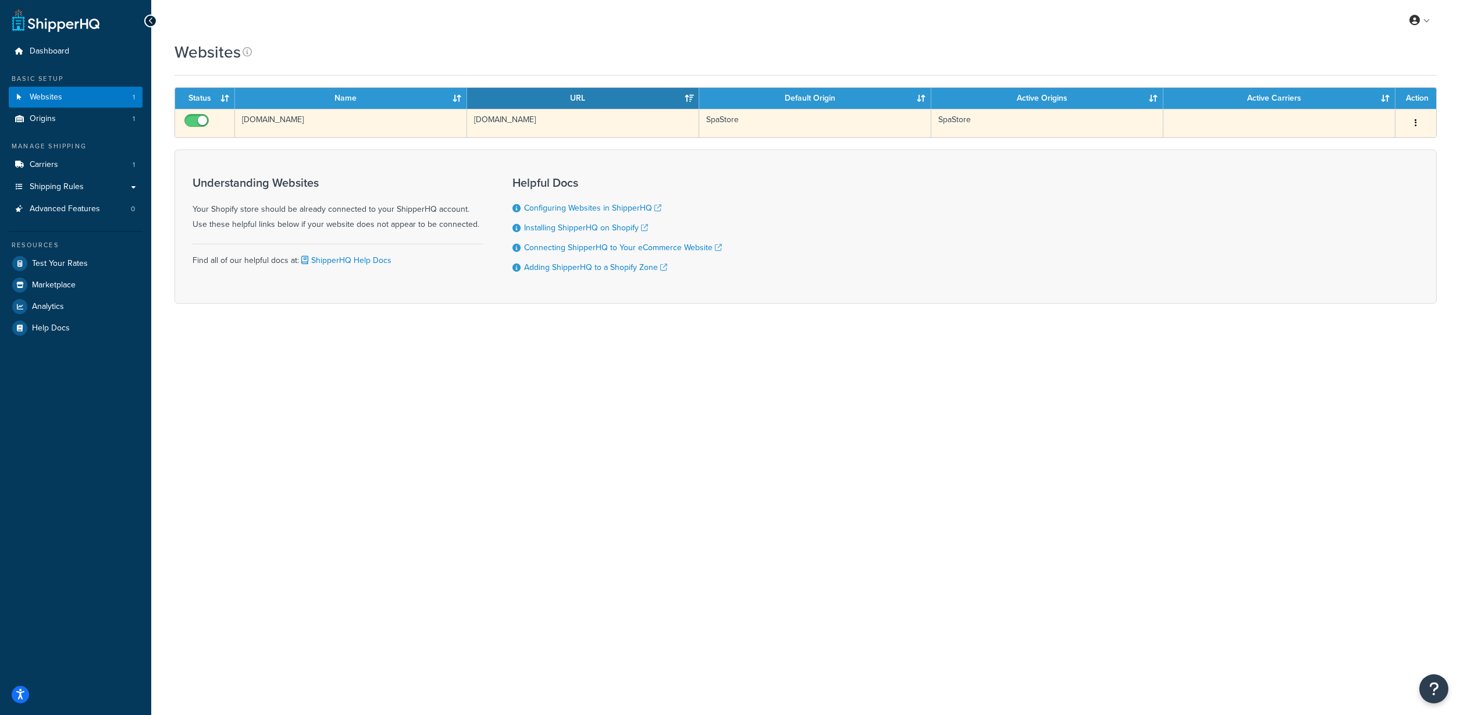
click at [199, 122] on input "checkbox" at bounding box center [198, 123] width 32 height 15
checkbox input "false"
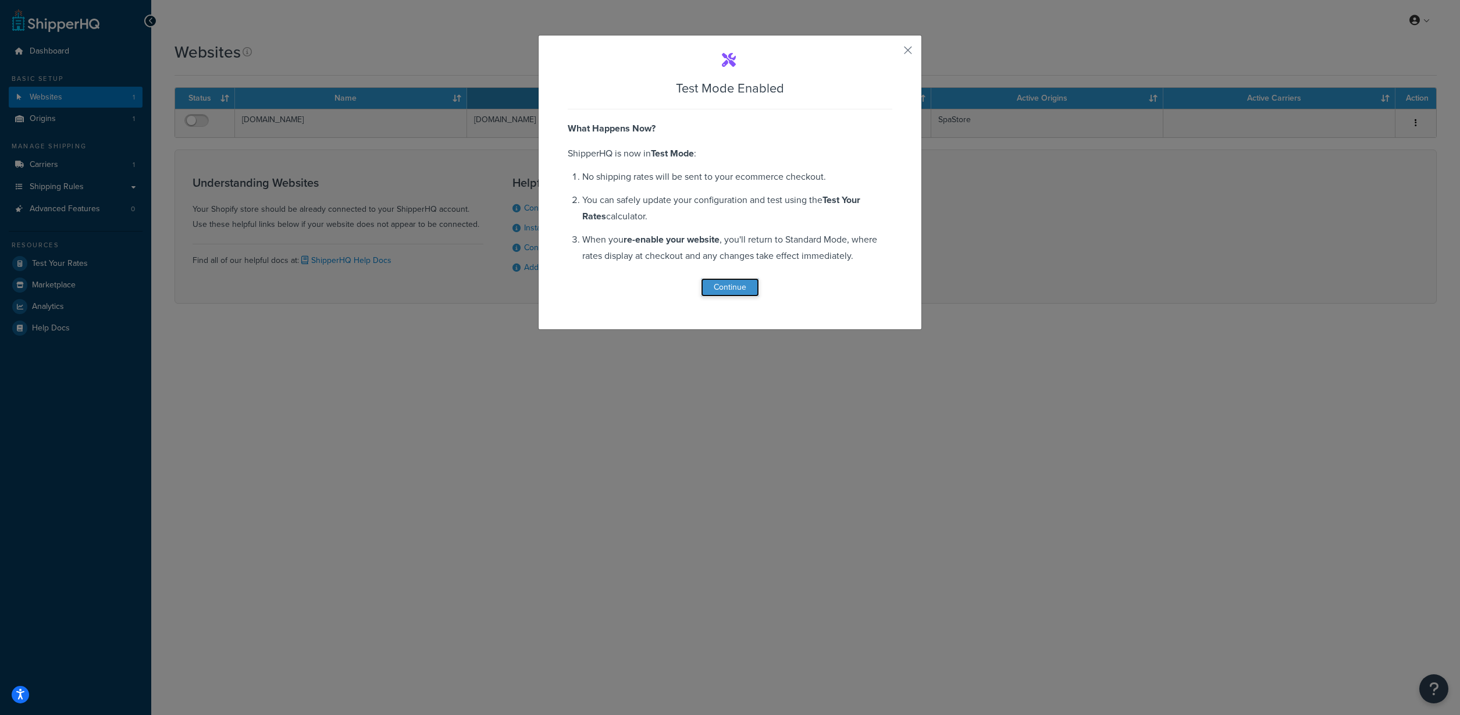
click at [720, 288] on button "Continue" at bounding box center [730, 287] width 58 height 19
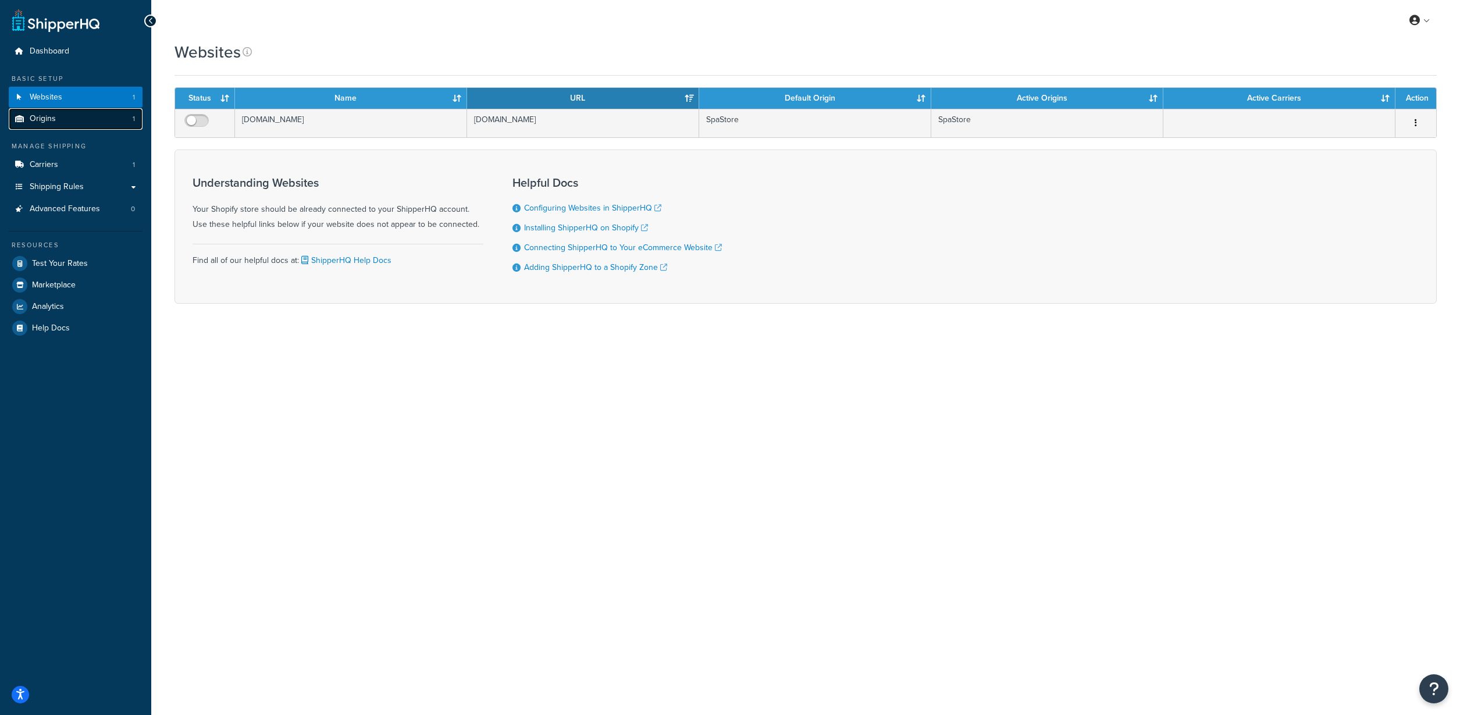
click at [87, 116] on link "Origins 1" at bounding box center [76, 119] width 134 height 22
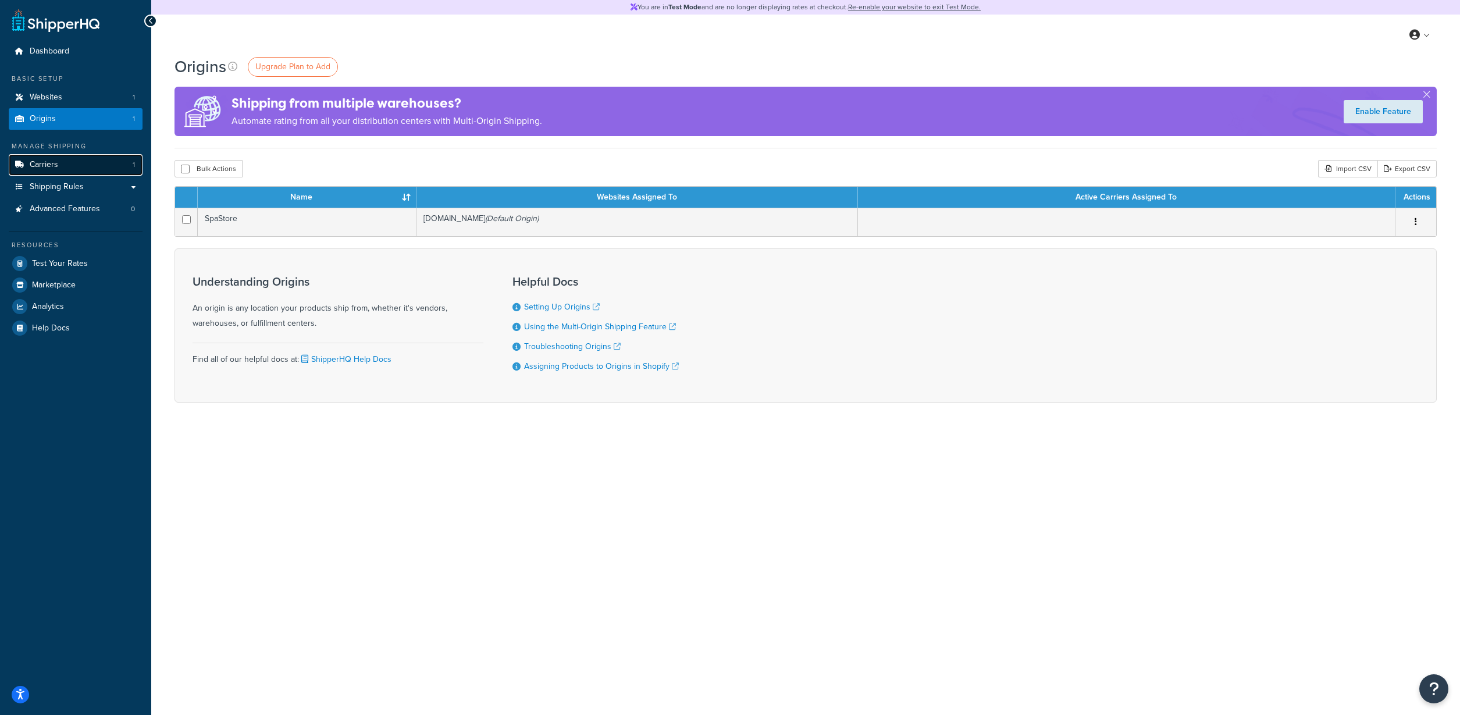
click at [91, 169] on link "Carriers 1" at bounding box center [76, 165] width 134 height 22
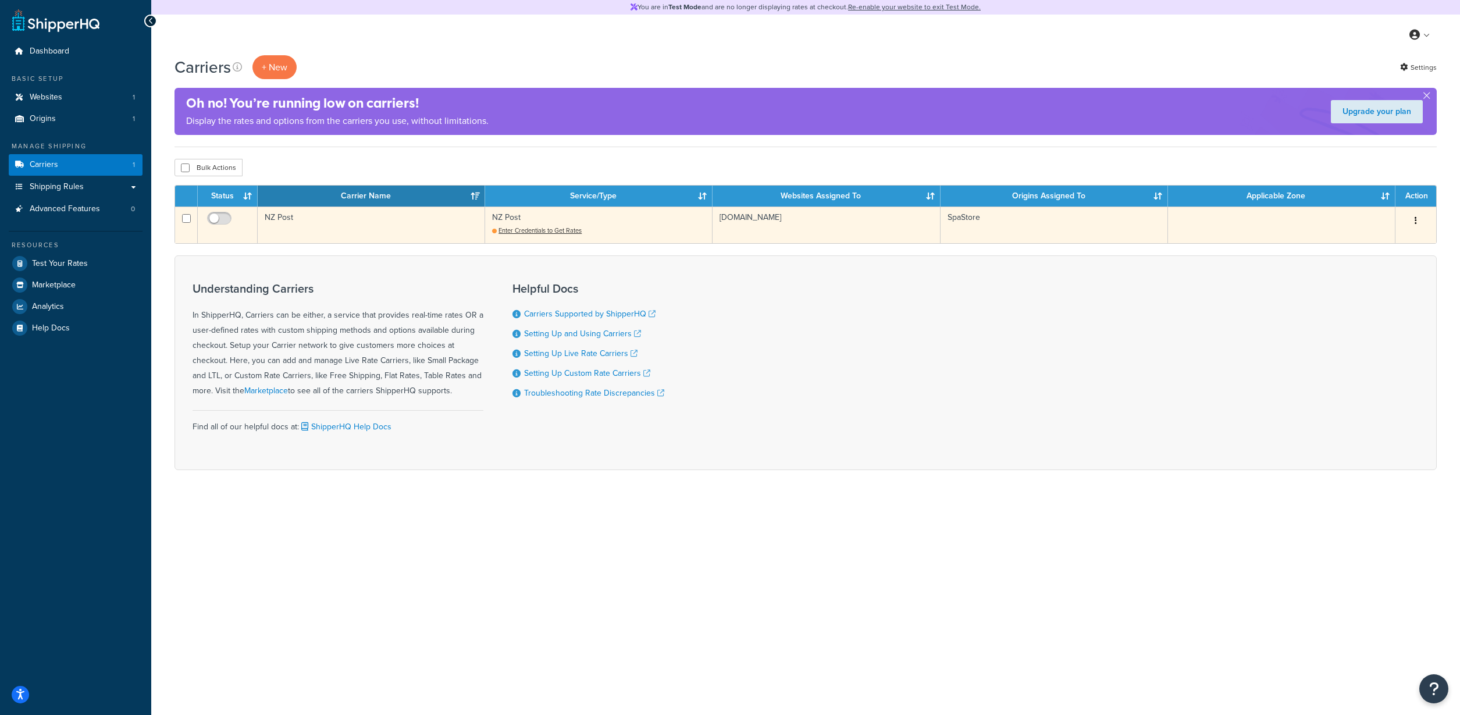
click at [518, 220] on td "NZ Post Enter Credentials to Get Rates" at bounding box center [598, 224] width 227 height 37
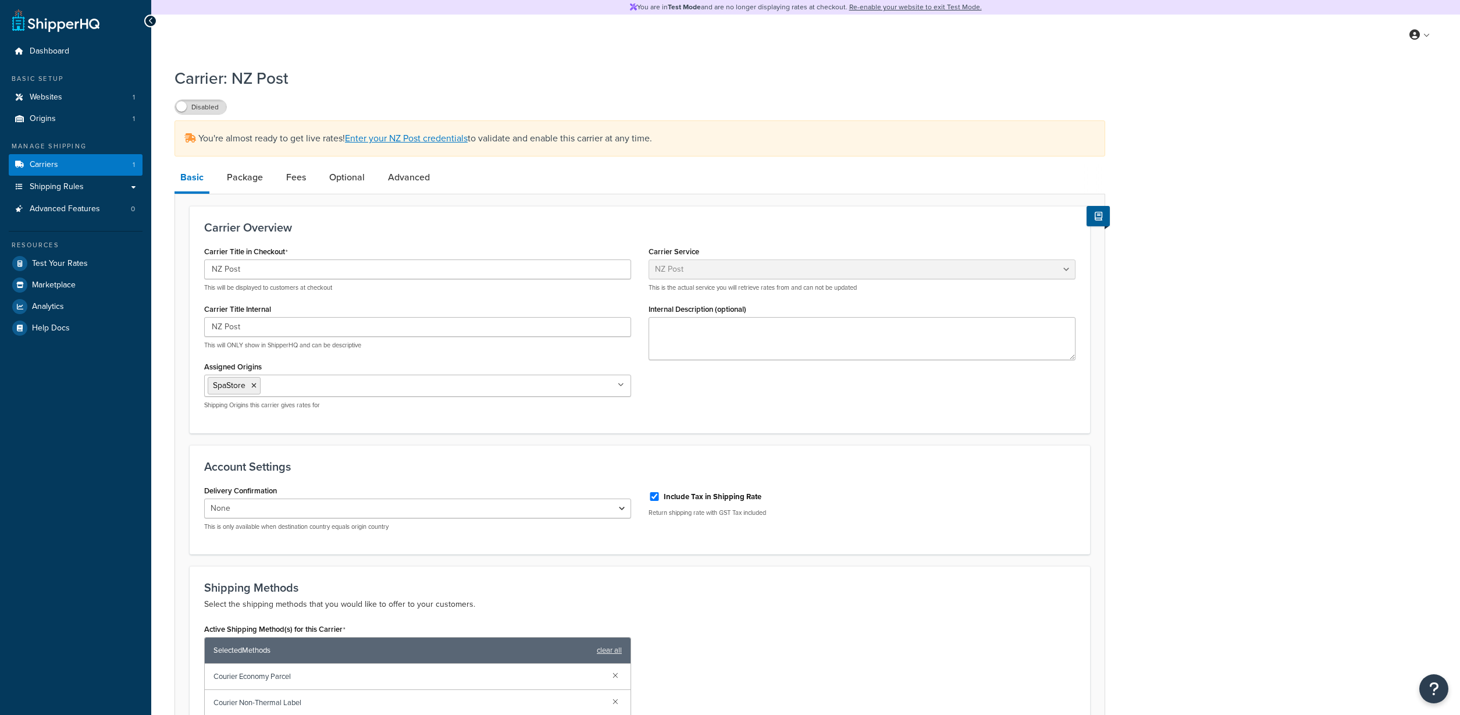
select select "nzPost"
click at [358, 184] on link "Optional" at bounding box center [346, 177] width 47 height 28
select select "business"
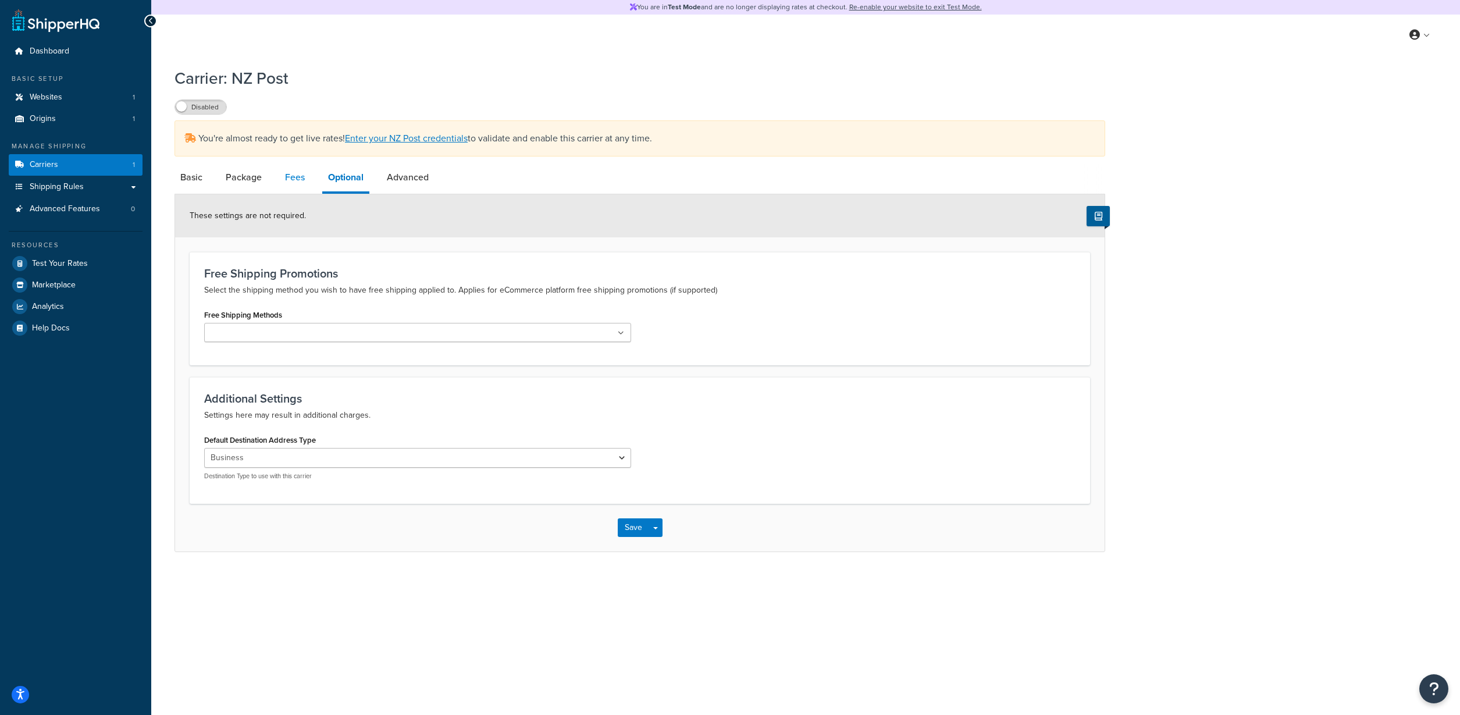
click at [302, 180] on link "Fees" at bounding box center [294, 177] width 31 height 28
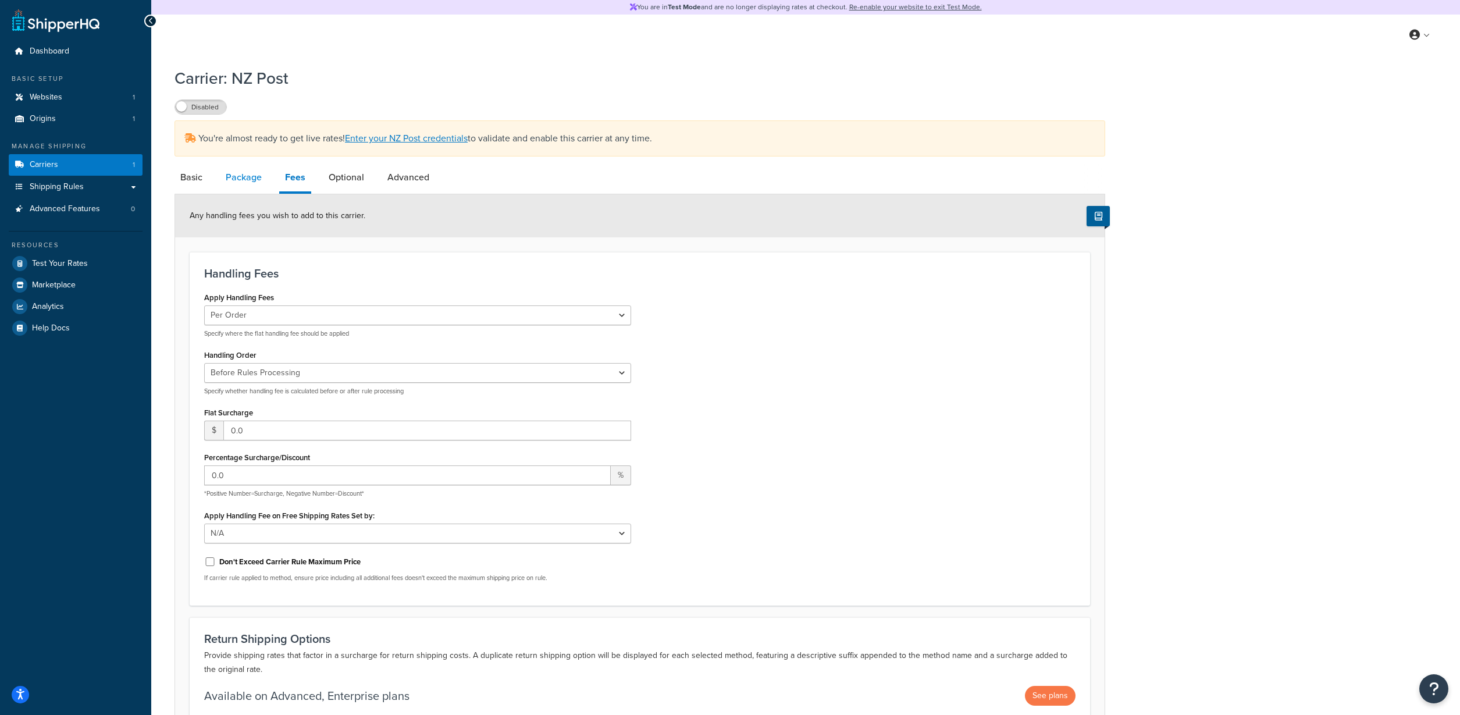
click at [258, 179] on link "Package" at bounding box center [244, 177] width 48 height 28
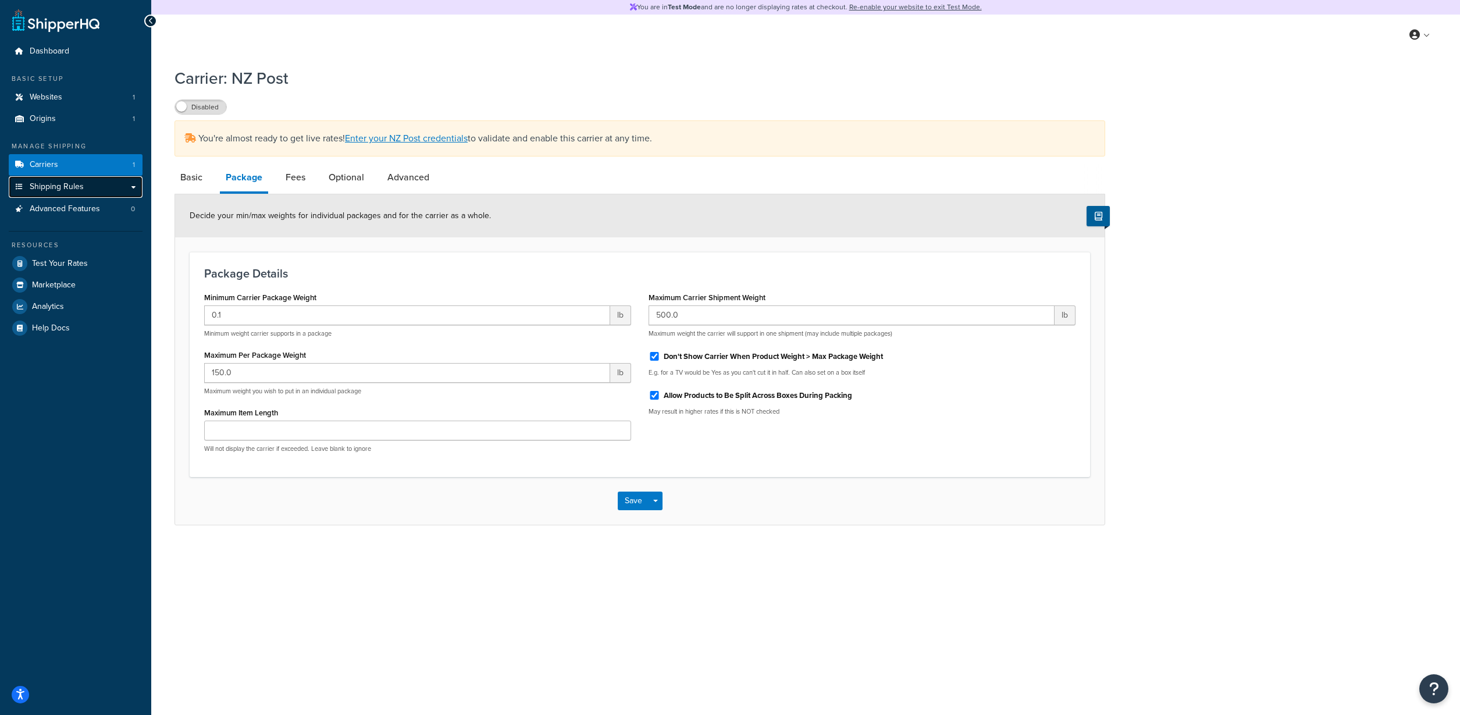
click at [110, 185] on link "Shipping Rules" at bounding box center [76, 187] width 134 height 22
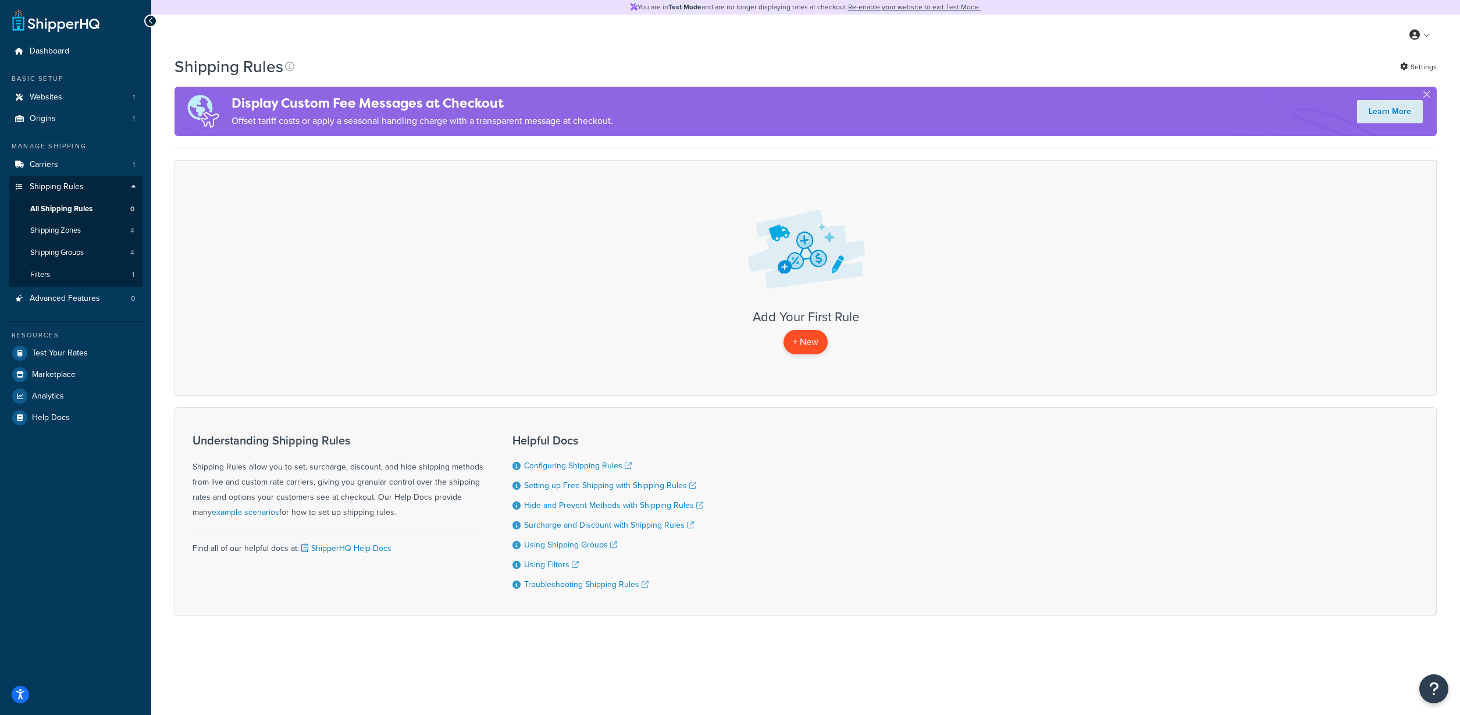
click at [821, 337] on p "+ New" at bounding box center [805, 342] width 44 height 24
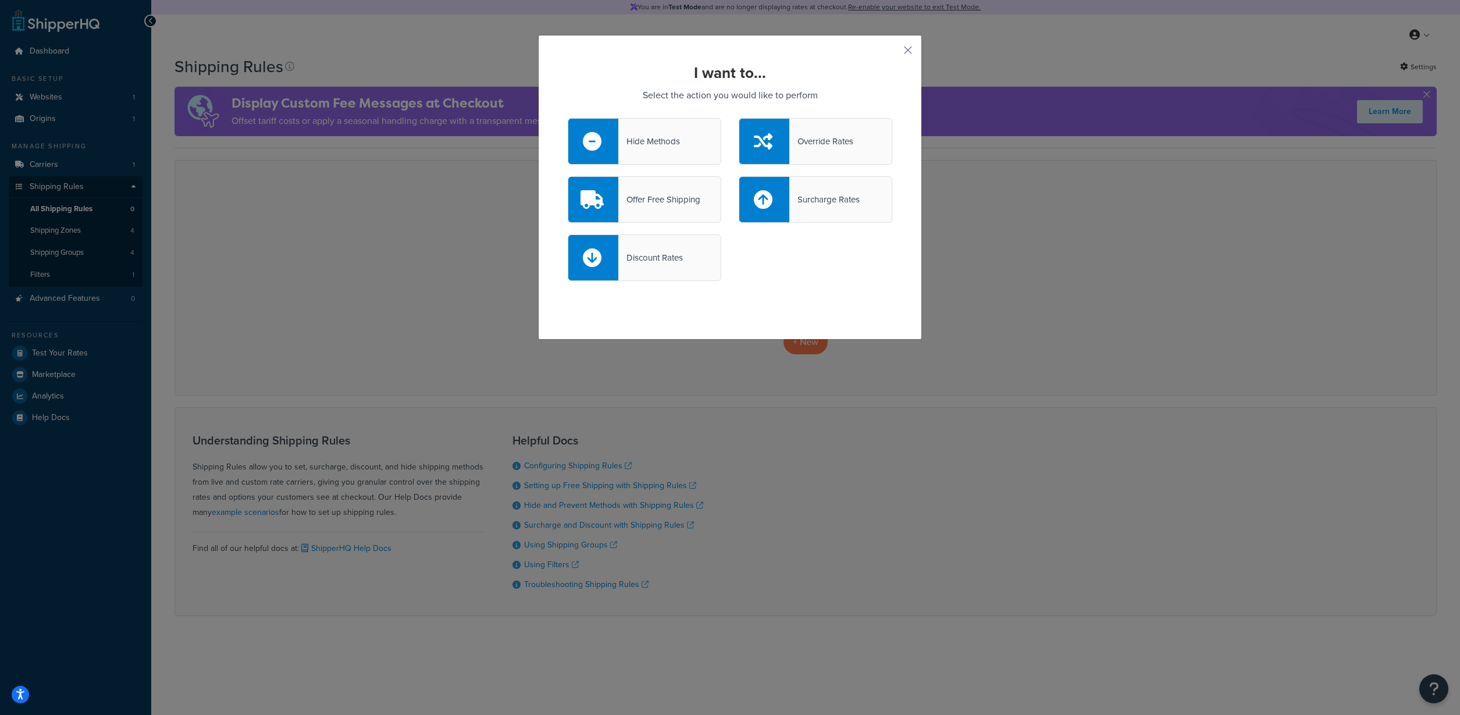
click at [843, 194] on div "Surcharge Rates" at bounding box center [824, 199] width 70 height 16
click at [0, 0] on input "Surcharge Rates" at bounding box center [0, 0] width 0 height 0
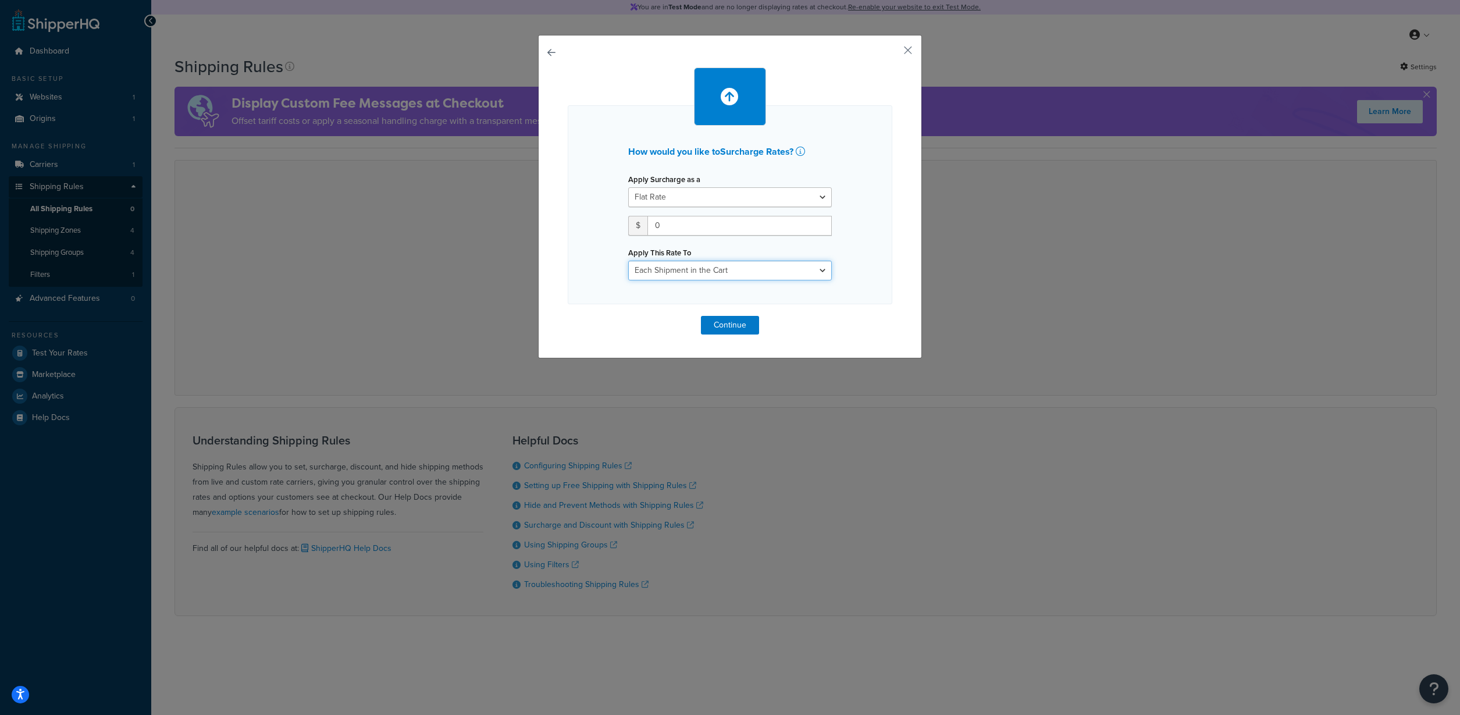
click at [766, 274] on select "Each Shipment in the Cart Each Shipping Group in the Cart Each Item within a Sh…" at bounding box center [730, 271] width 204 height 20
select select "ITEM"
click at [628, 261] on select "Each Shipment in the Cart Each Shipping Group in the Cart Each Item within a Sh…" at bounding box center [730, 271] width 204 height 20
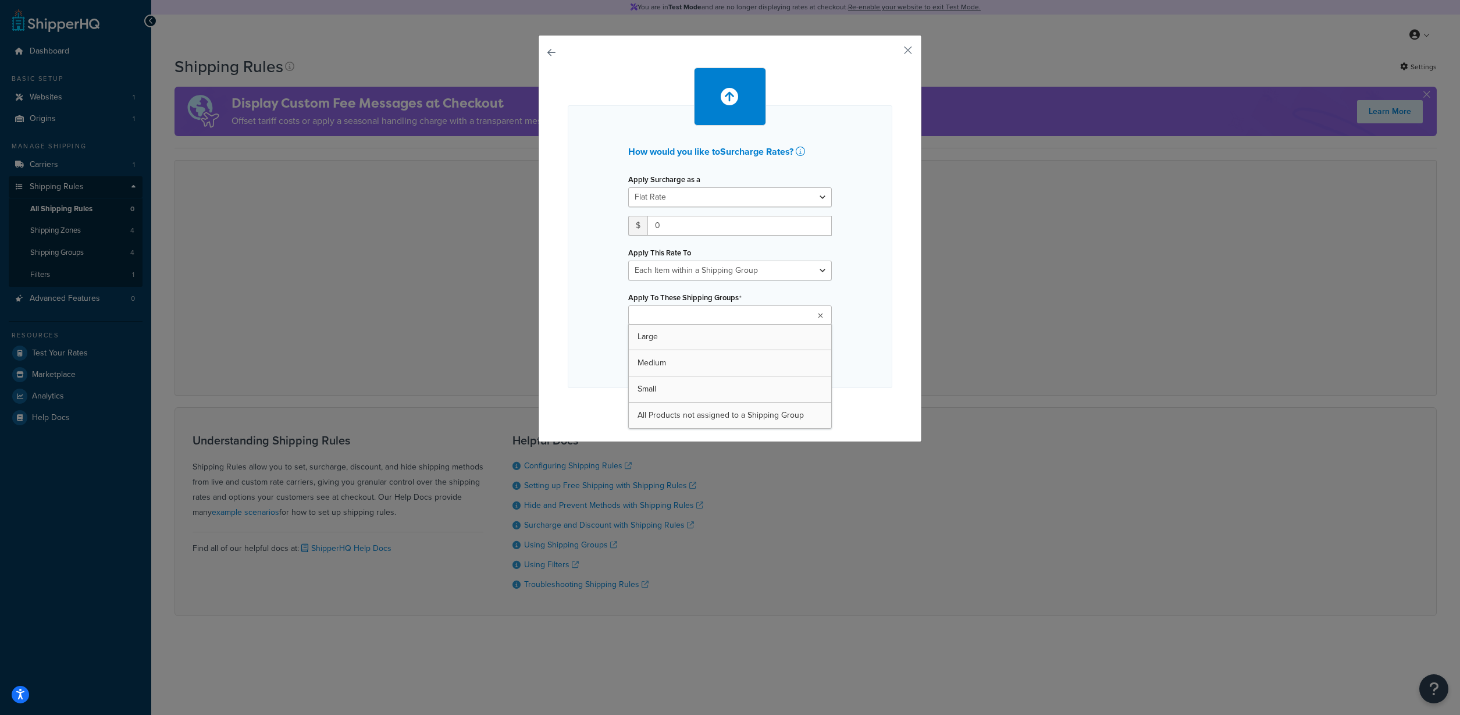
click at [800, 312] on ul at bounding box center [730, 314] width 204 height 19
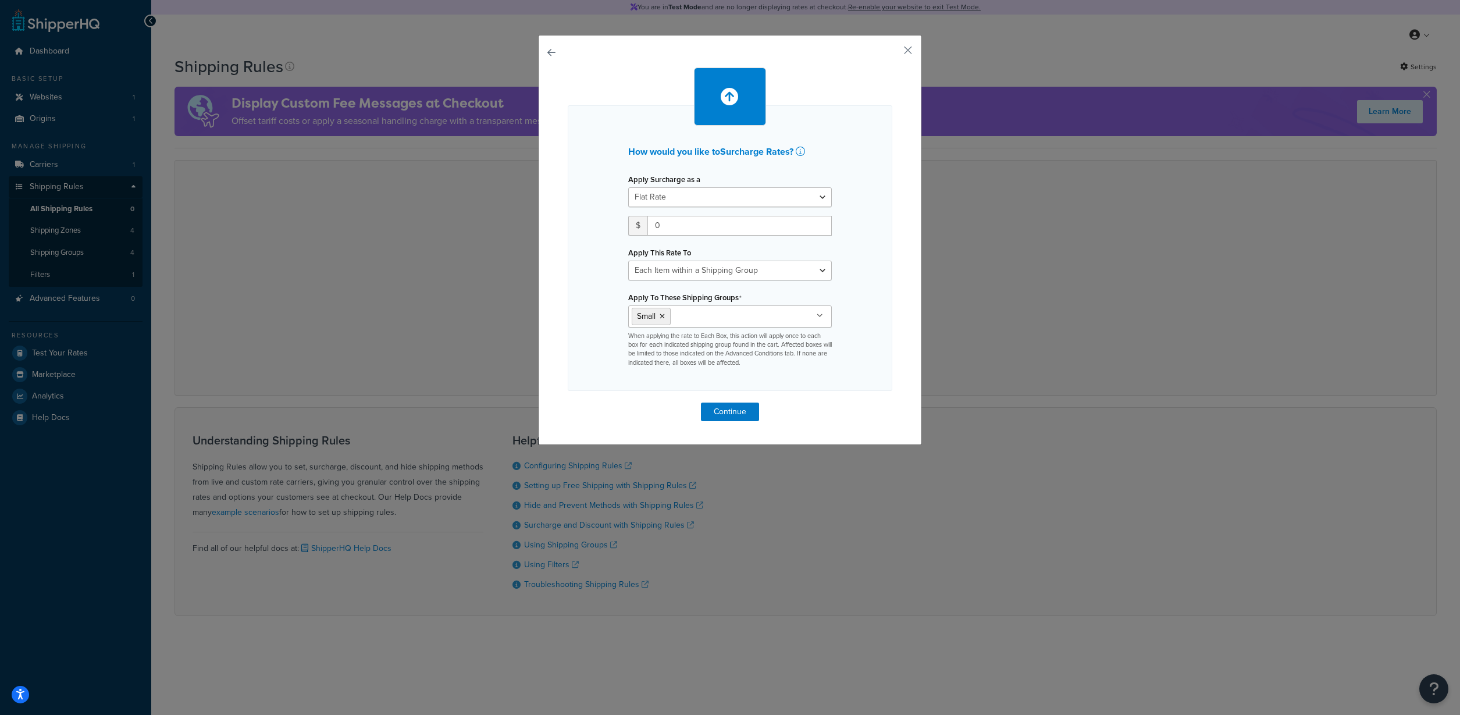
click at [890, 347] on div "How would you like to Surcharge Rates ? Apply Surcharge as a Flat Rate Percenta…" at bounding box center [730, 248] width 325 height 286
drag, startPoint x: 907, startPoint y: 42, endPoint x: 910, endPoint y: 48, distance: 6.5
click at [908, 45] on div "How would you like to Surcharge Rates ? Apply Surcharge as a Flat Rate Percenta…" at bounding box center [730, 240] width 384 height 410
click at [892, 53] on button "button" at bounding box center [890, 54] width 3 height 3
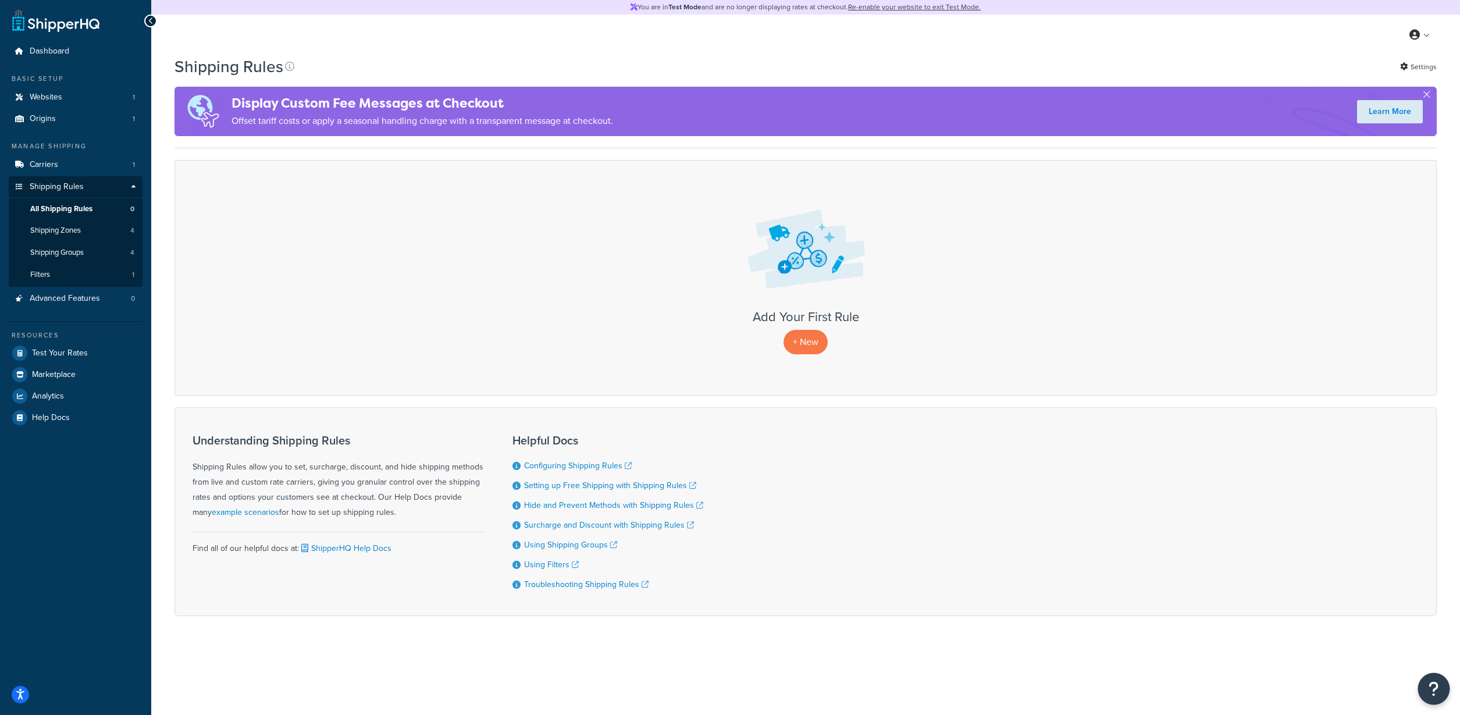
click at [1426, 689] on button "Open Resource Center" at bounding box center [1434, 689] width 32 height 32
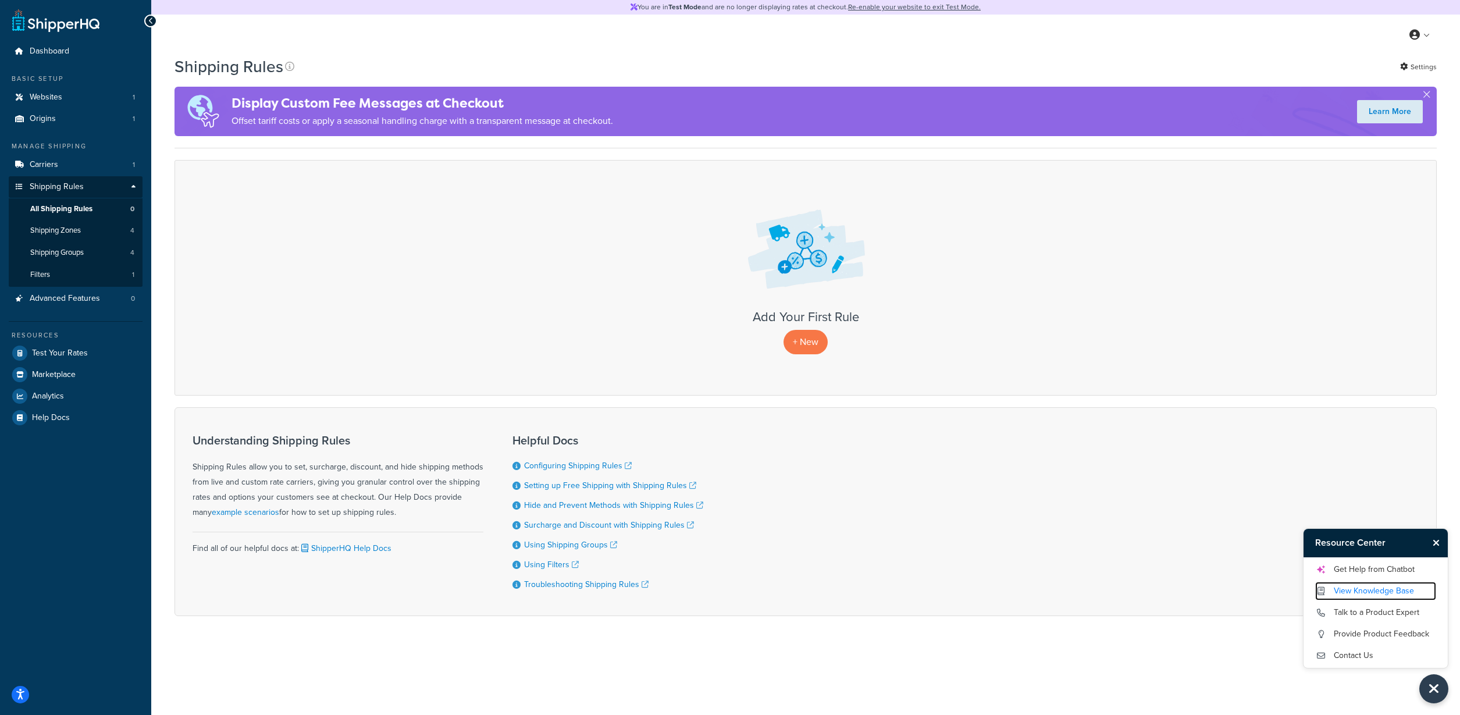
click at [1359, 590] on link "View Knowledge Base" at bounding box center [1375, 591] width 121 height 19
